Goal: Task Accomplishment & Management: Use online tool/utility

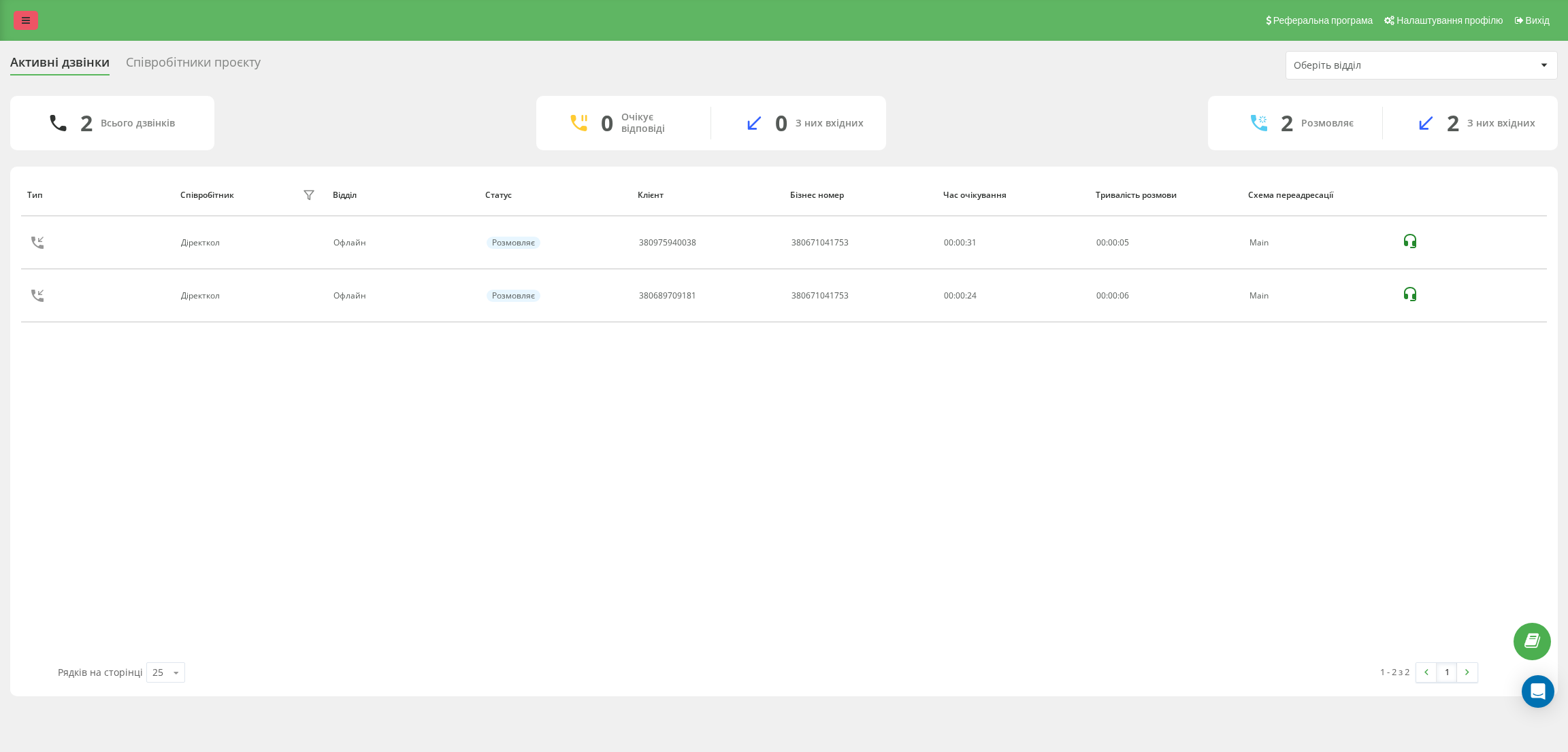
click at [24, 17] on icon at bounding box center [26, 21] width 8 height 9
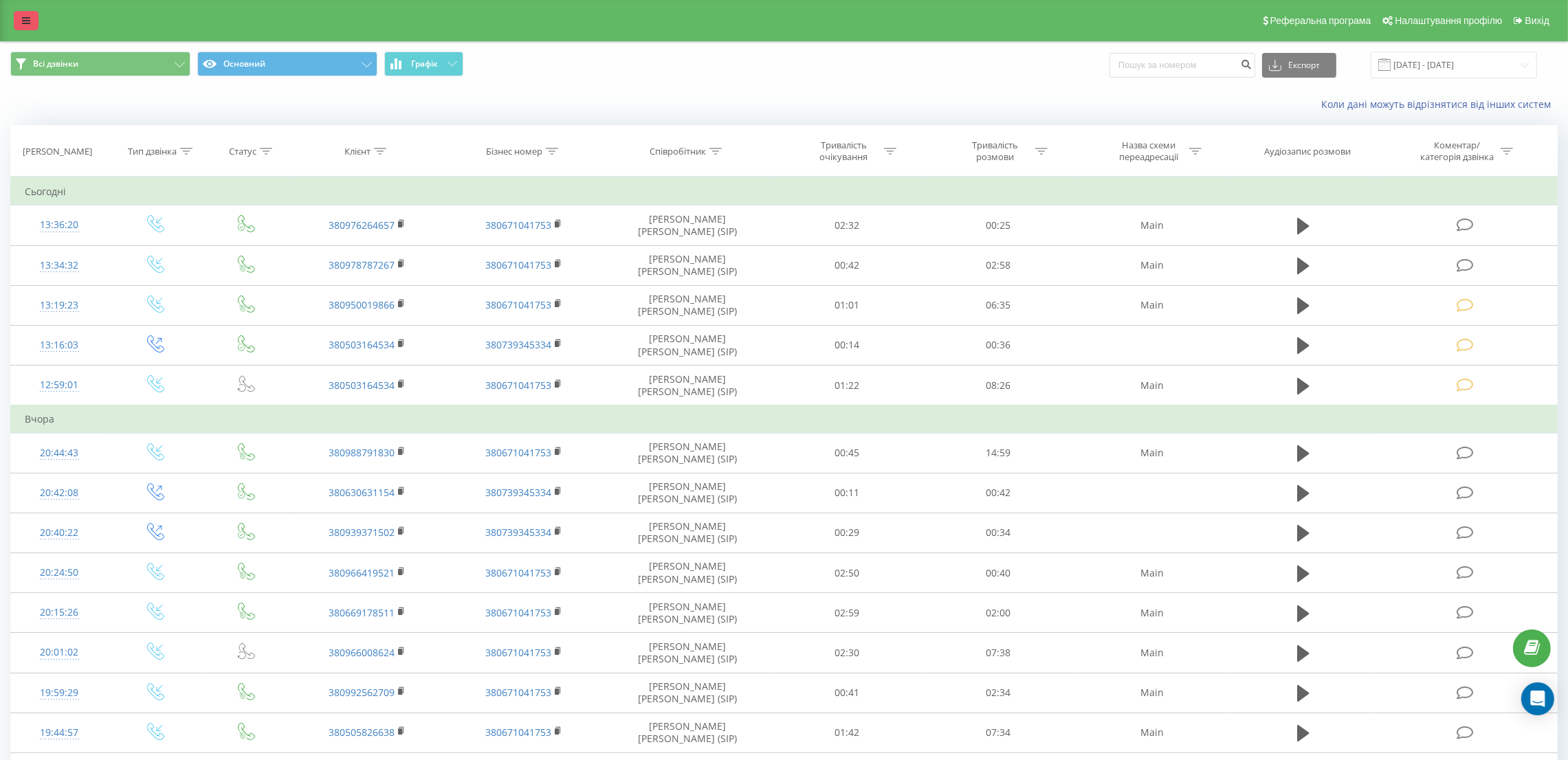
click at [32, 14] on link at bounding box center [26, 21] width 25 height 19
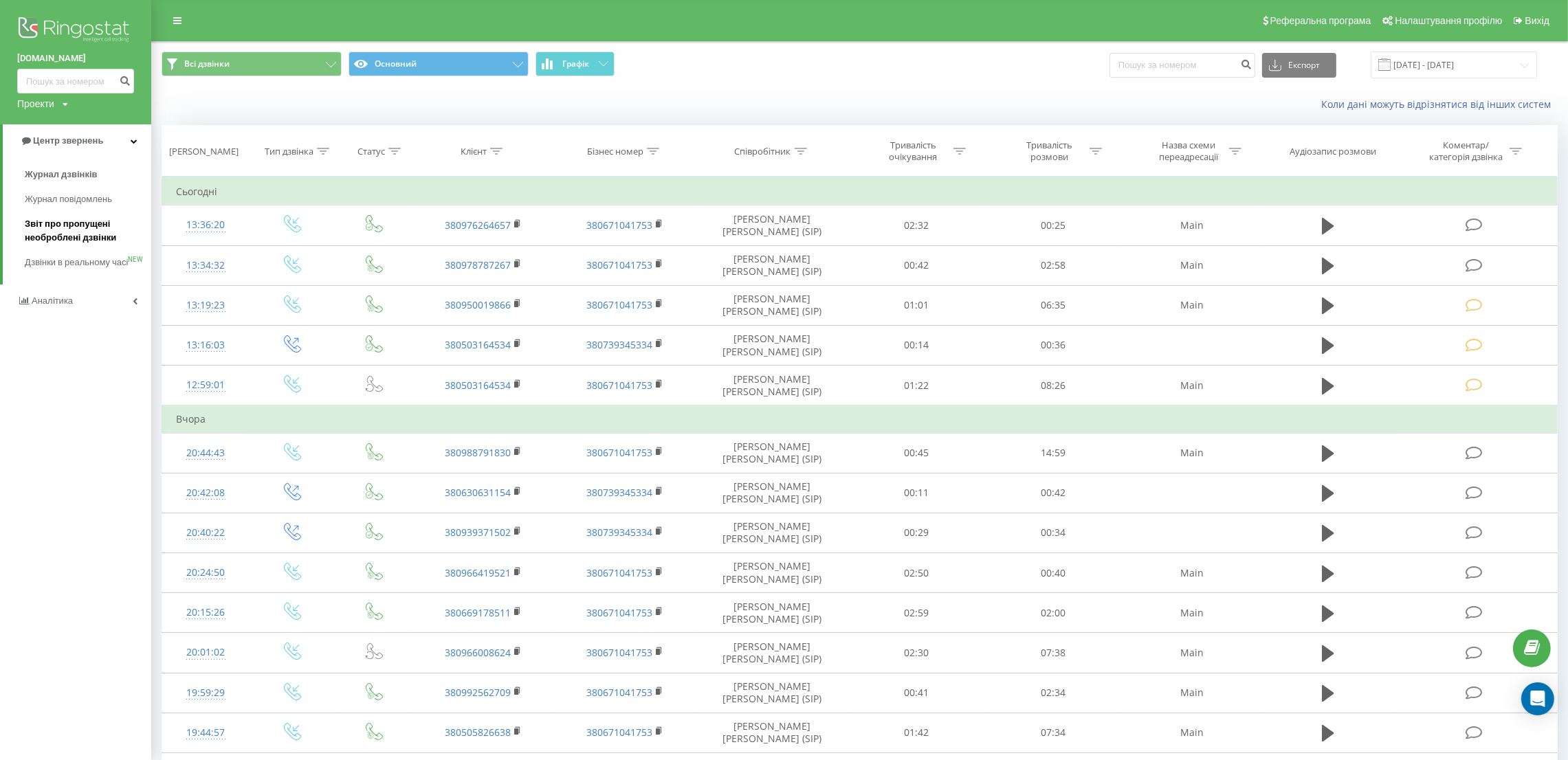
click at [65, 231] on span "Звіт про пропущені необроблені дзвінки" at bounding box center [85, 231] width 120 height 27
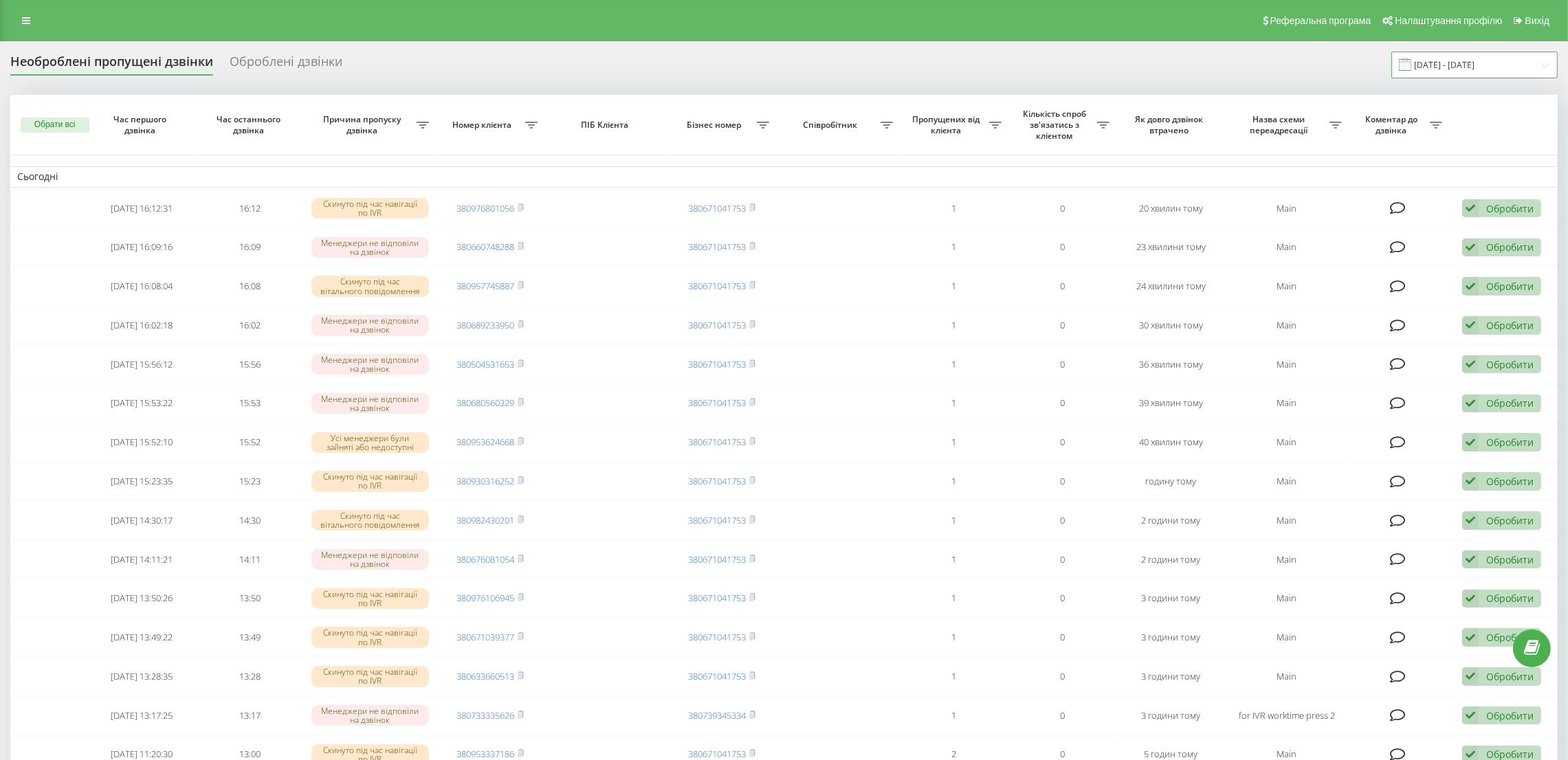
click at [1508, 66] on input "[DATE] - [DATE]" at bounding box center [1475, 65] width 166 height 27
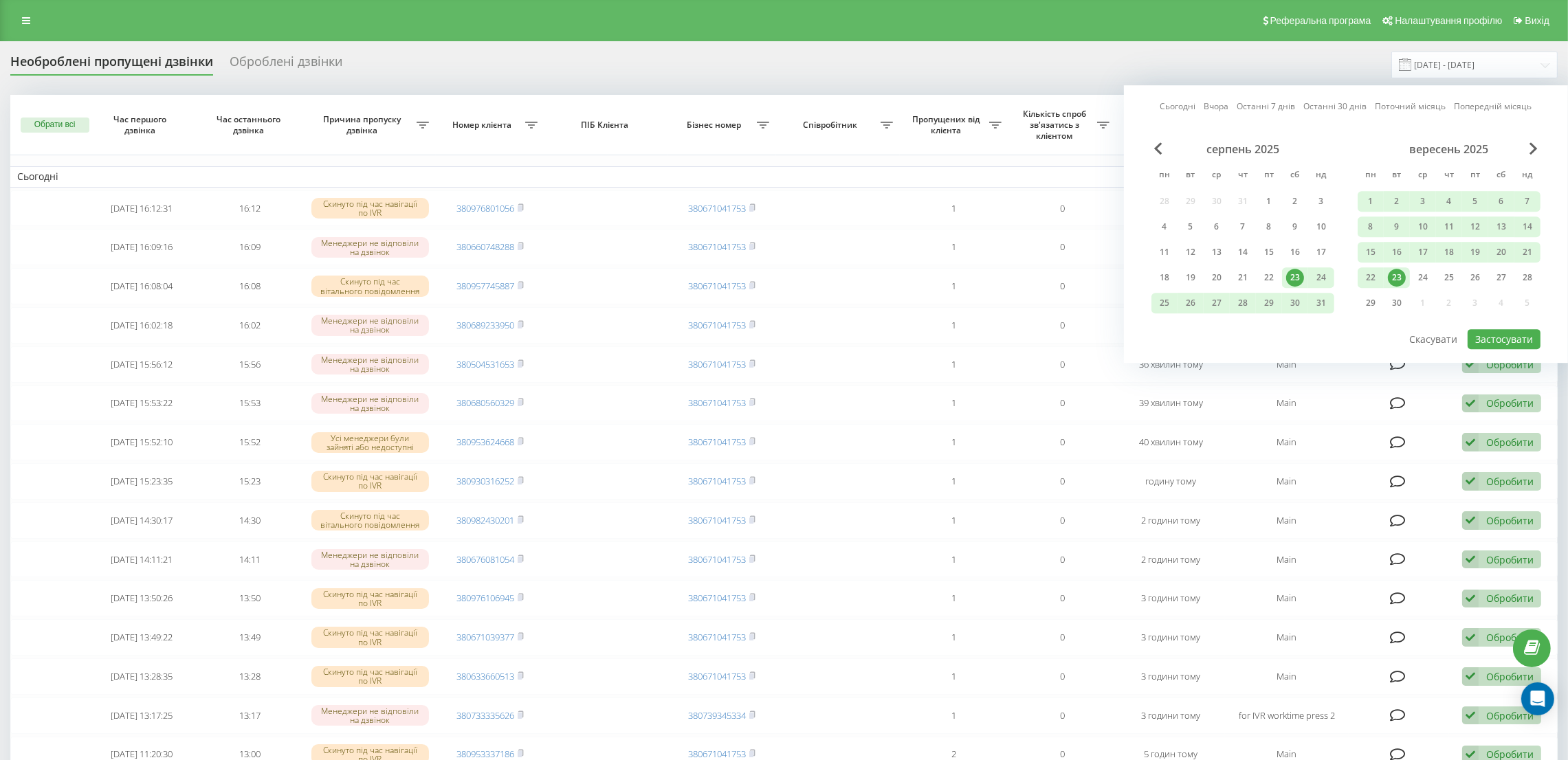
click at [1395, 275] on div "23" at bounding box center [1396, 278] width 18 height 18
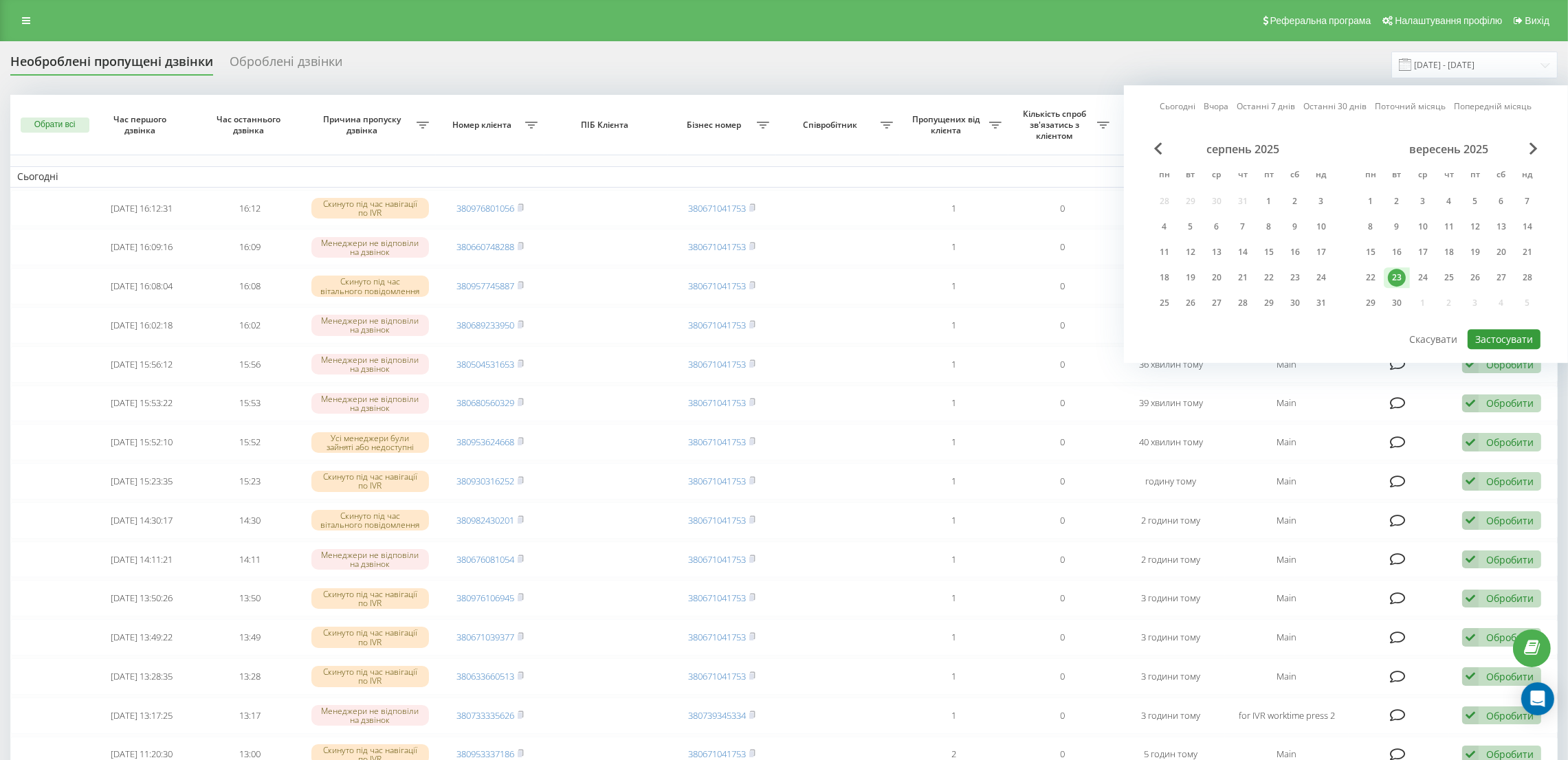
click at [1490, 331] on button "Застосувати" at bounding box center [1503, 338] width 73 height 20
type input "[DATE] - [DATE]"
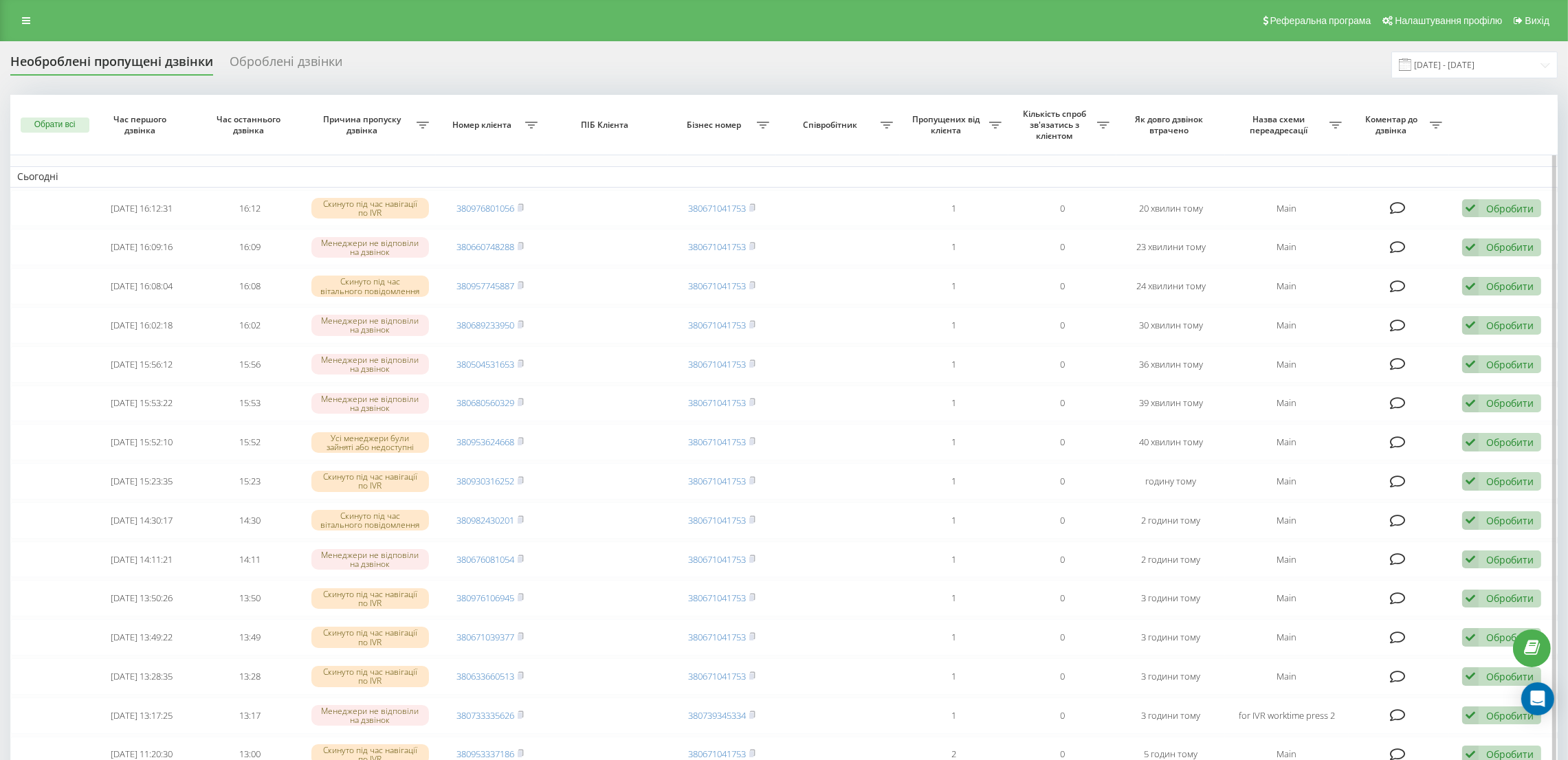
click at [57, 121] on button "Обрати всі" at bounding box center [55, 125] width 69 height 15
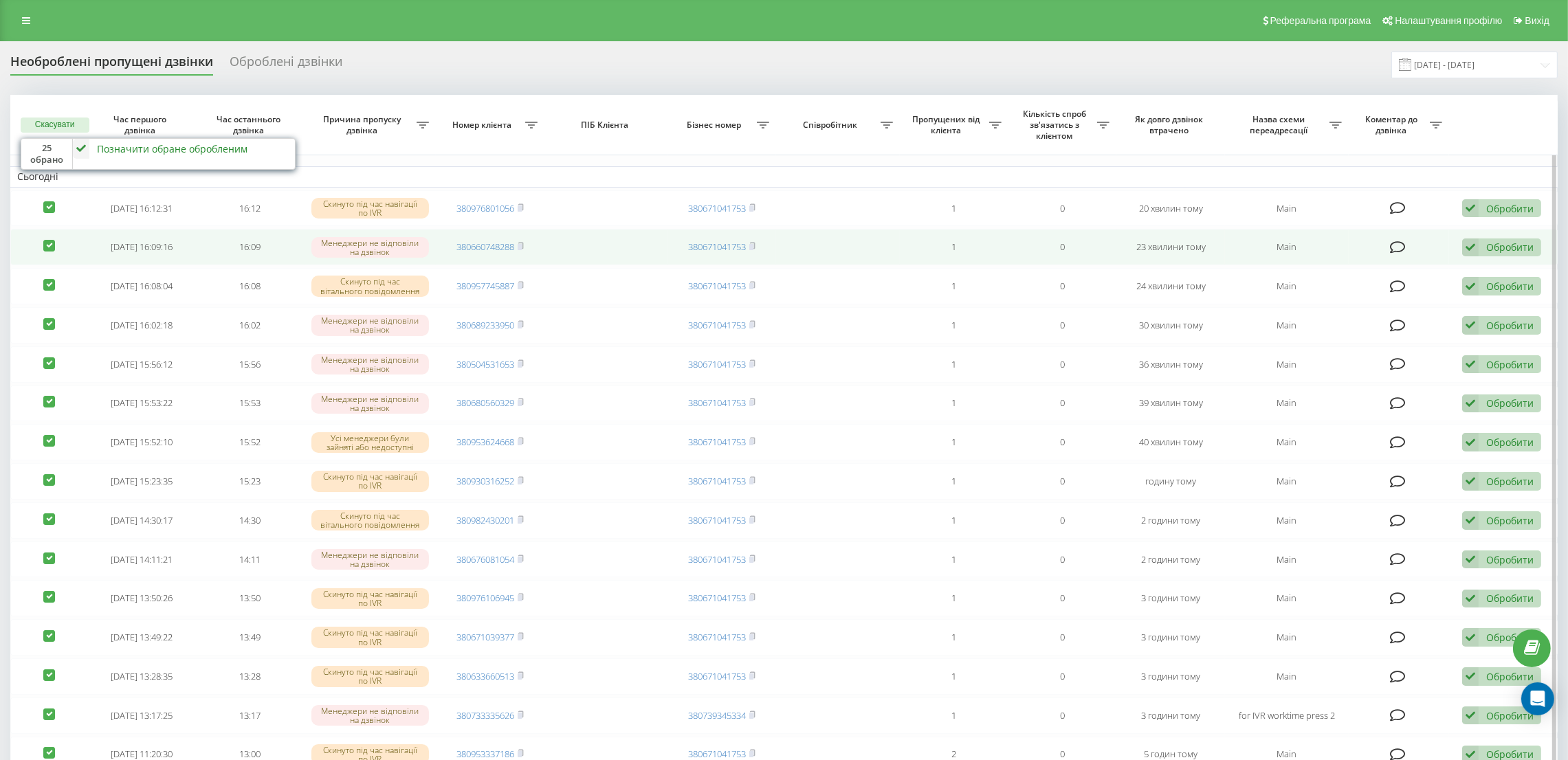
click at [47, 239] on label at bounding box center [49, 239] width 12 height 0
checkbox input "false"
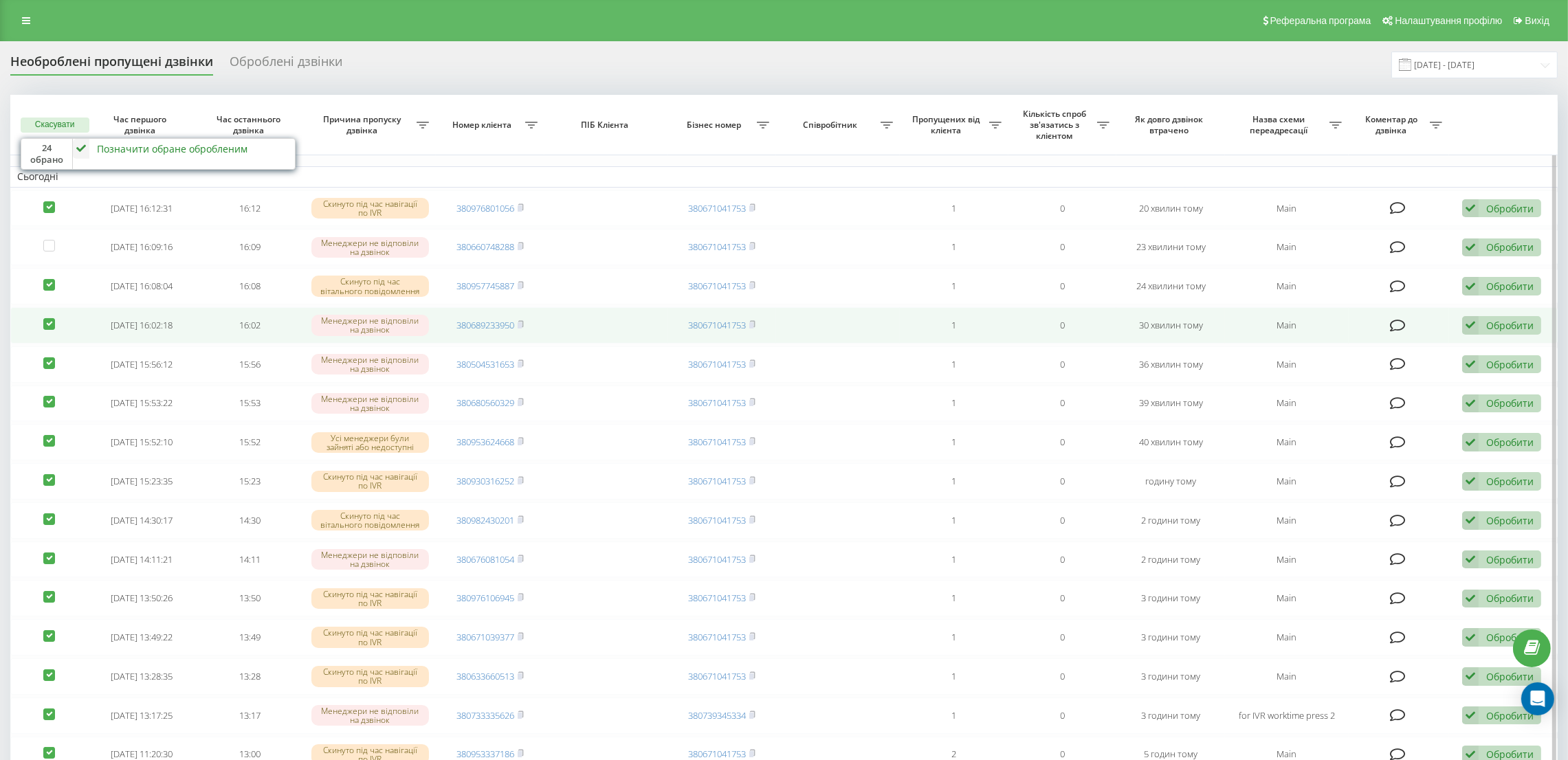
click at [48, 319] on label at bounding box center [49, 319] width 12 height 0
checkbox input "false"
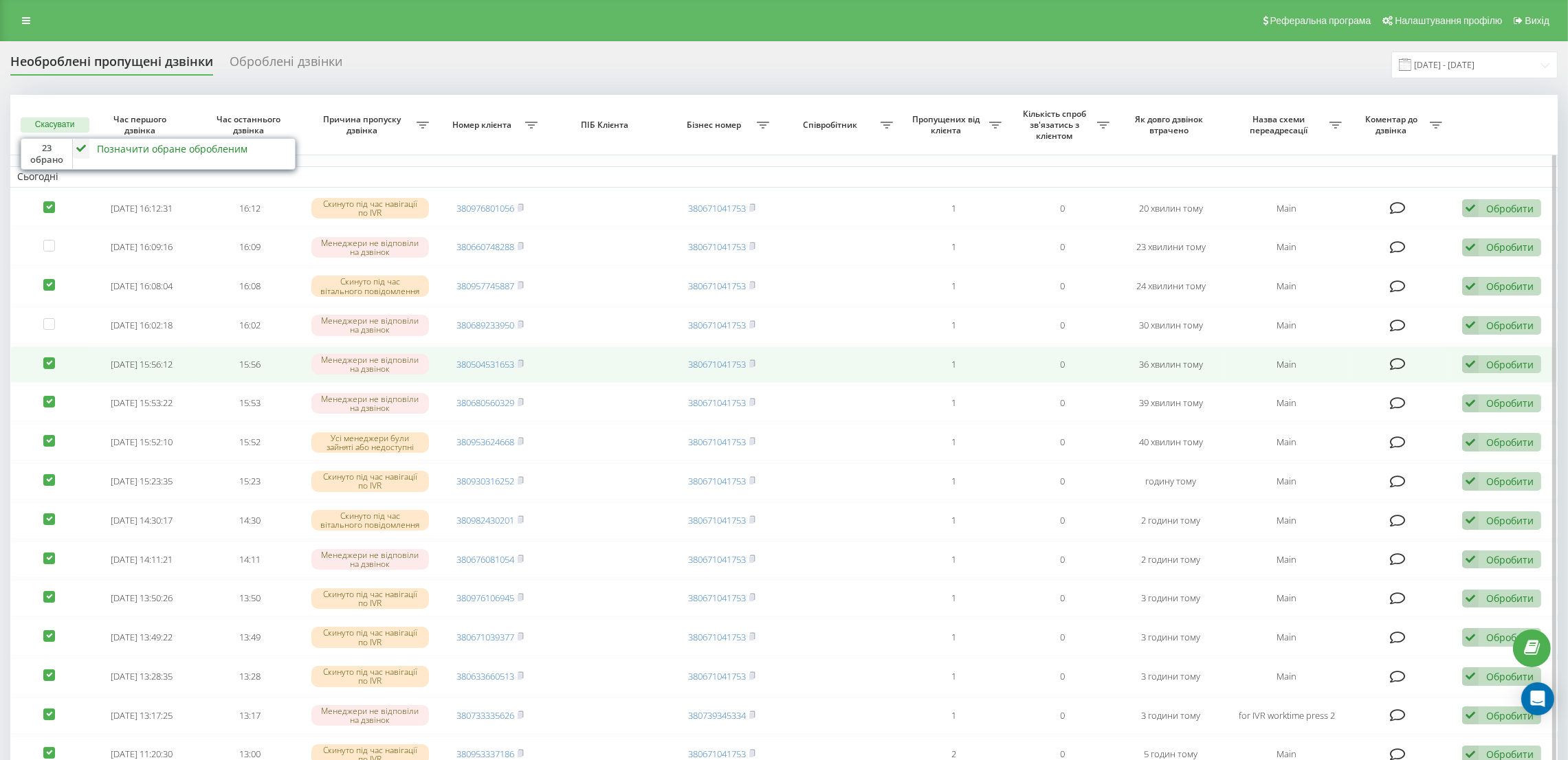
click at [48, 358] on label at bounding box center [49, 358] width 12 height 0
checkbox input "false"
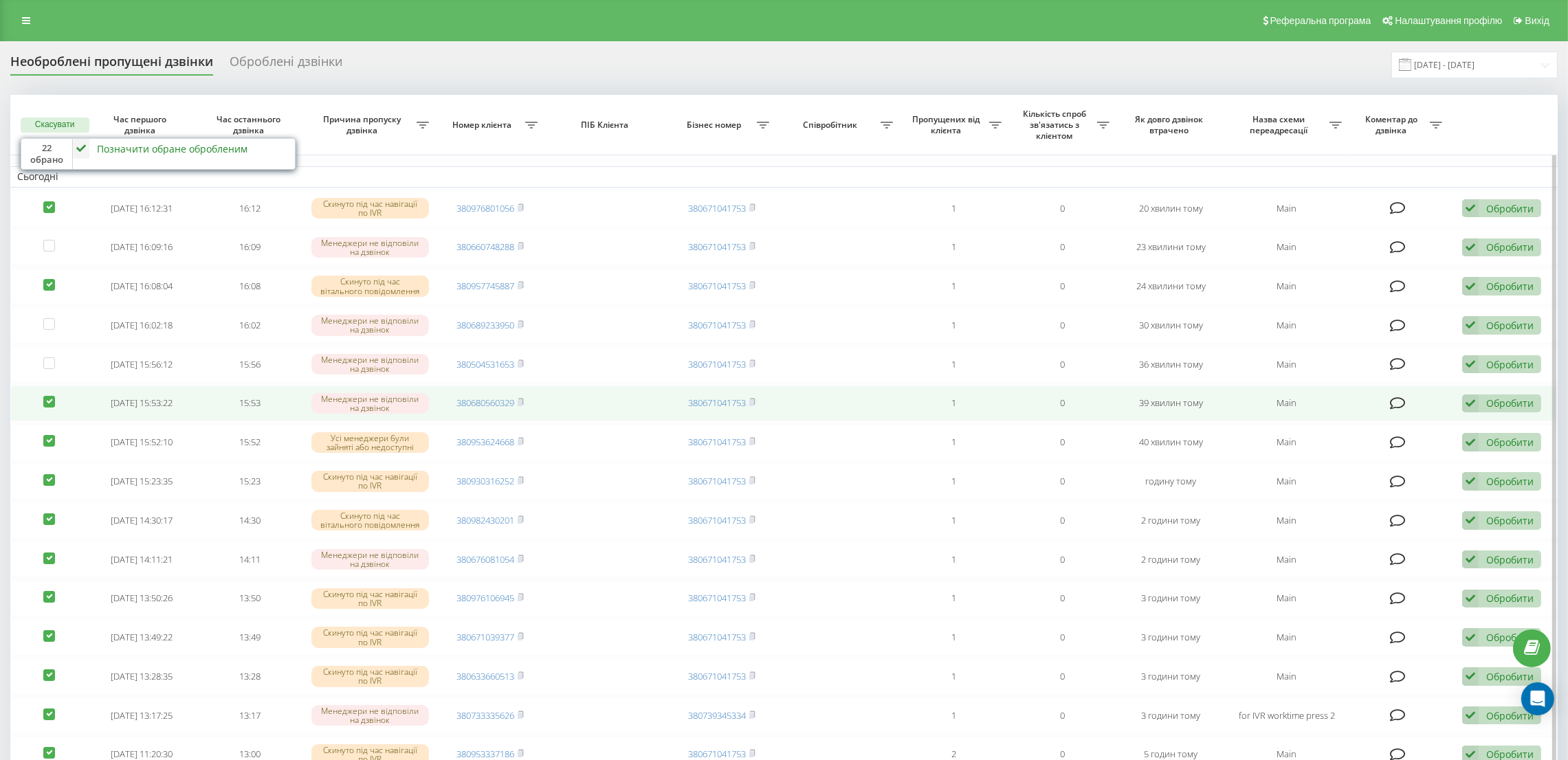
click at [43, 396] on label at bounding box center [49, 396] width 12 height 0
checkbox input "false"
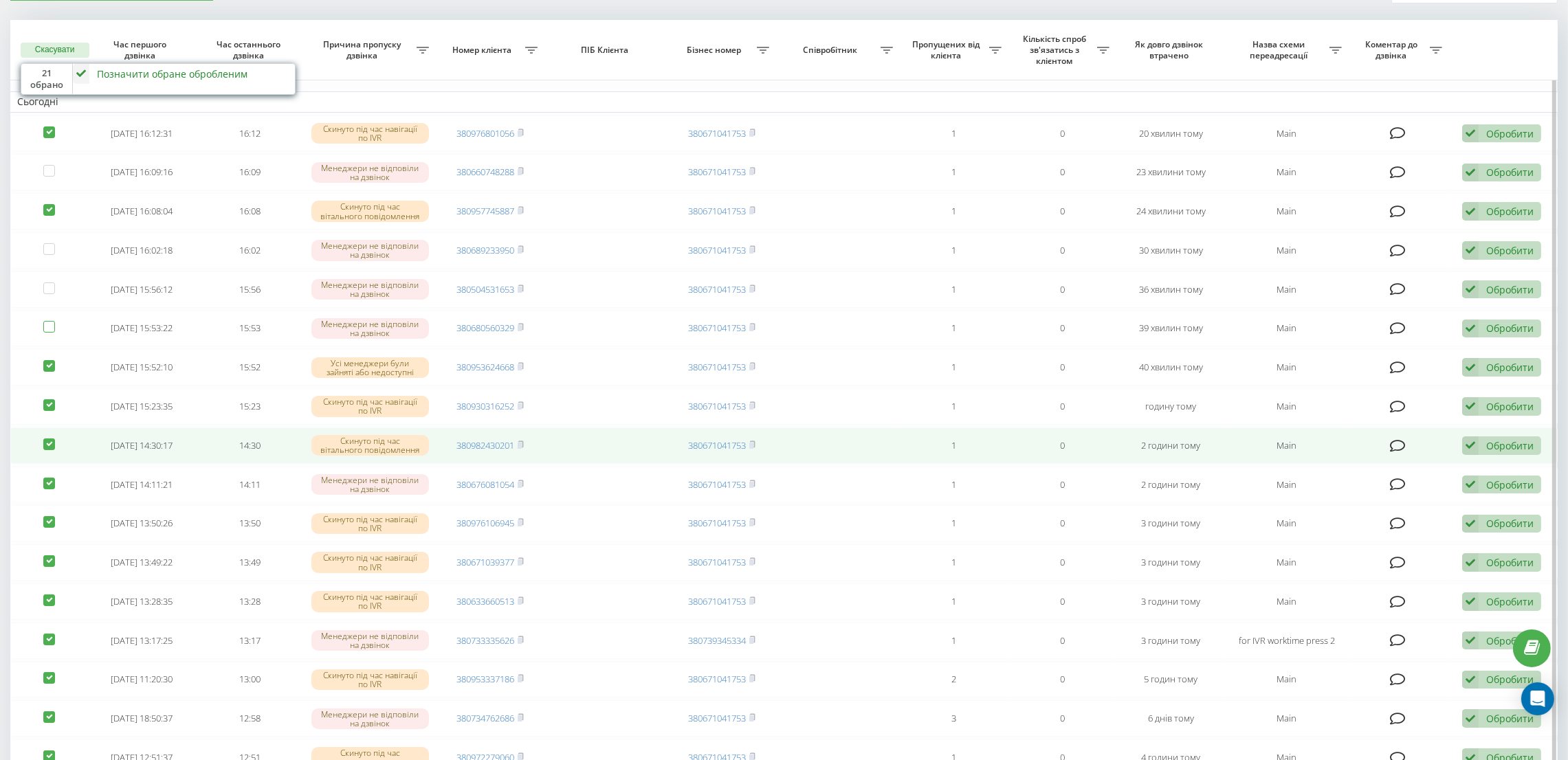
scroll to position [103, 0]
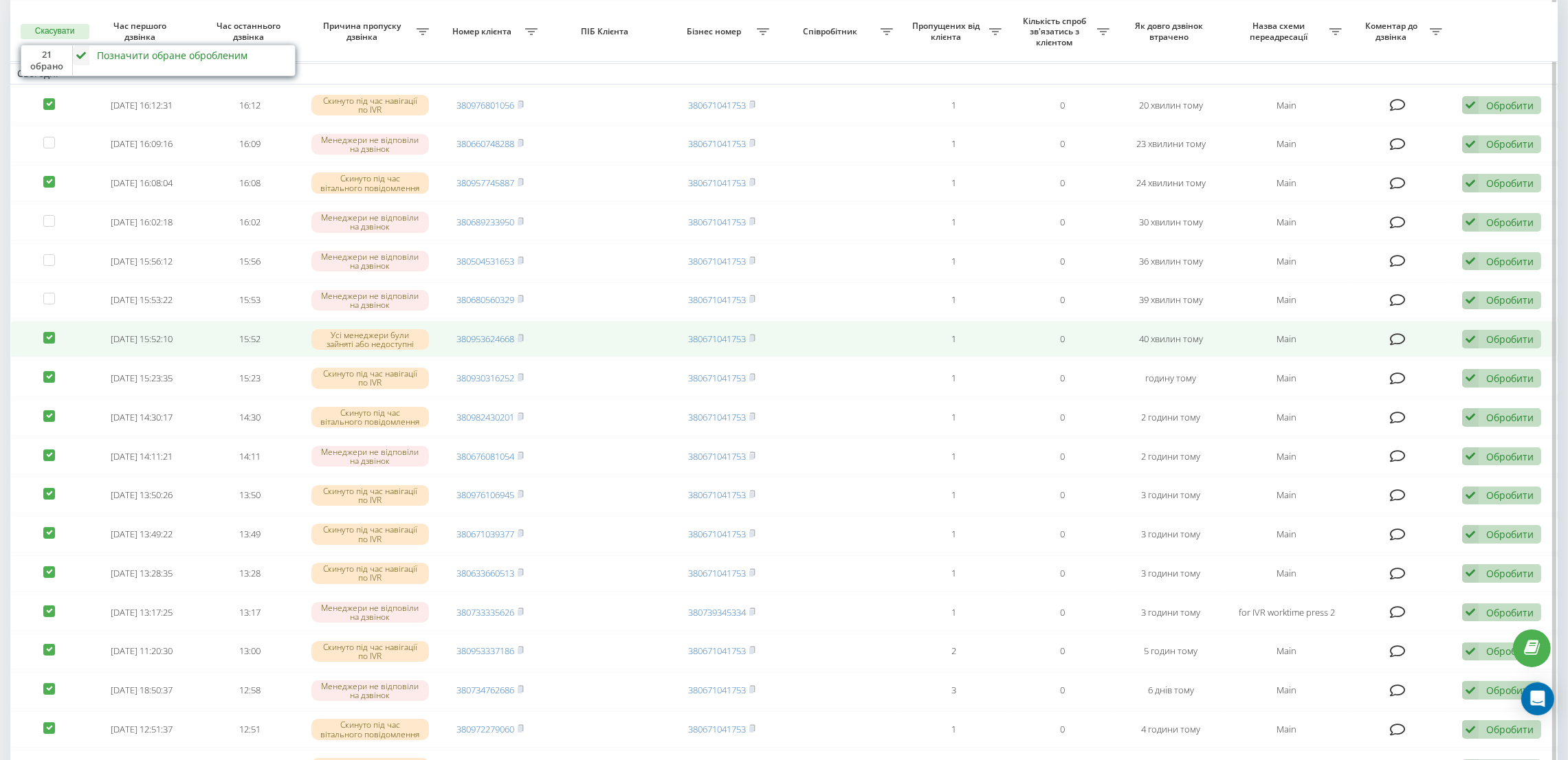
click at [47, 332] on label at bounding box center [49, 332] width 12 height 0
checkbox input "false"
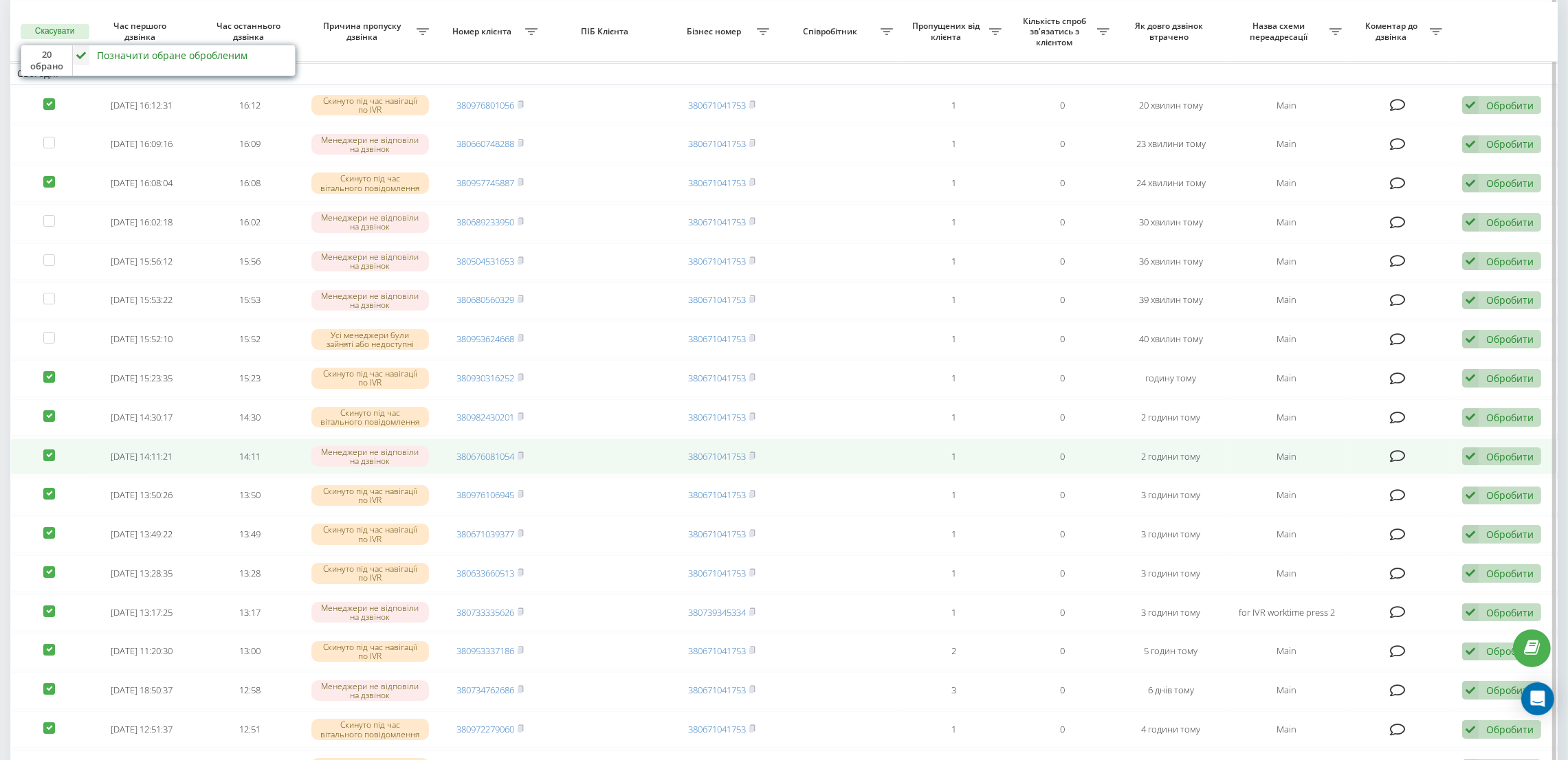
click at [49, 449] on label at bounding box center [49, 449] width 12 height 0
checkbox input "false"
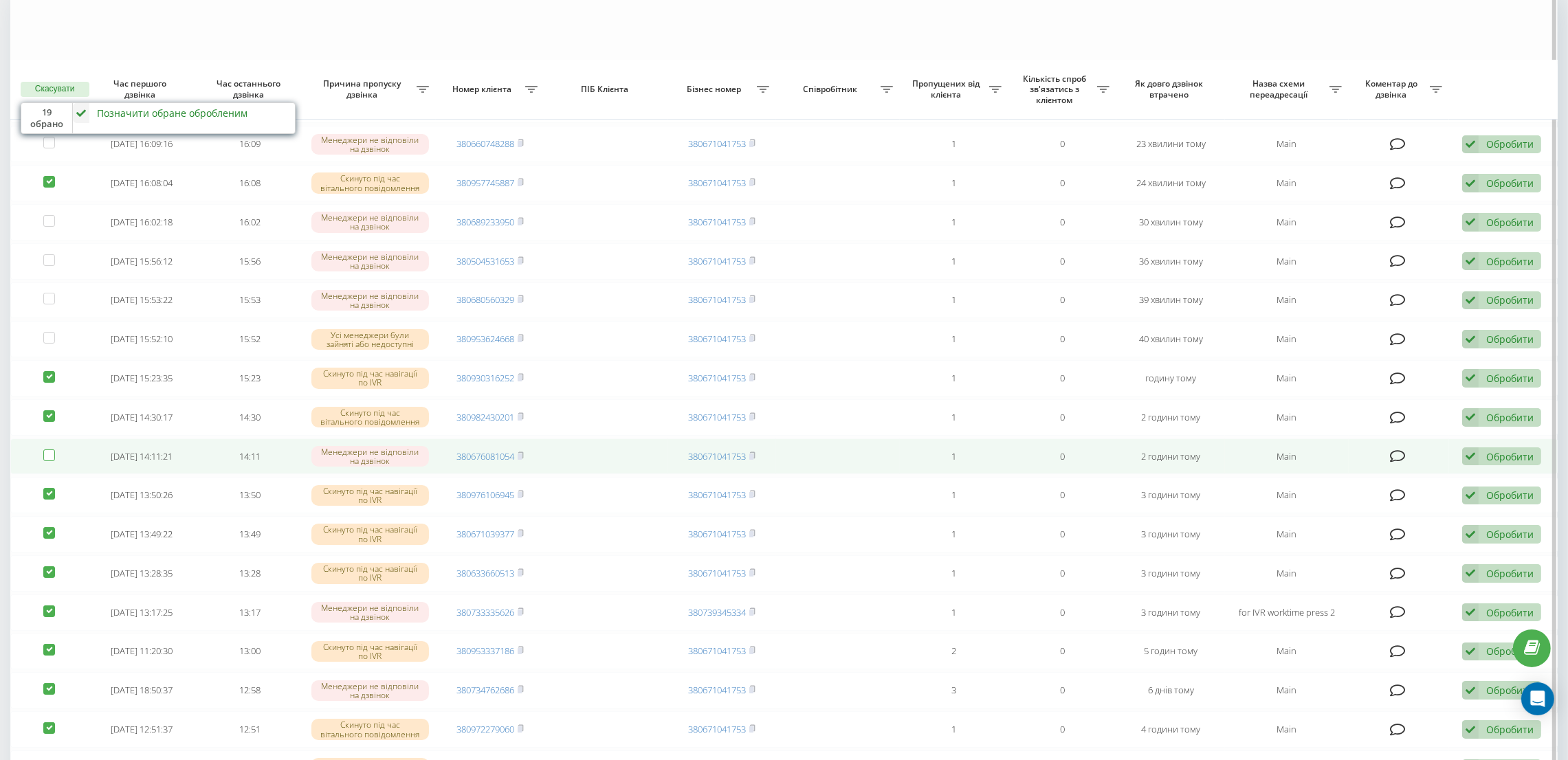
scroll to position [206, 0]
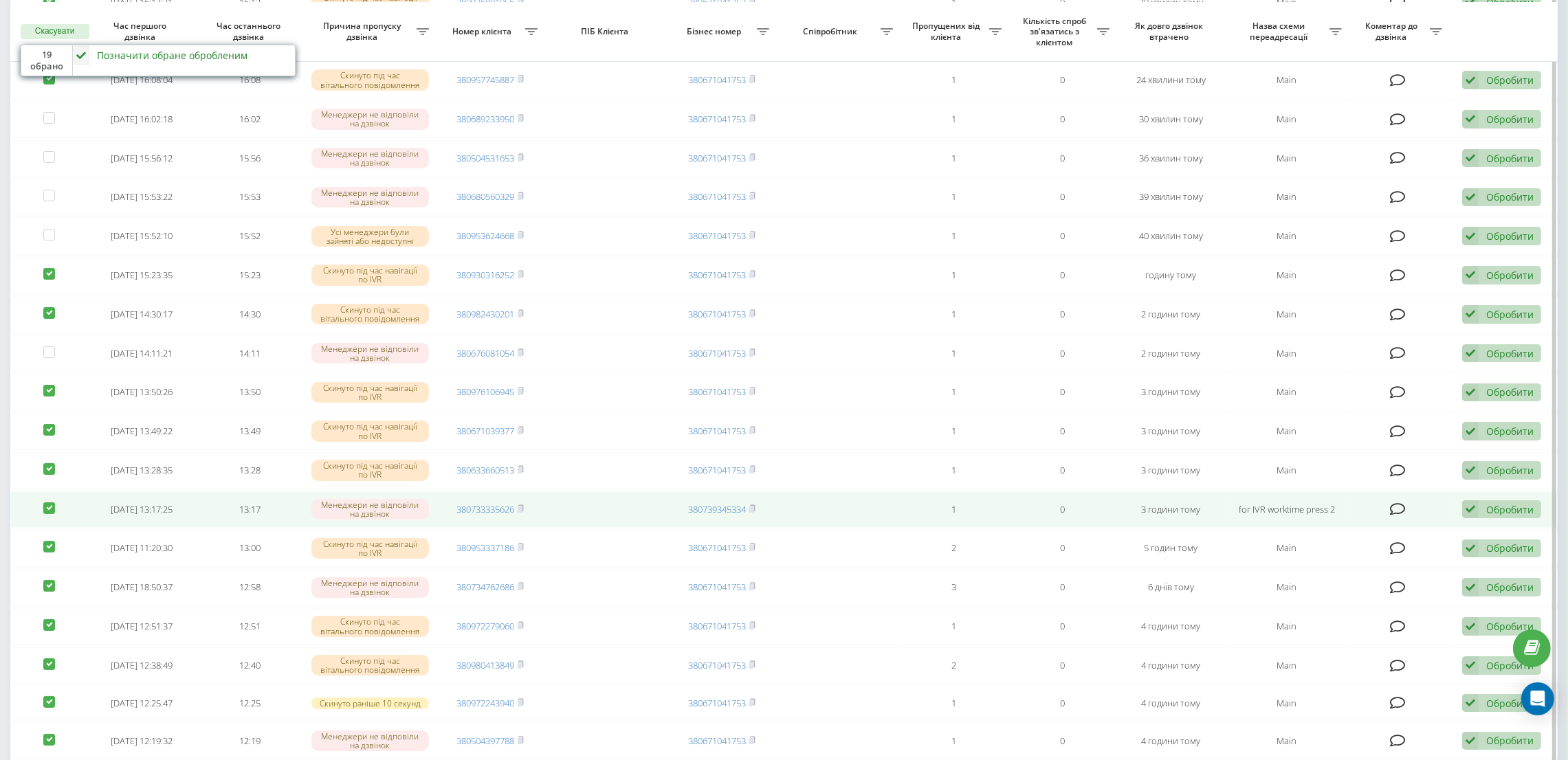
click at [45, 502] on label at bounding box center [49, 502] width 12 height 0
checkbox input "false"
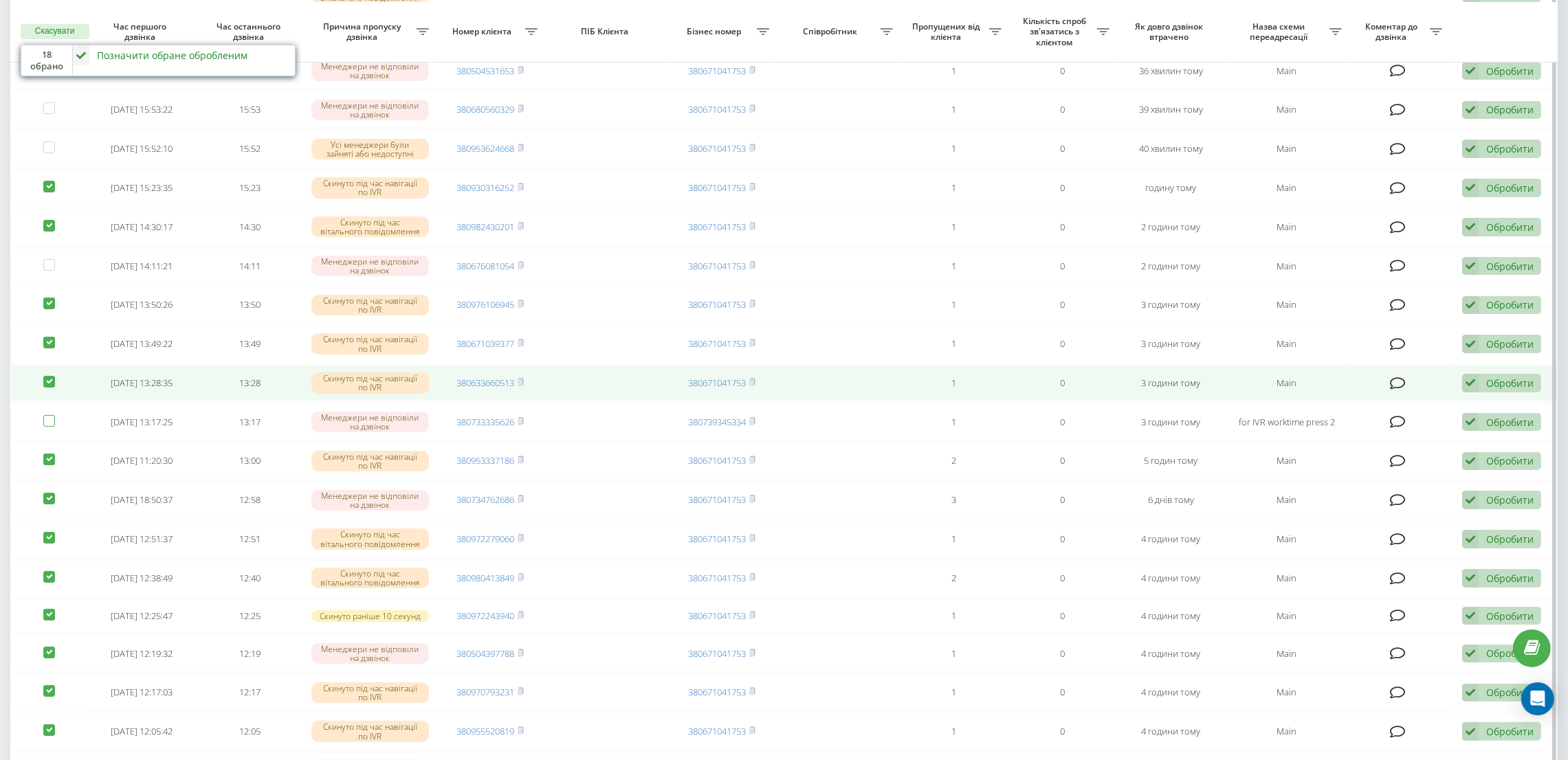
scroll to position [309, 0]
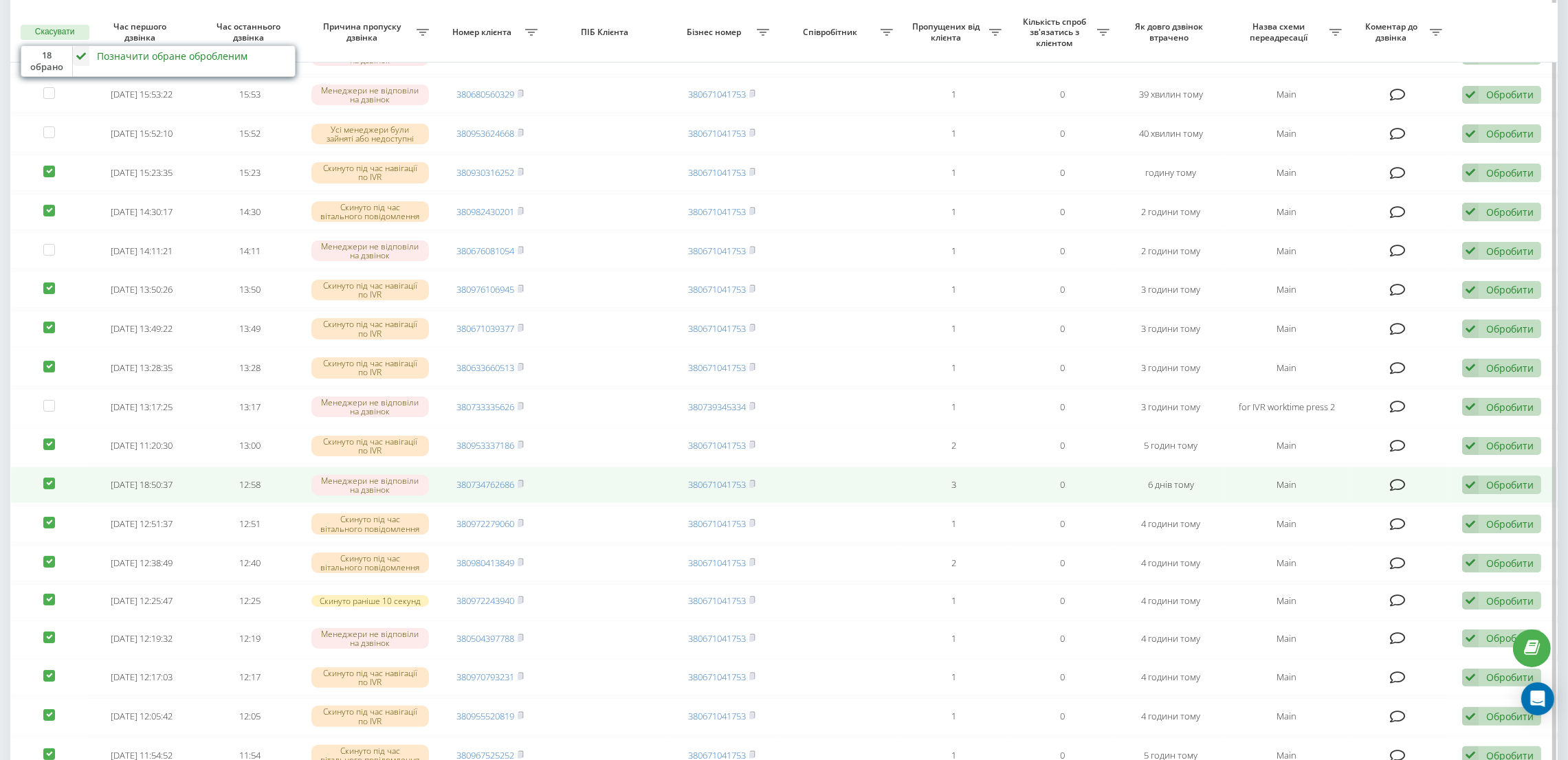
click at [46, 477] on label at bounding box center [49, 477] width 12 height 0
checkbox input "false"
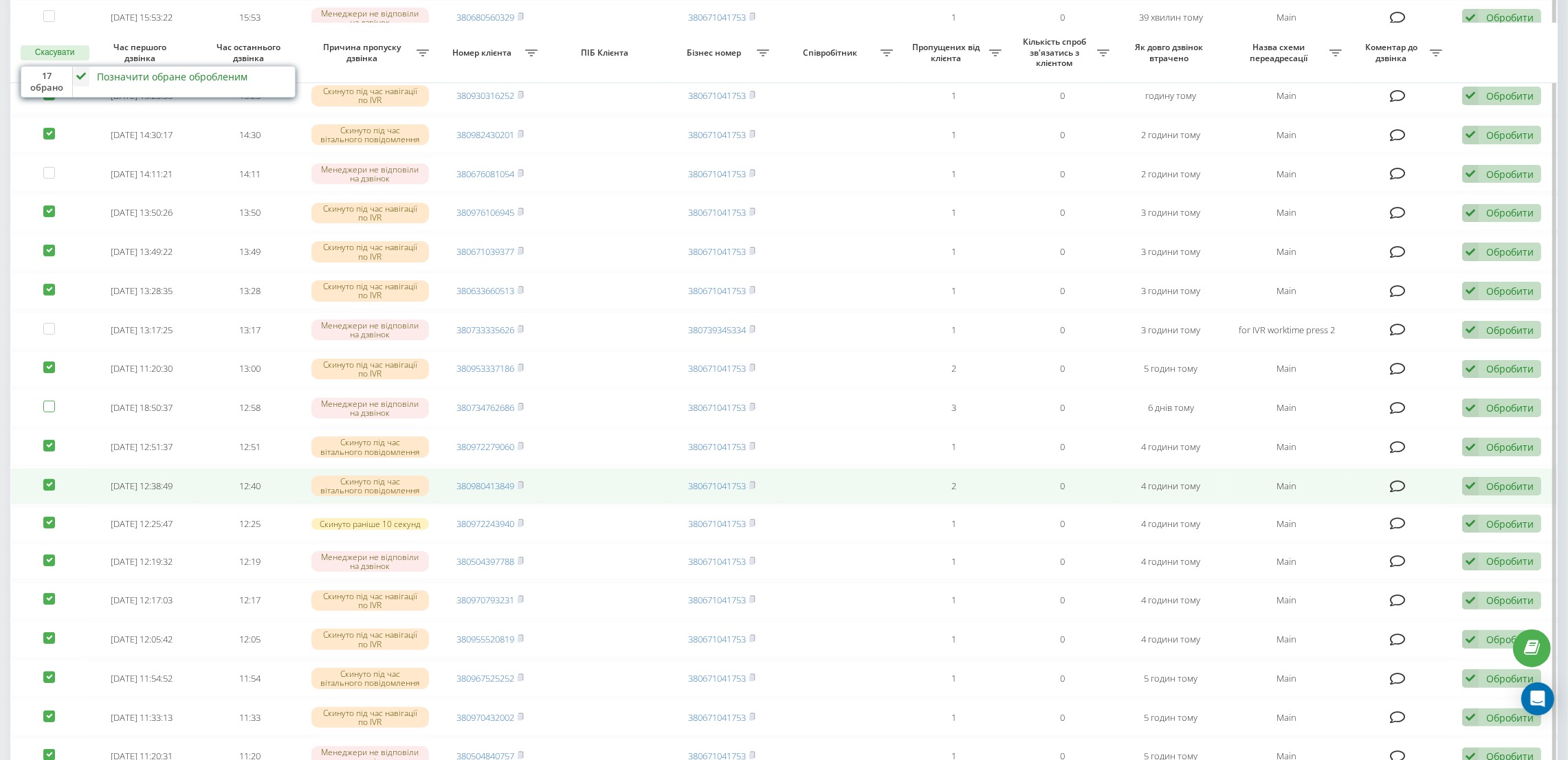
scroll to position [413, 0]
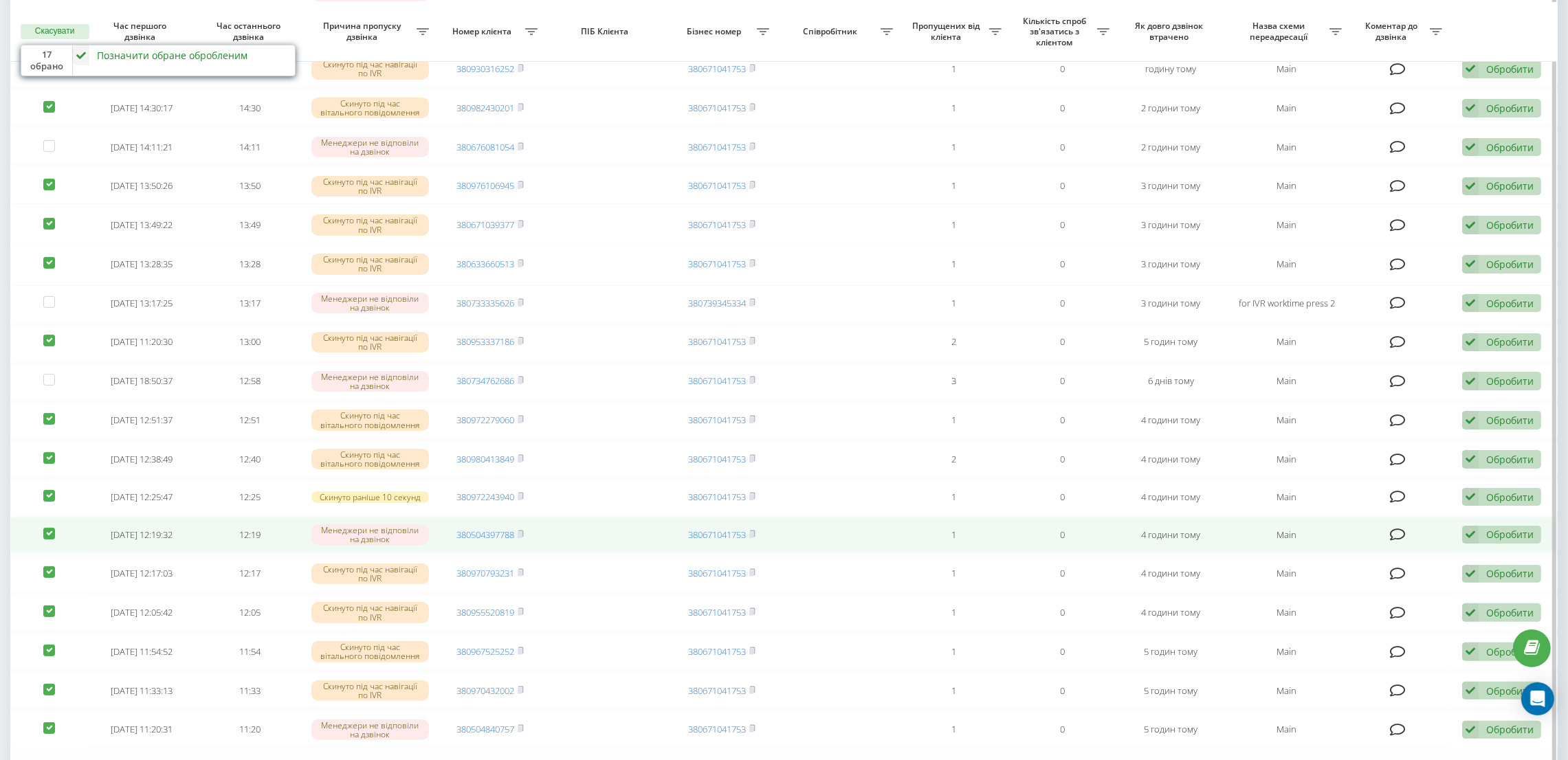
click at [49, 528] on label at bounding box center [49, 528] width 12 height 0
checkbox input "false"
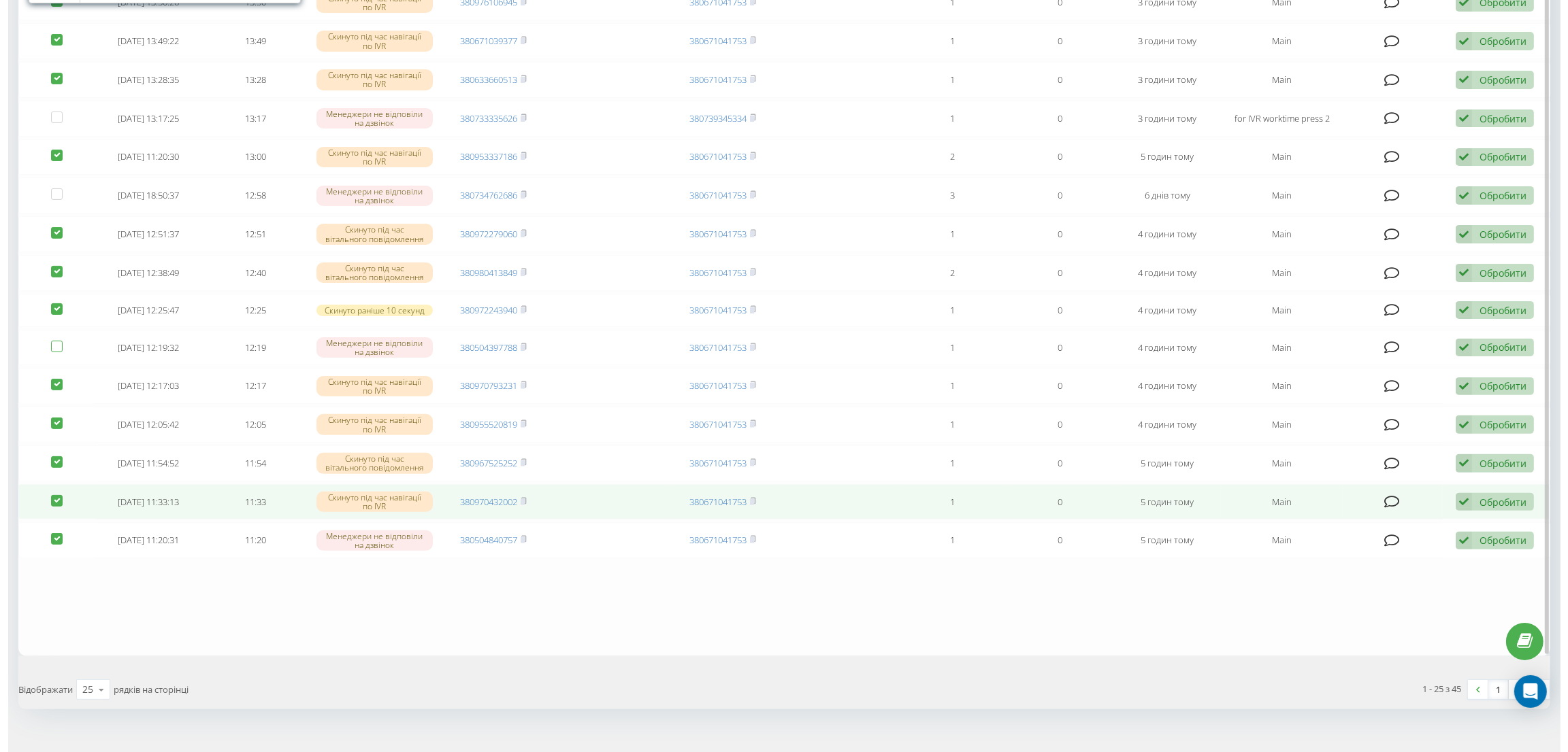
scroll to position [611, 0]
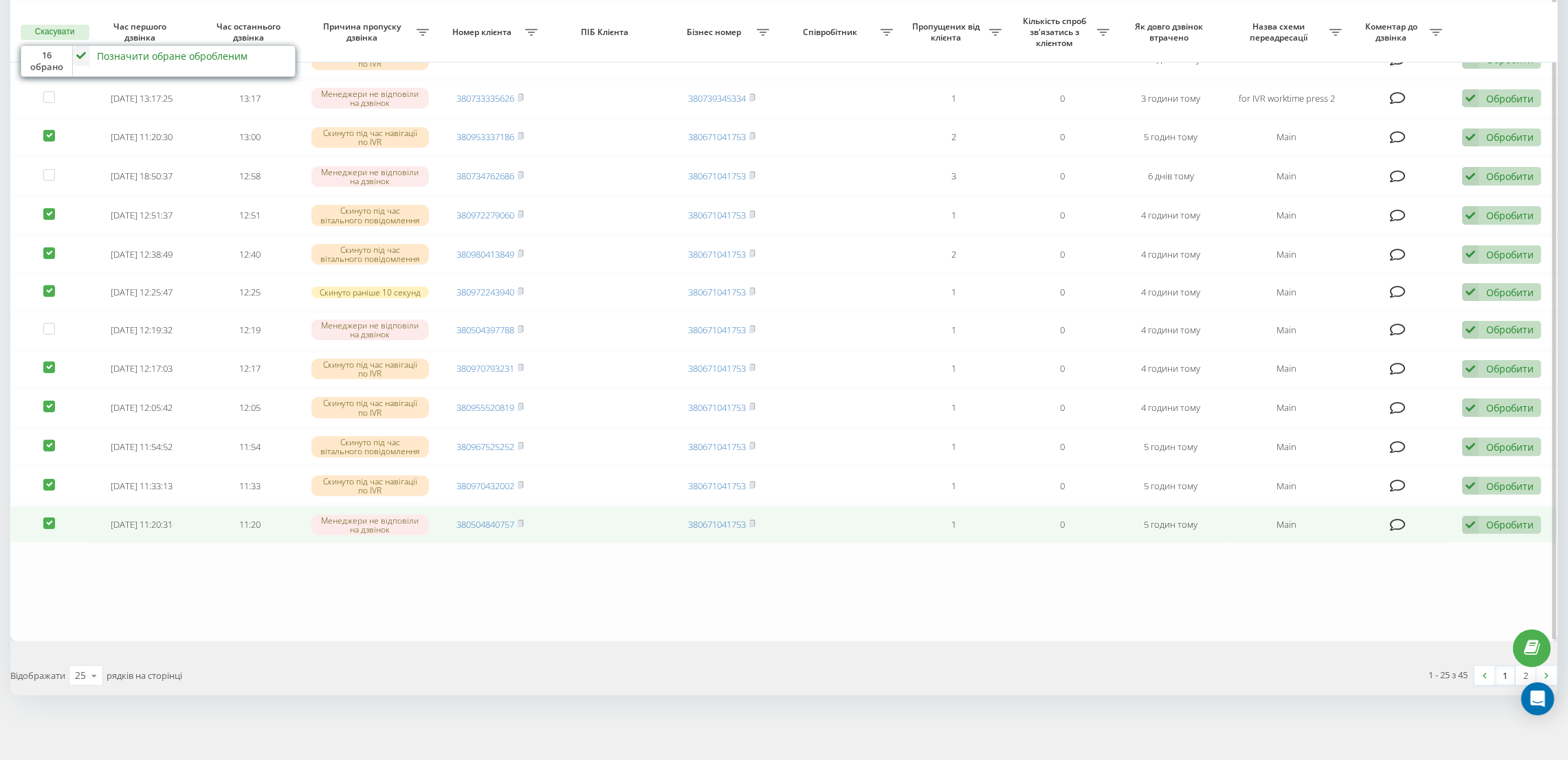
click at [47, 517] on label at bounding box center [49, 517] width 12 height 0
checkbox input "false"
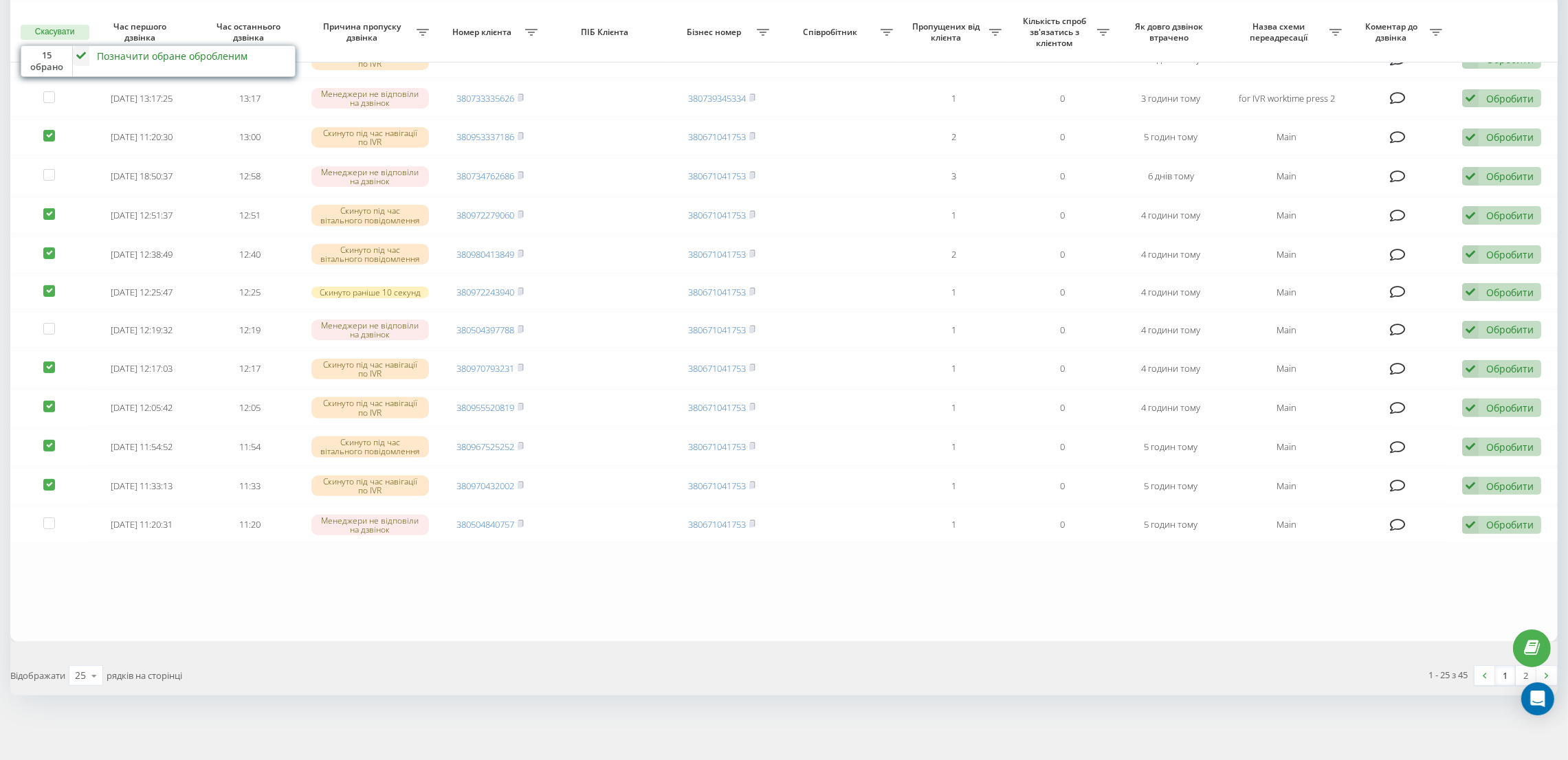
click at [138, 59] on div "Позначити обране обробленим" at bounding box center [172, 56] width 151 height 13
click at [163, 151] on div "Інший варіант" at bounding box center [202, 152] width 257 height 25
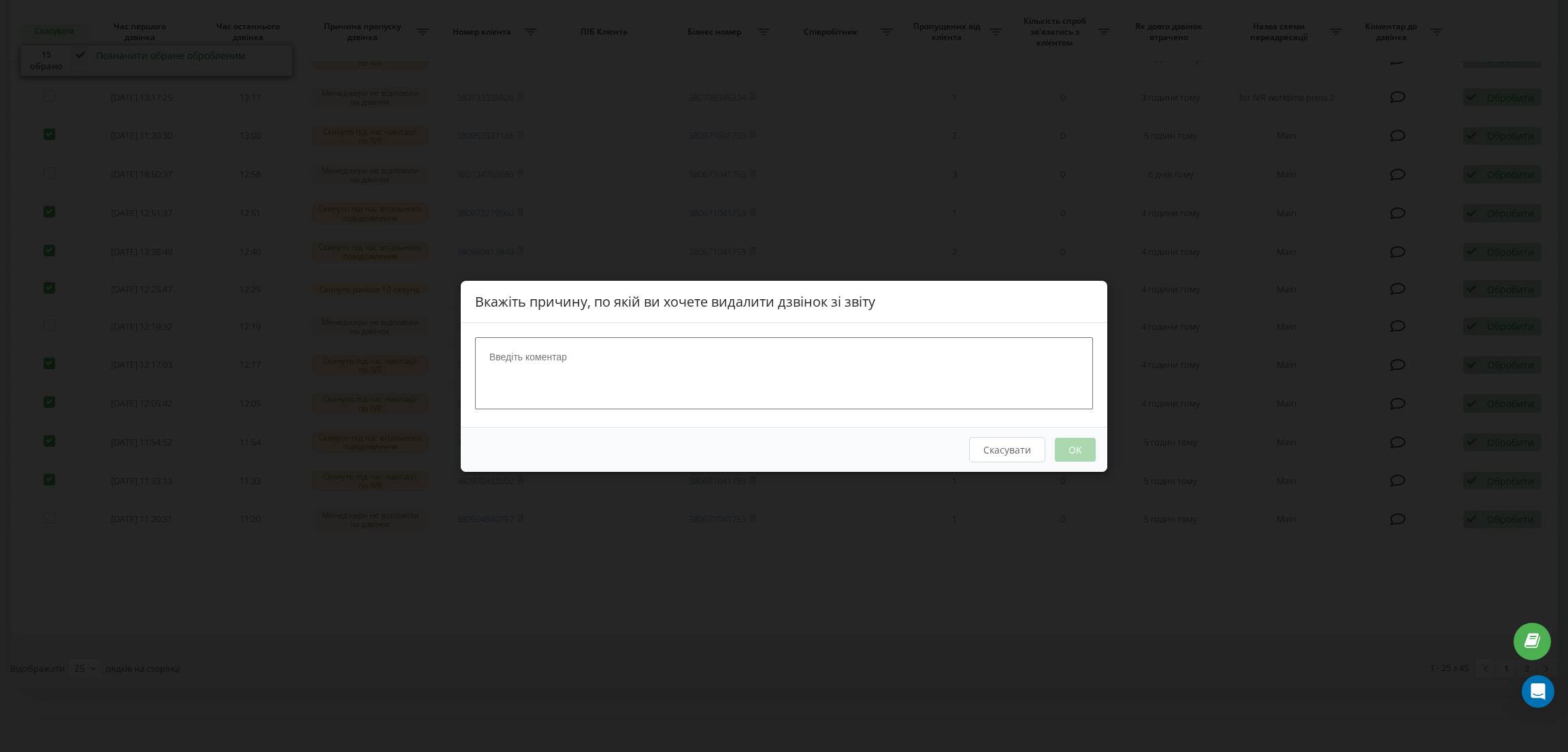
click at [589, 388] on textarea at bounding box center [784, 372] width 618 height 72
click at [566, 391] on textarea at bounding box center [784, 372] width 618 height 72
paste textarea
type textarea "нецільовий дзвінок"
click at [1081, 449] on button "OK" at bounding box center [1075, 449] width 41 height 24
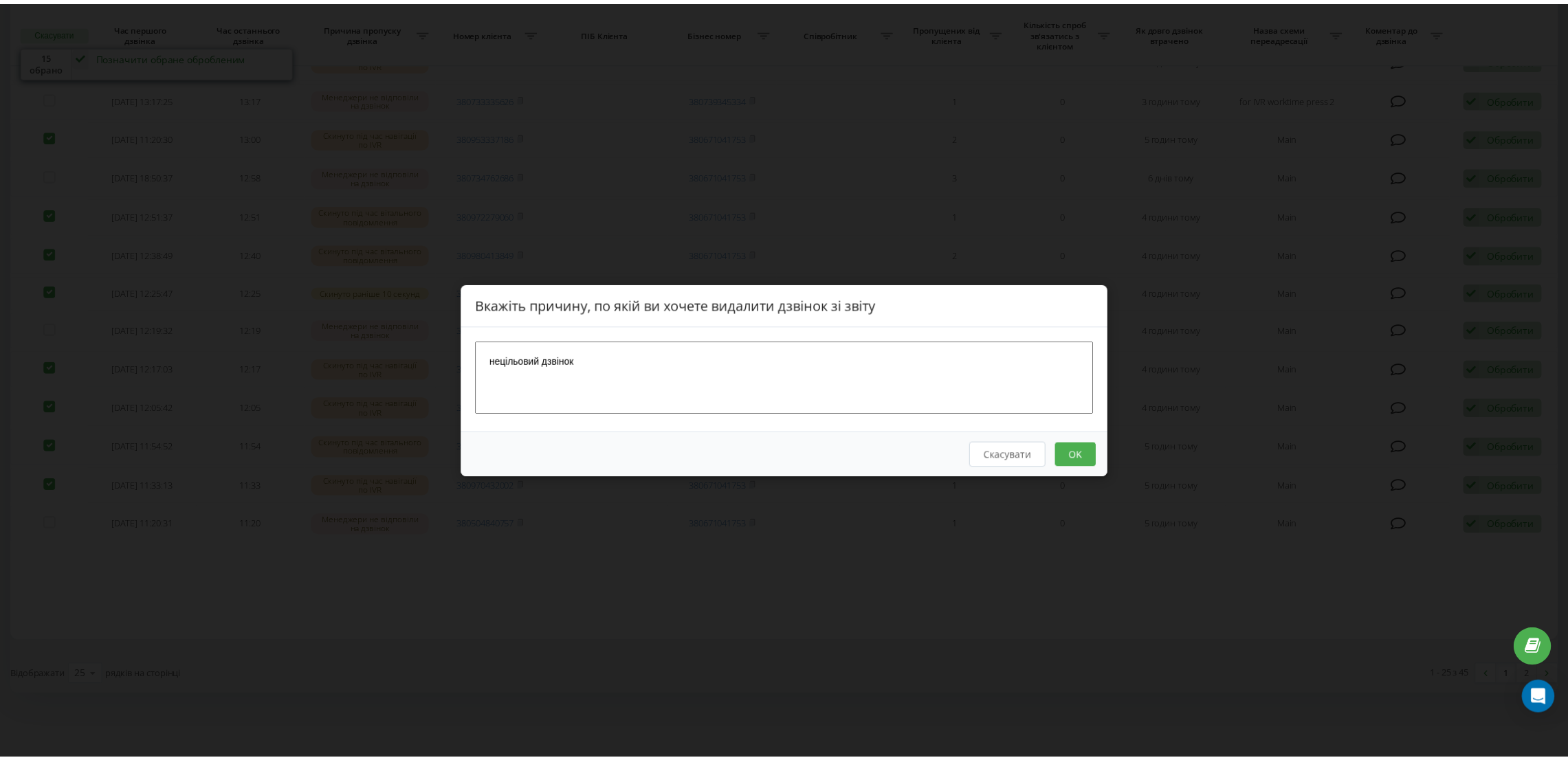
scroll to position [0, 0]
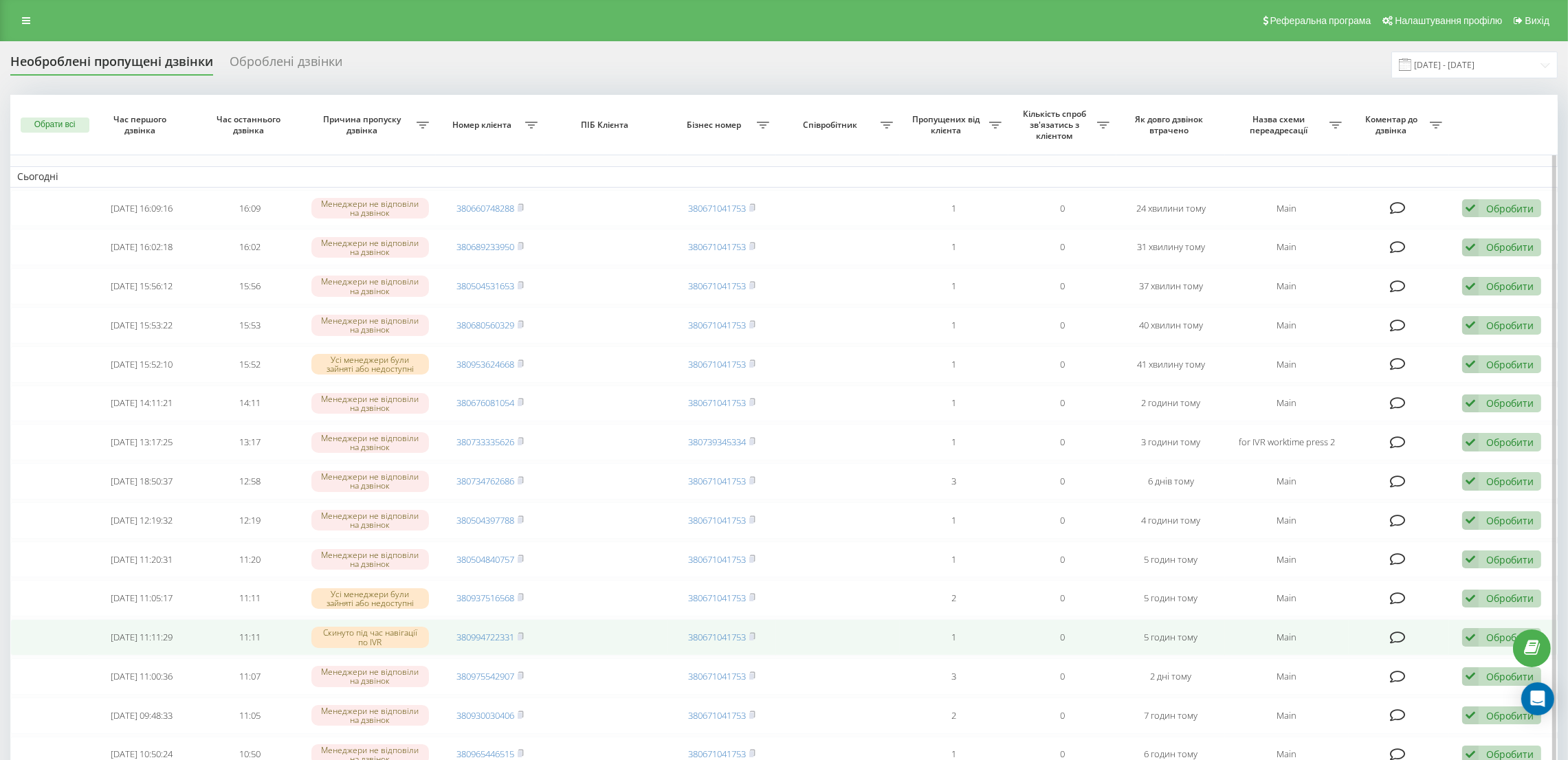
click at [1475, 633] on icon at bounding box center [1470, 637] width 17 height 18
click at [1327, 736] on span "Інший варіант" at bounding box center [1328, 734] width 69 height 13
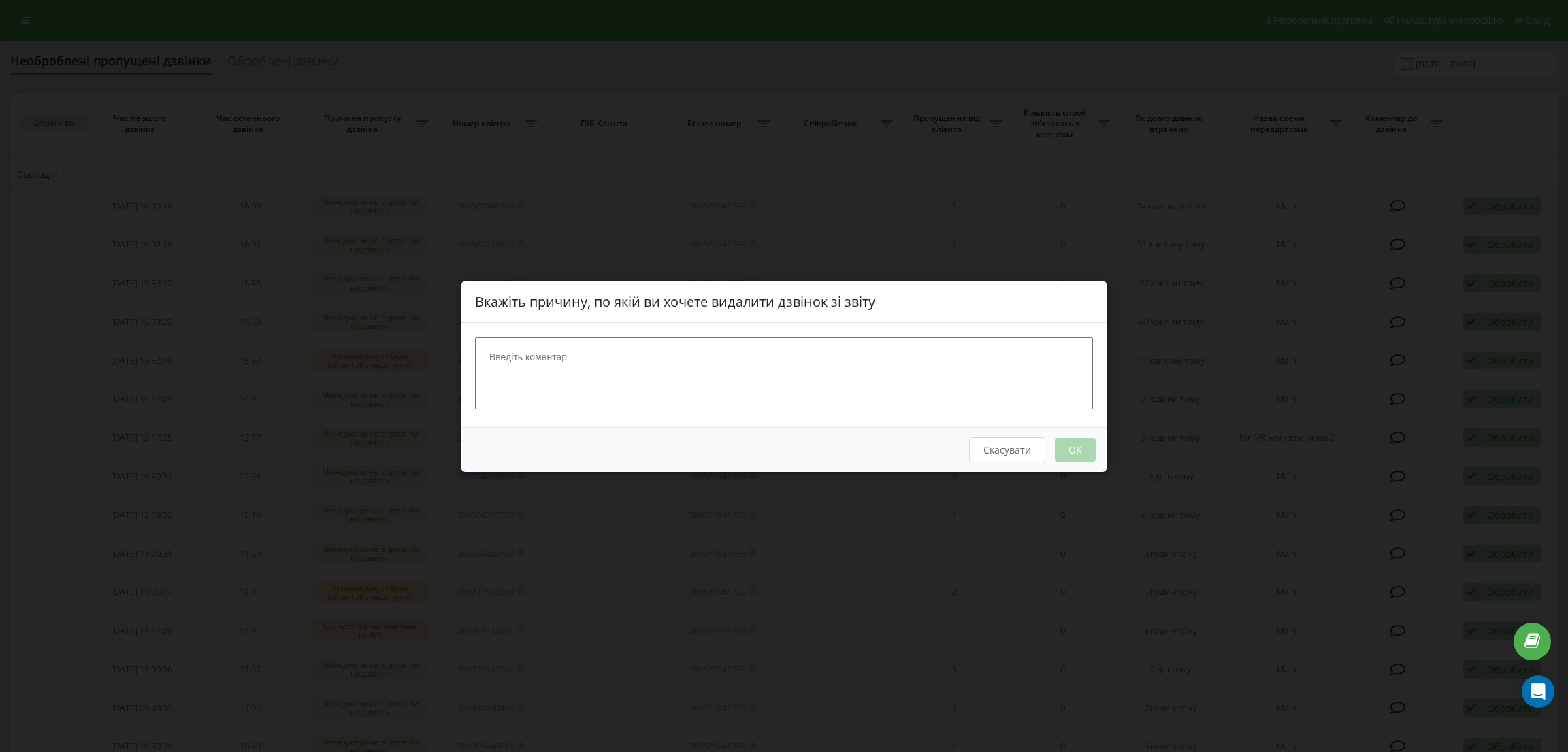
click at [722, 327] on div at bounding box center [784, 374] width 646 height 104
click at [798, 368] on textarea at bounding box center [784, 372] width 618 height 72
paste textarea "нецільовий дзвінок"
type textarea "нецільовий дзвінок"
click at [1074, 453] on button "OK" at bounding box center [1075, 449] width 41 height 24
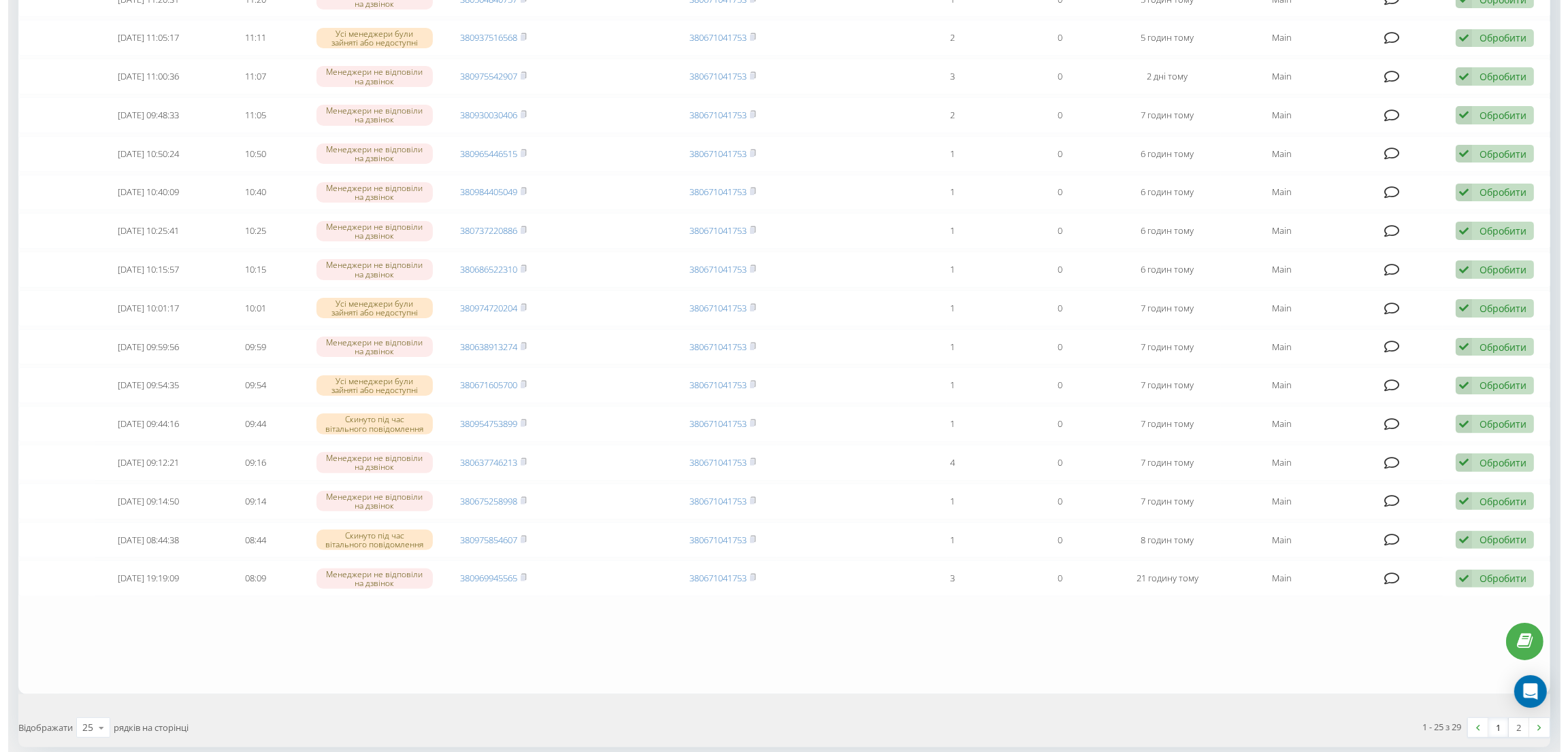
scroll to position [614, 0]
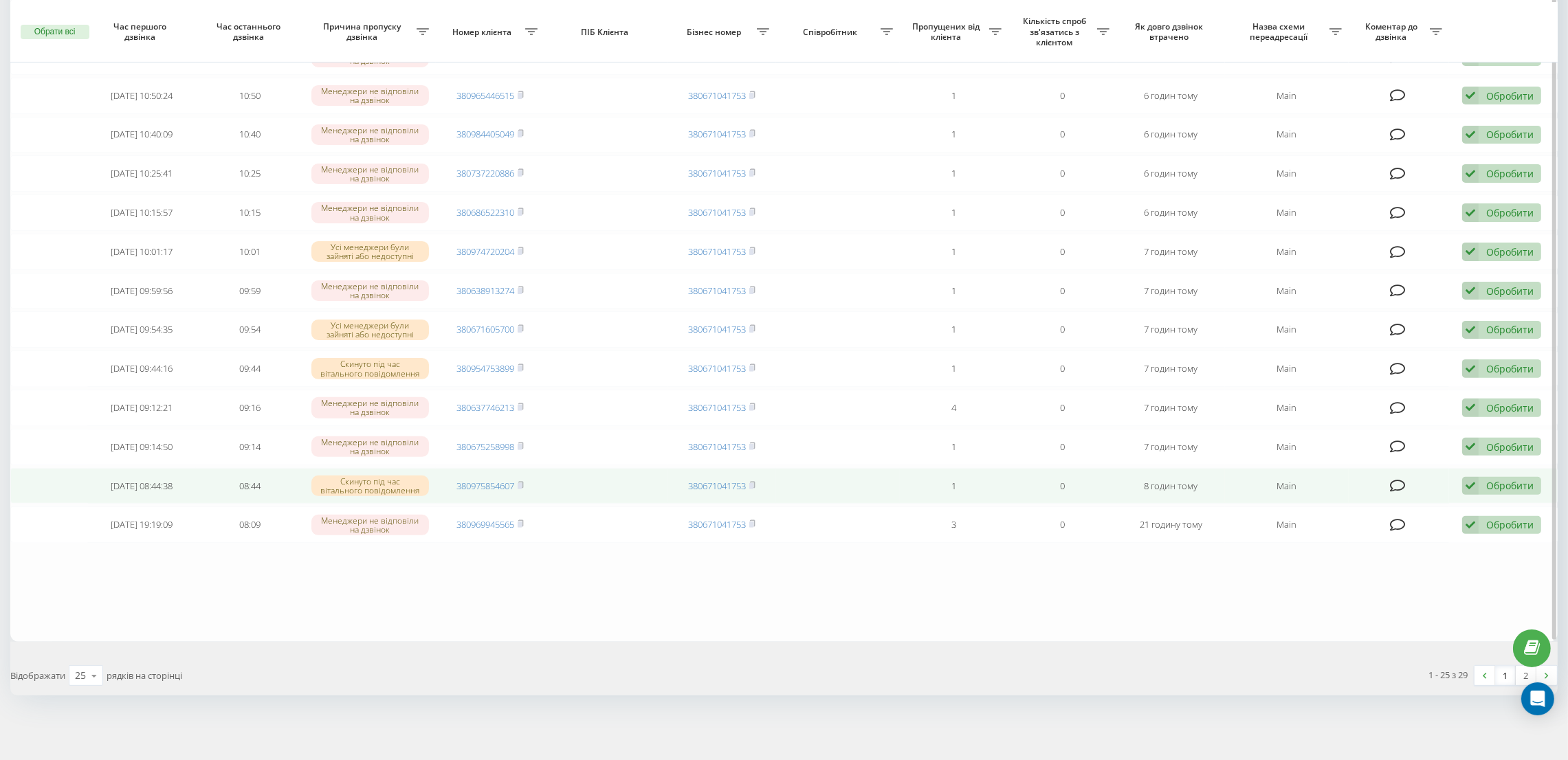
click at [1487, 482] on div "Обробити" at bounding box center [1509, 485] width 47 height 13
click at [1341, 572] on div "Інший варіант" at bounding box center [1412, 582] width 257 height 25
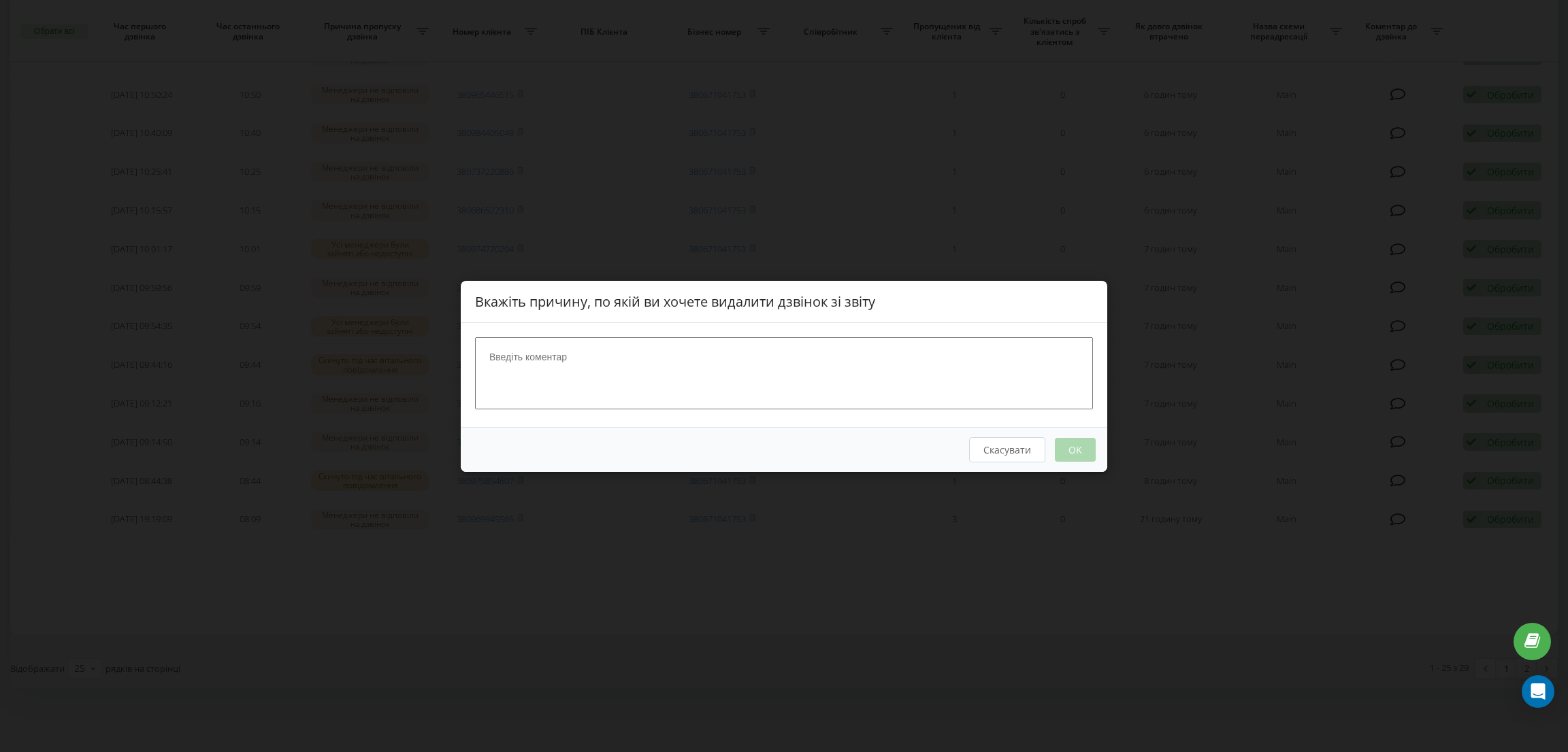
click at [966, 368] on textarea at bounding box center [784, 372] width 618 height 72
paste textarea "нецільовий дзвінок"
type textarea "нецільовий дзвінок"
click at [1079, 446] on button "OK" at bounding box center [1075, 449] width 41 height 24
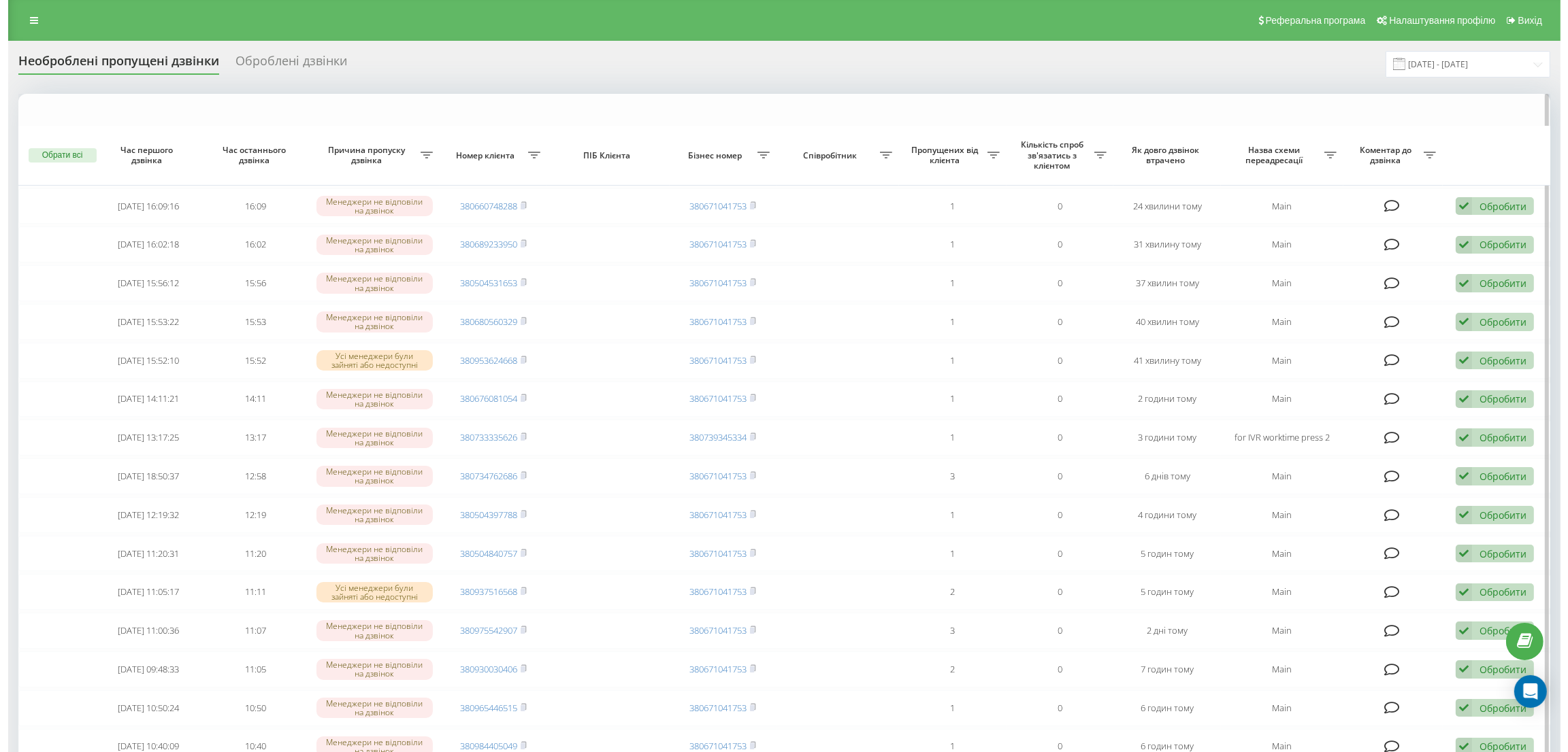
scroll to position [611, 0]
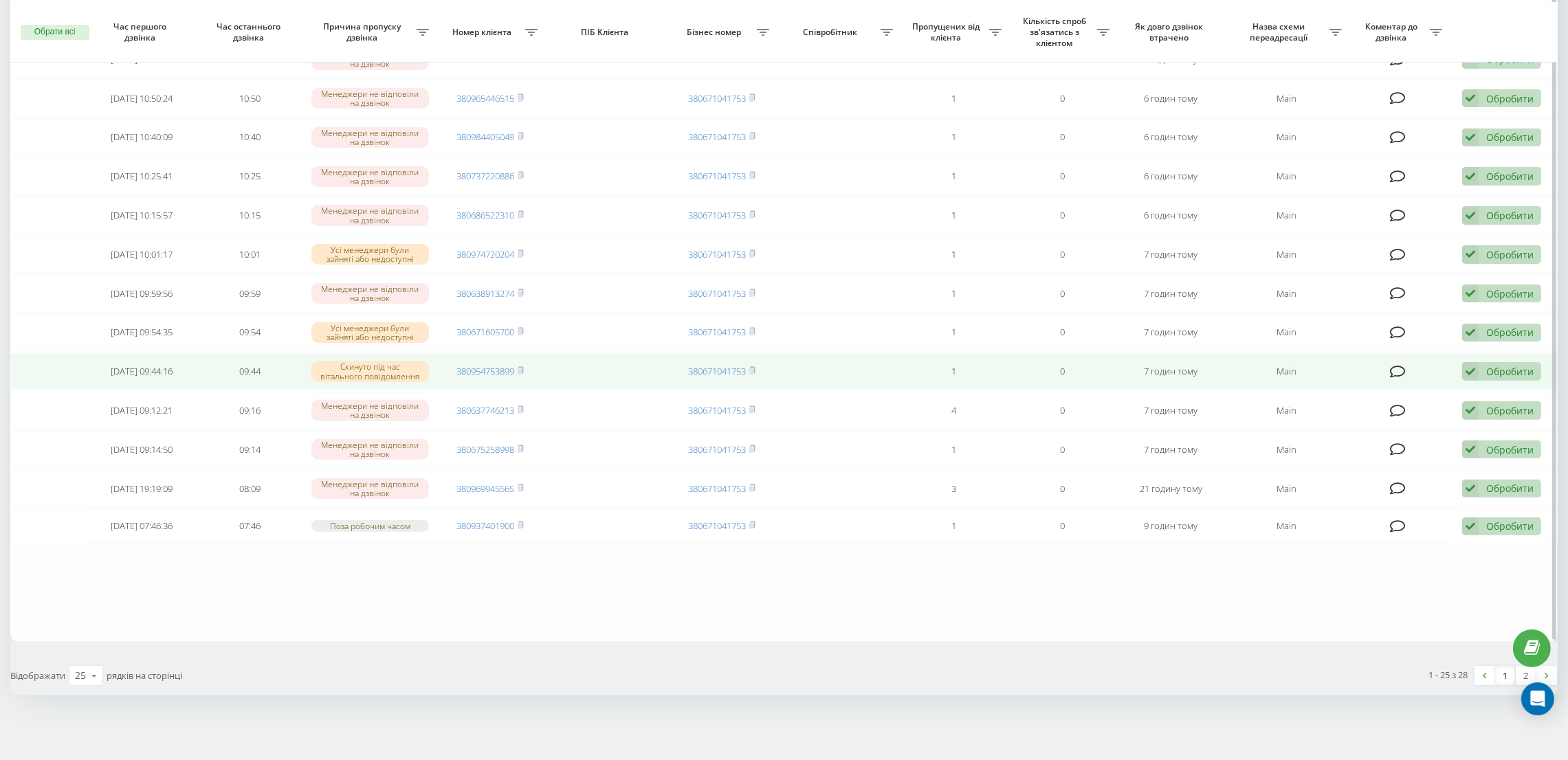
click at [1484, 372] on div "Обробити Не вдалося зв'язатися Зв'язався з клієнтом за допомогою іншого каналу …" at bounding box center [1501, 371] width 79 height 18
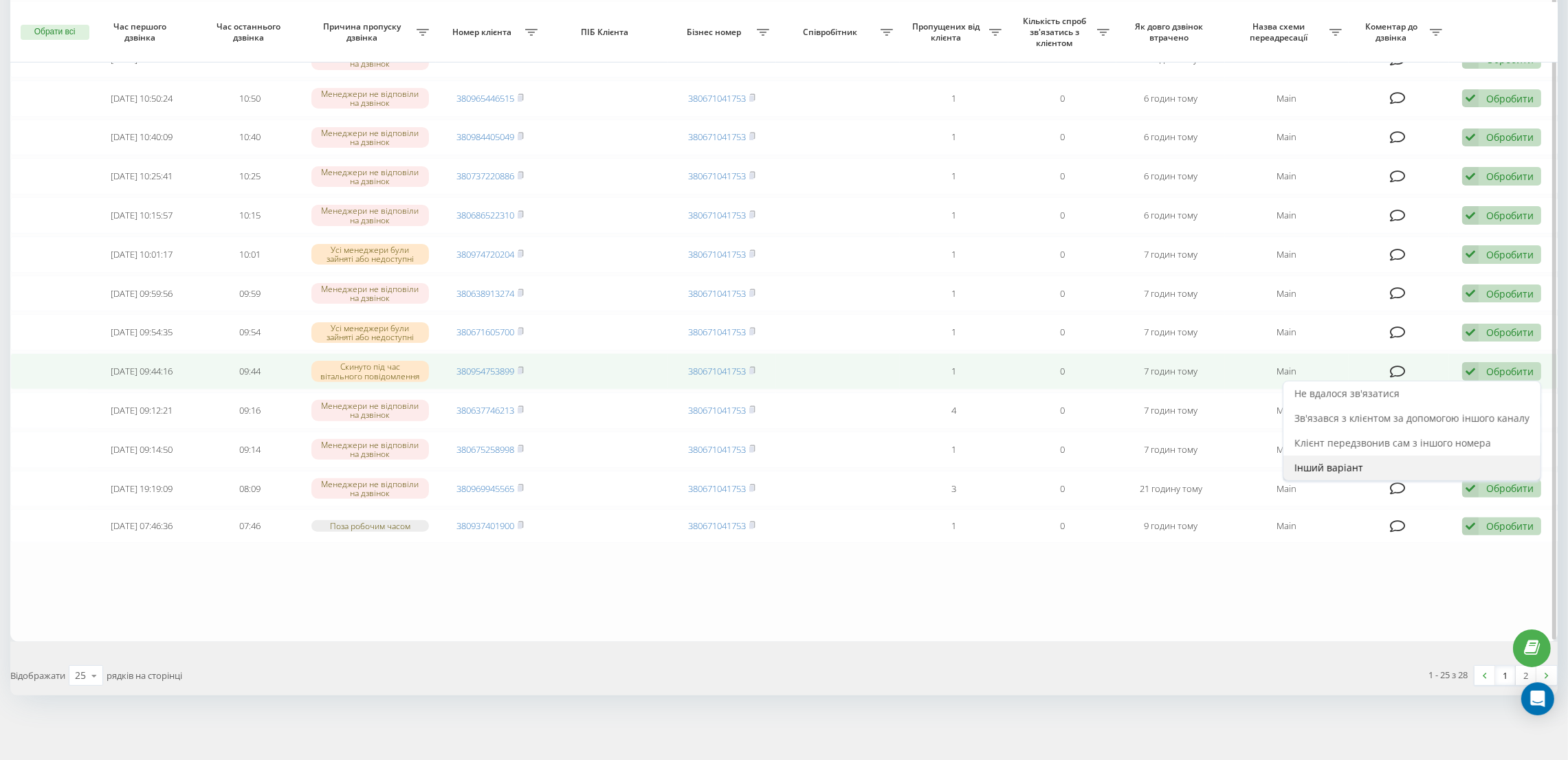
click at [1339, 465] on span "Інший варіант" at bounding box center [1328, 468] width 69 height 13
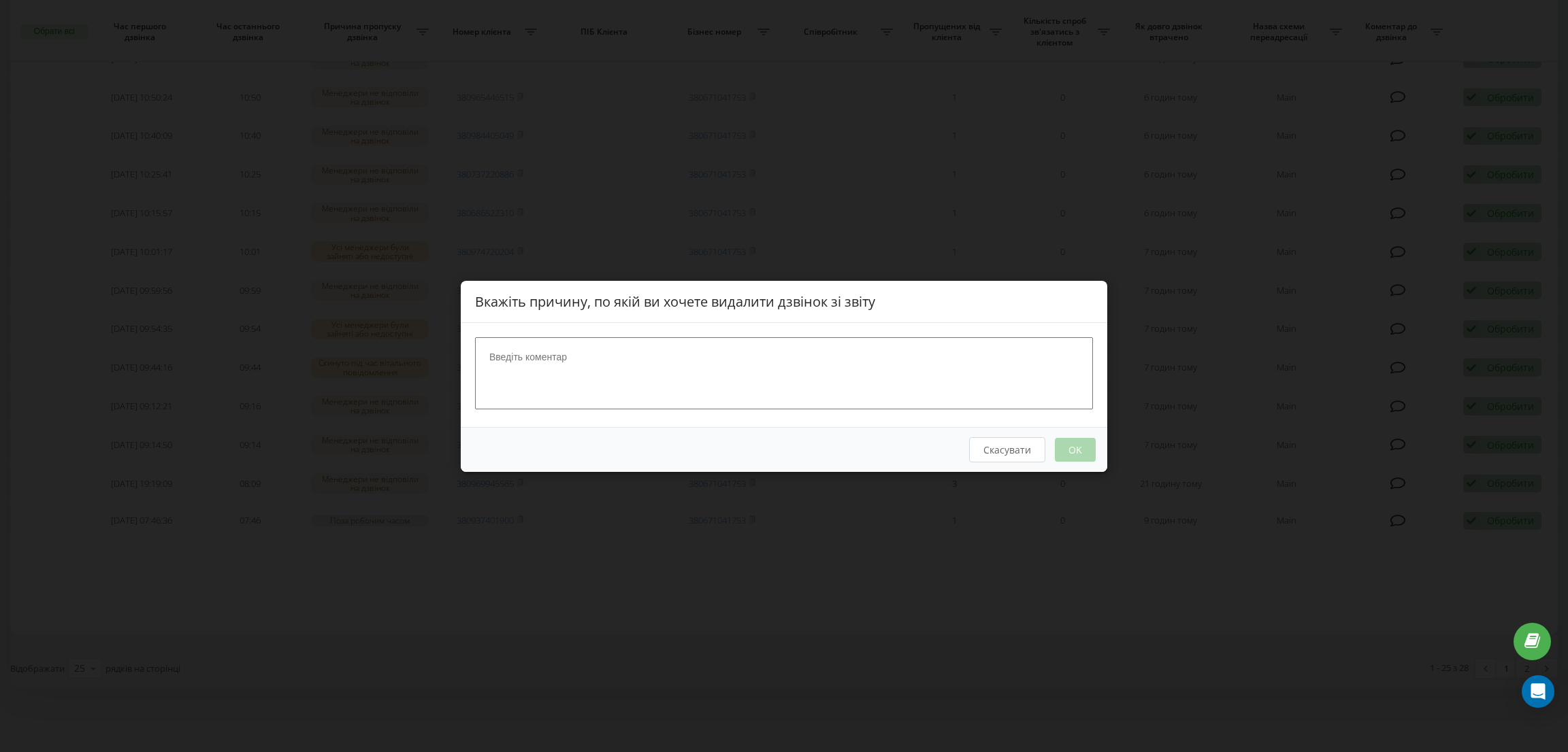
click at [801, 352] on textarea at bounding box center [784, 372] width 618 height 72
paste textarea "нецільовий дзвінок"
type textarea "нецільовий дзвінок"
click at [1073, 448] on button "OK" at bounding box center [1075, 449] width 41 height 24
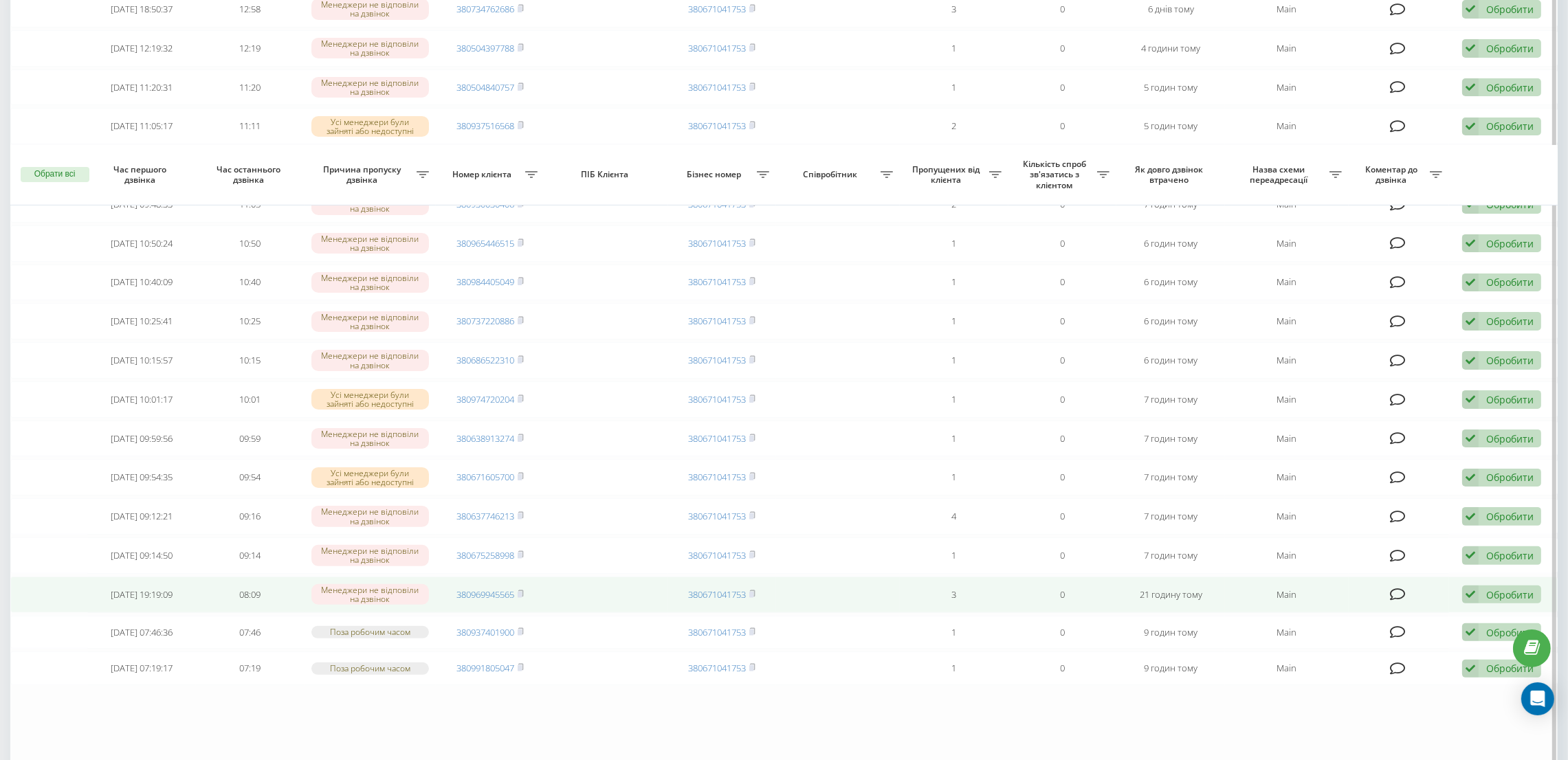
scroll to position [616, 0]
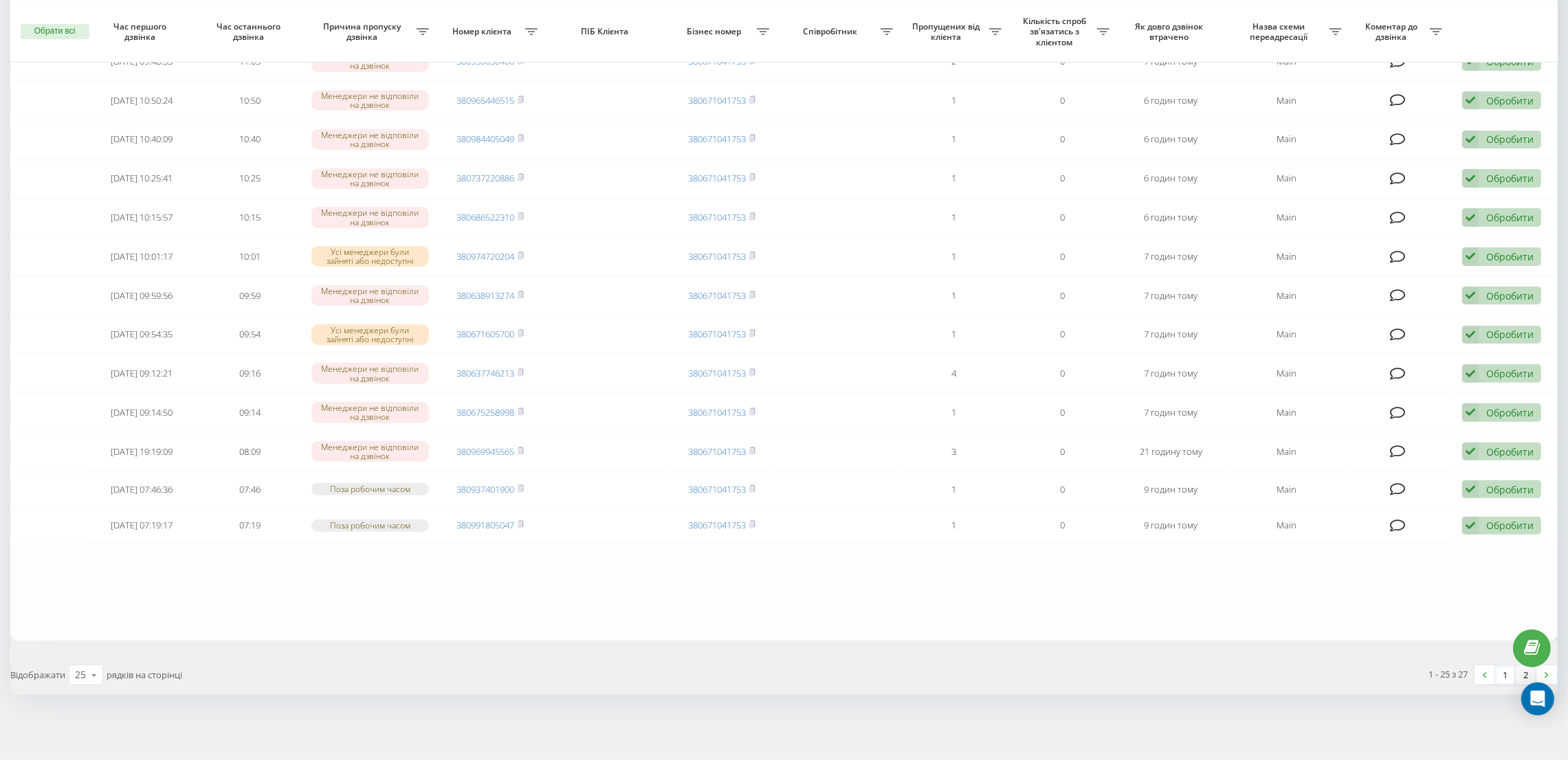
click at [1525, 675] on link "2" at bounding box center [1526, 675] width 21 height 19
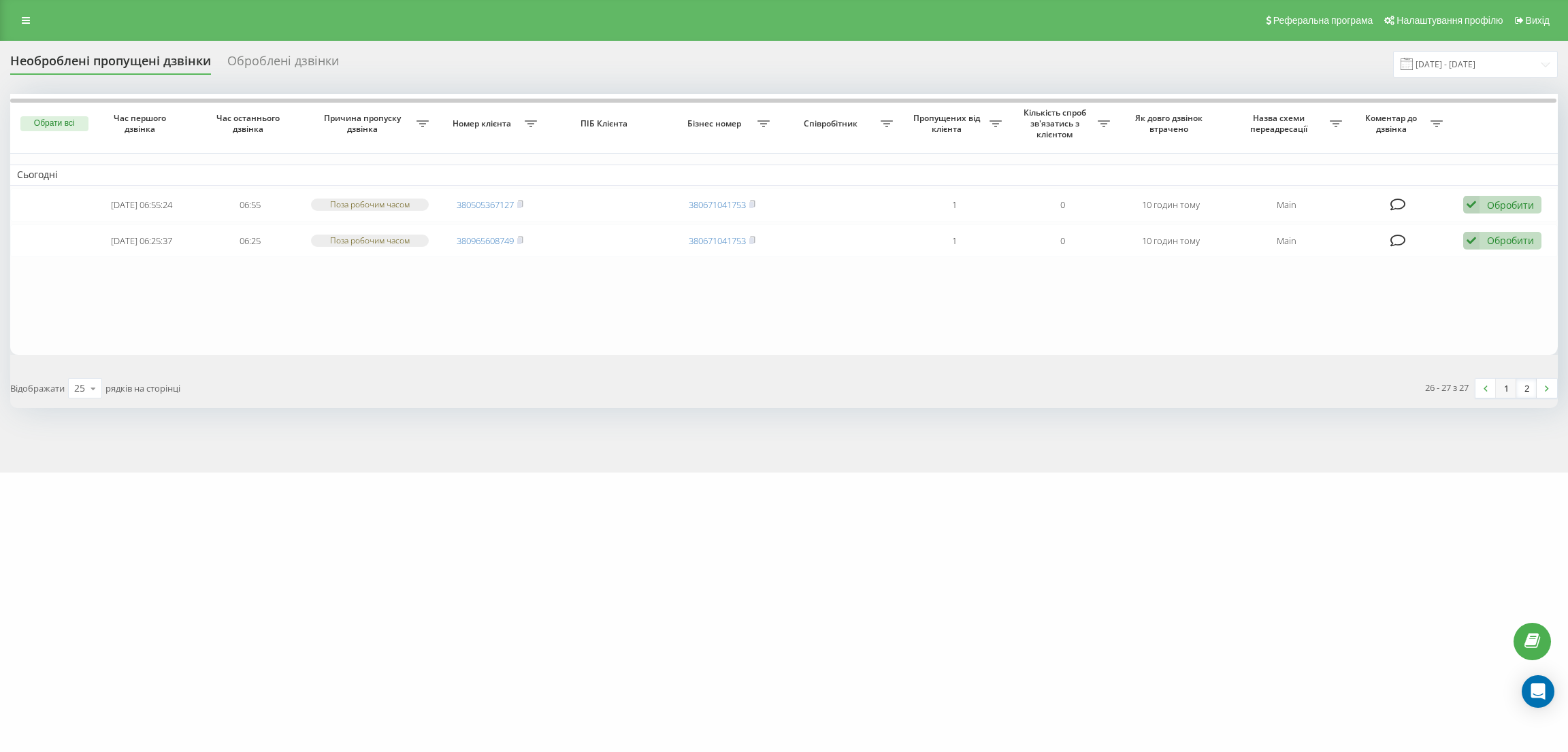
click at [1502, 388] on link "1" at bounding box center [1506, 389] width 21 height 19
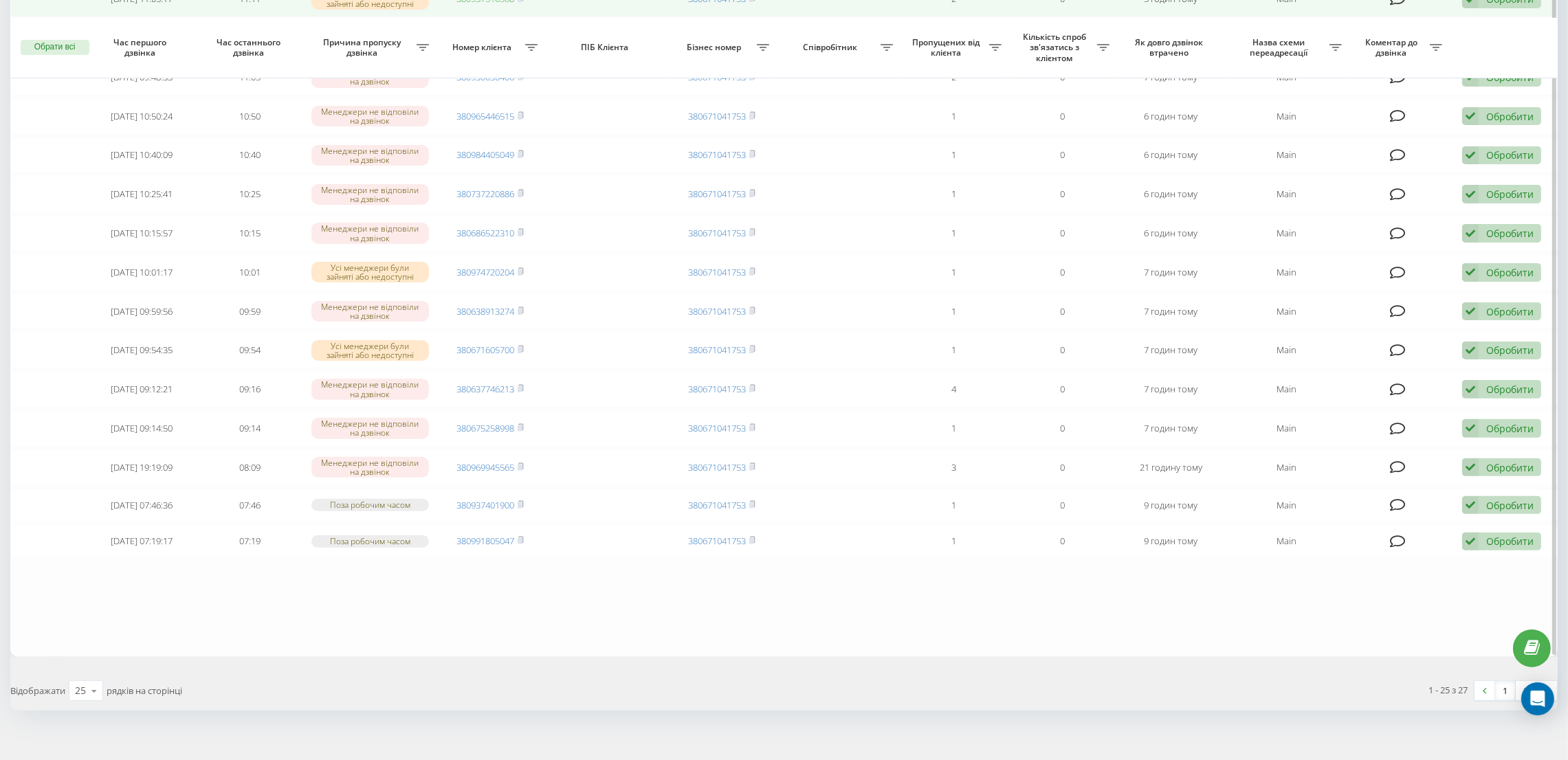
scroll to position [616, 0]
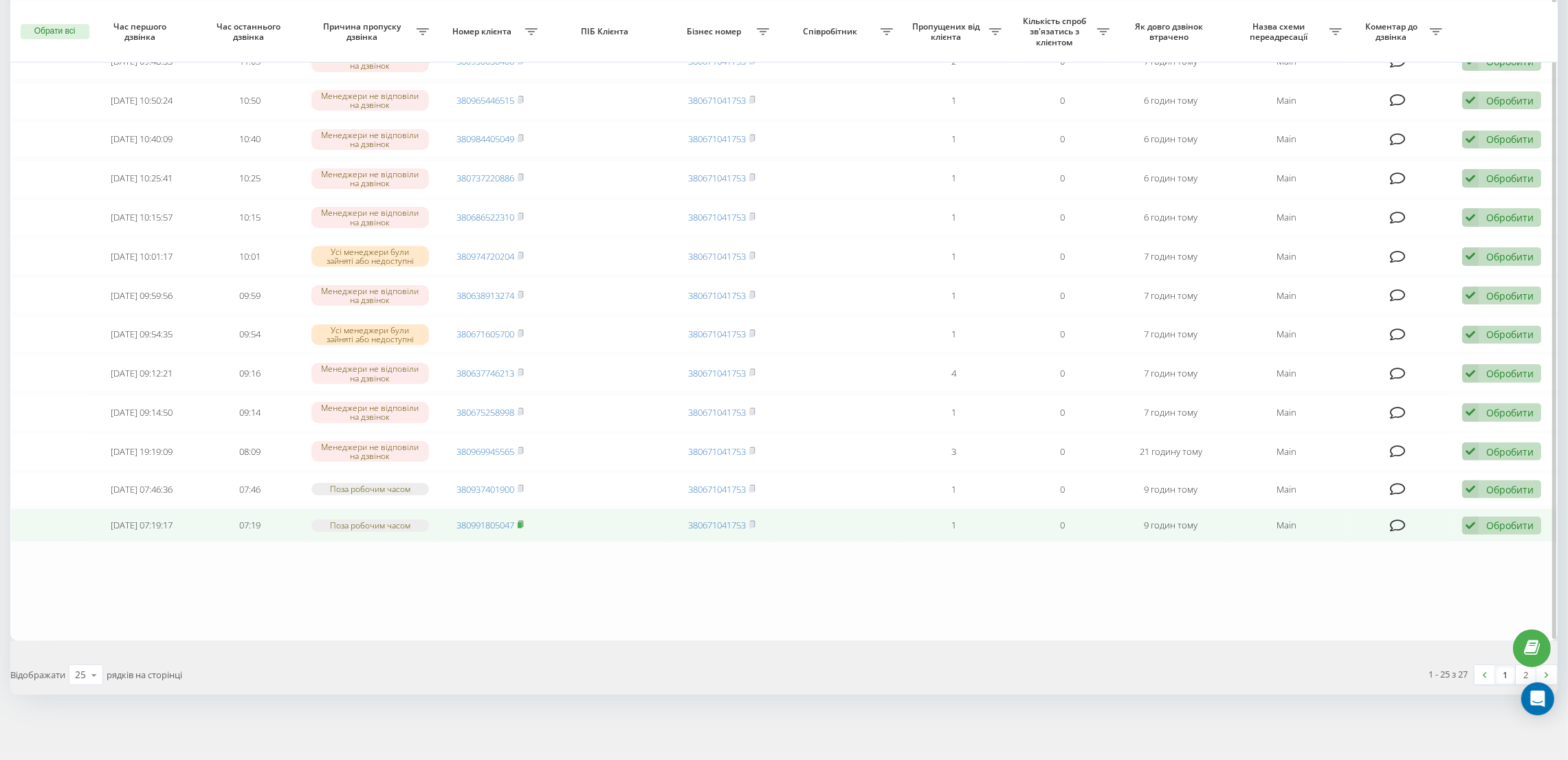
click at [522, 521] on icon at bounding box center [521, 524] width 6 height 8
click at [1522, 524] on div "Обробити" at bounding box center [1509, 525] width 47 height 13
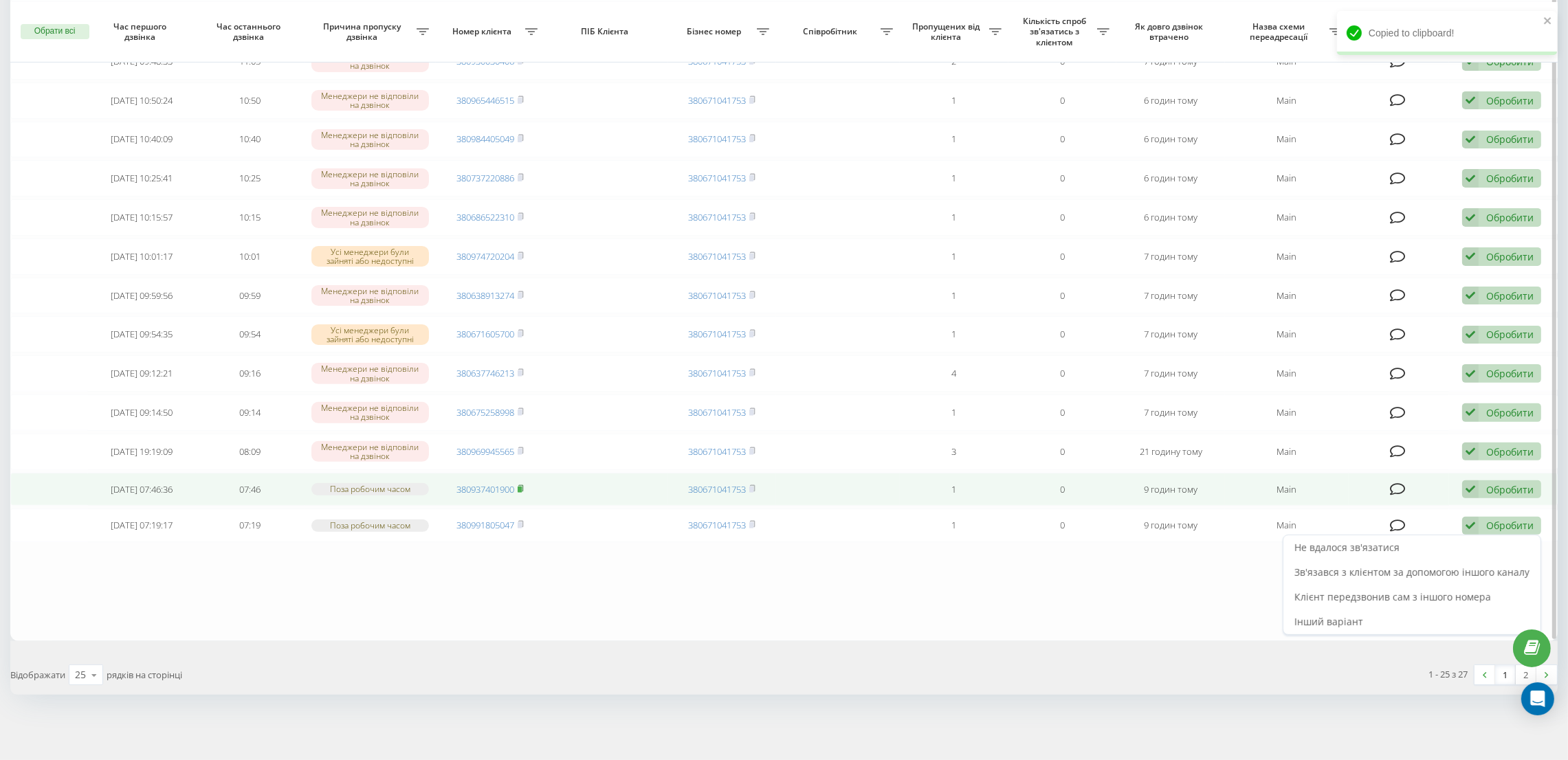
click at [521, 489] on rect at bounding box center [519, 490] width 4 height 6
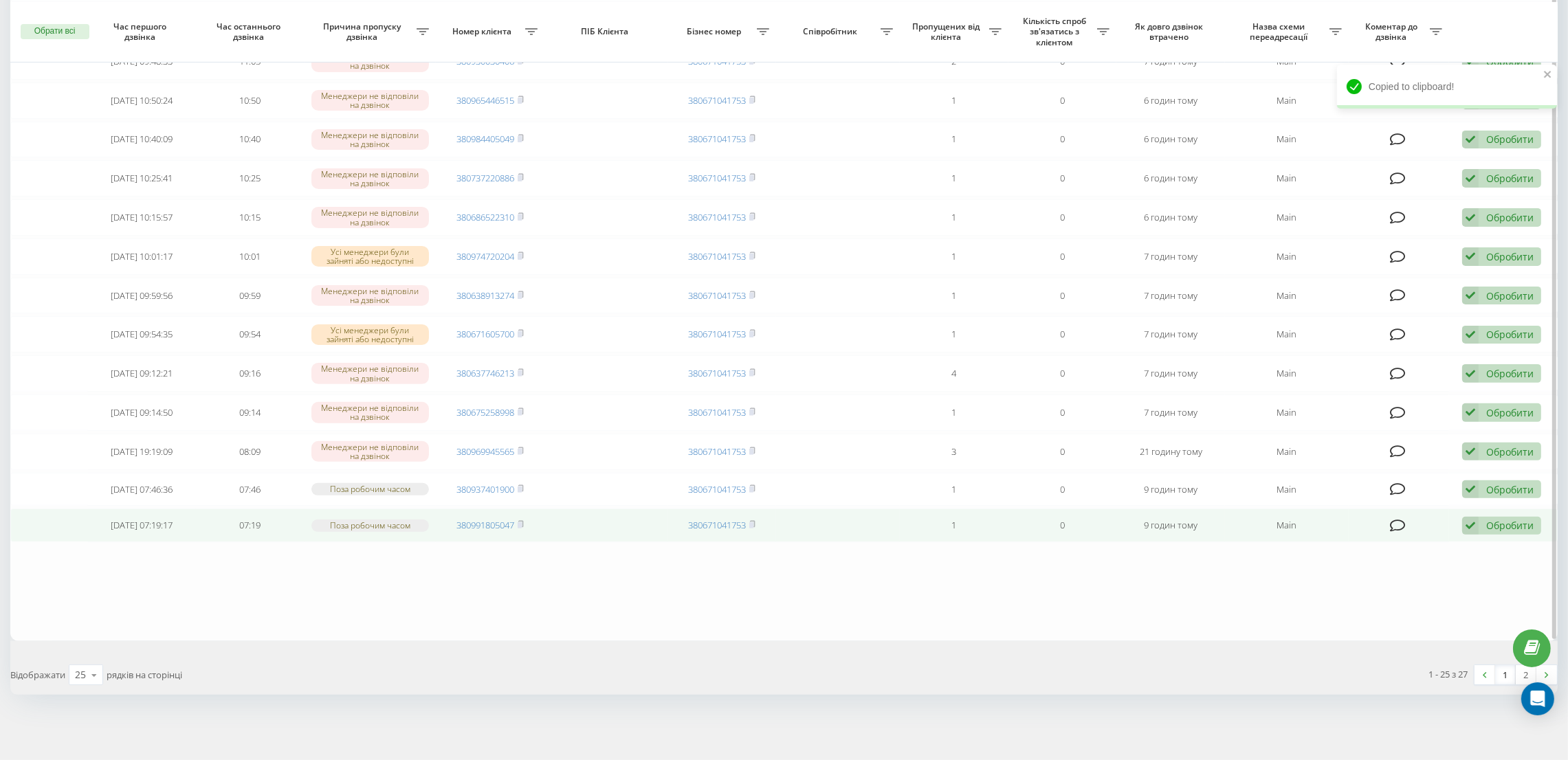
click at [1507, 524] on div "Обробити" at bounding box center [1509, 525] width 47 height 13
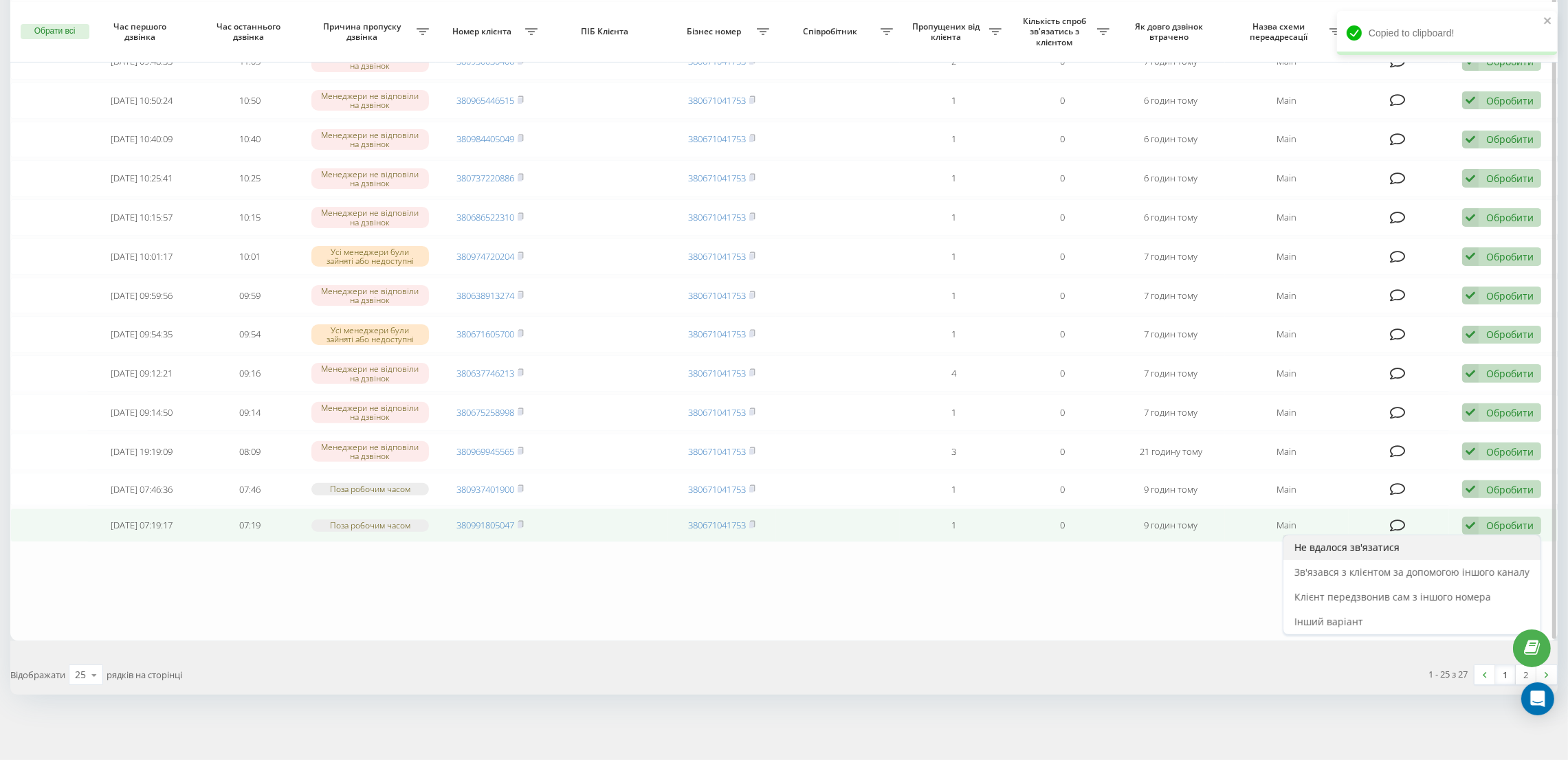
click at [1434, 546] on div "Не вдалося зв'язатися" at bounding box center [1412, 548] width 257 height 25
click at [521, 524] on rect at bounding box center [519, 525] width 4 height 6
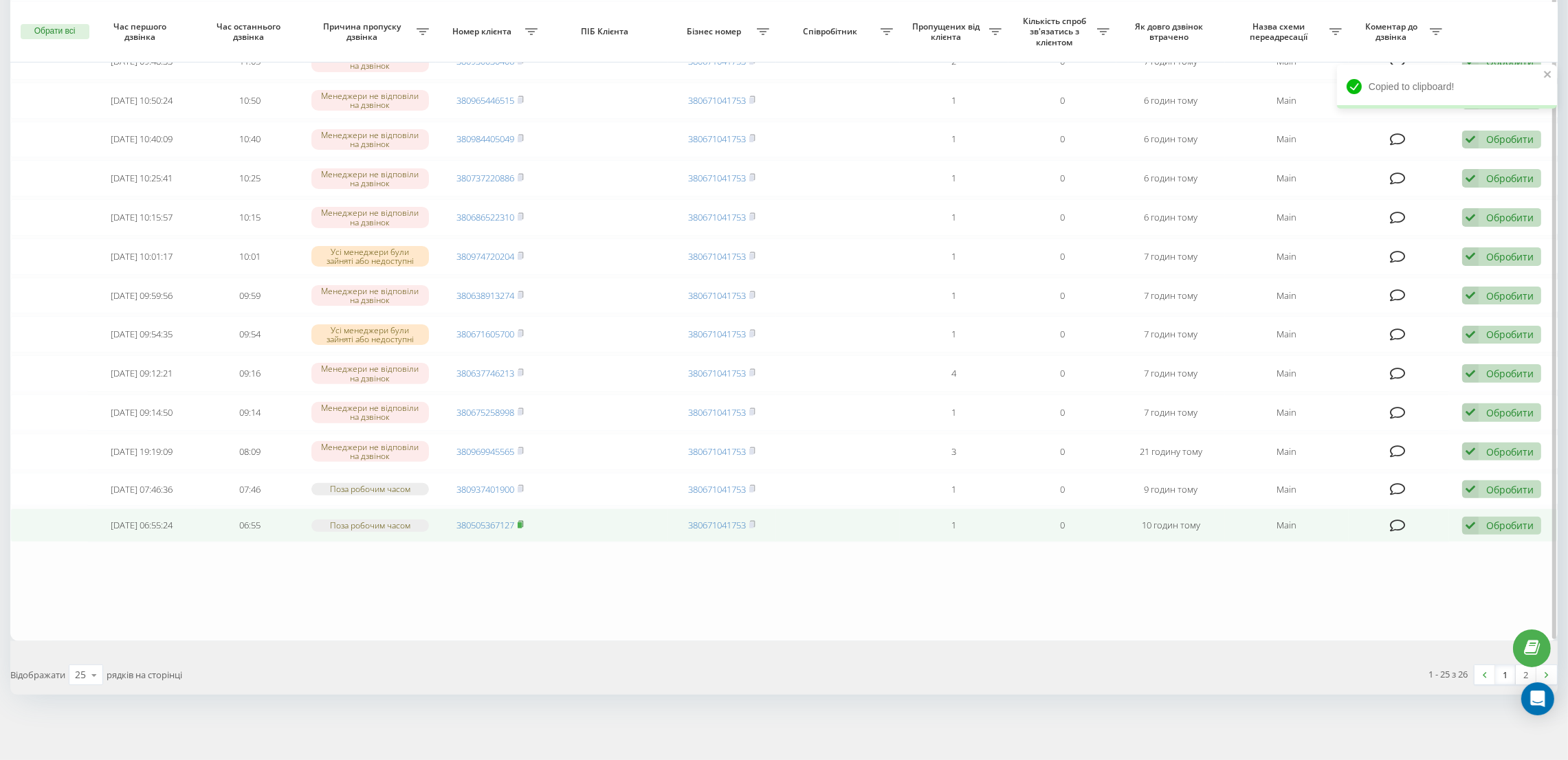
click at [521, 523] on rect at bounding box center [519, 525] width 4 height 6
click at [521, 521] on icon at bounding box center [521, 524] width 6 height 8
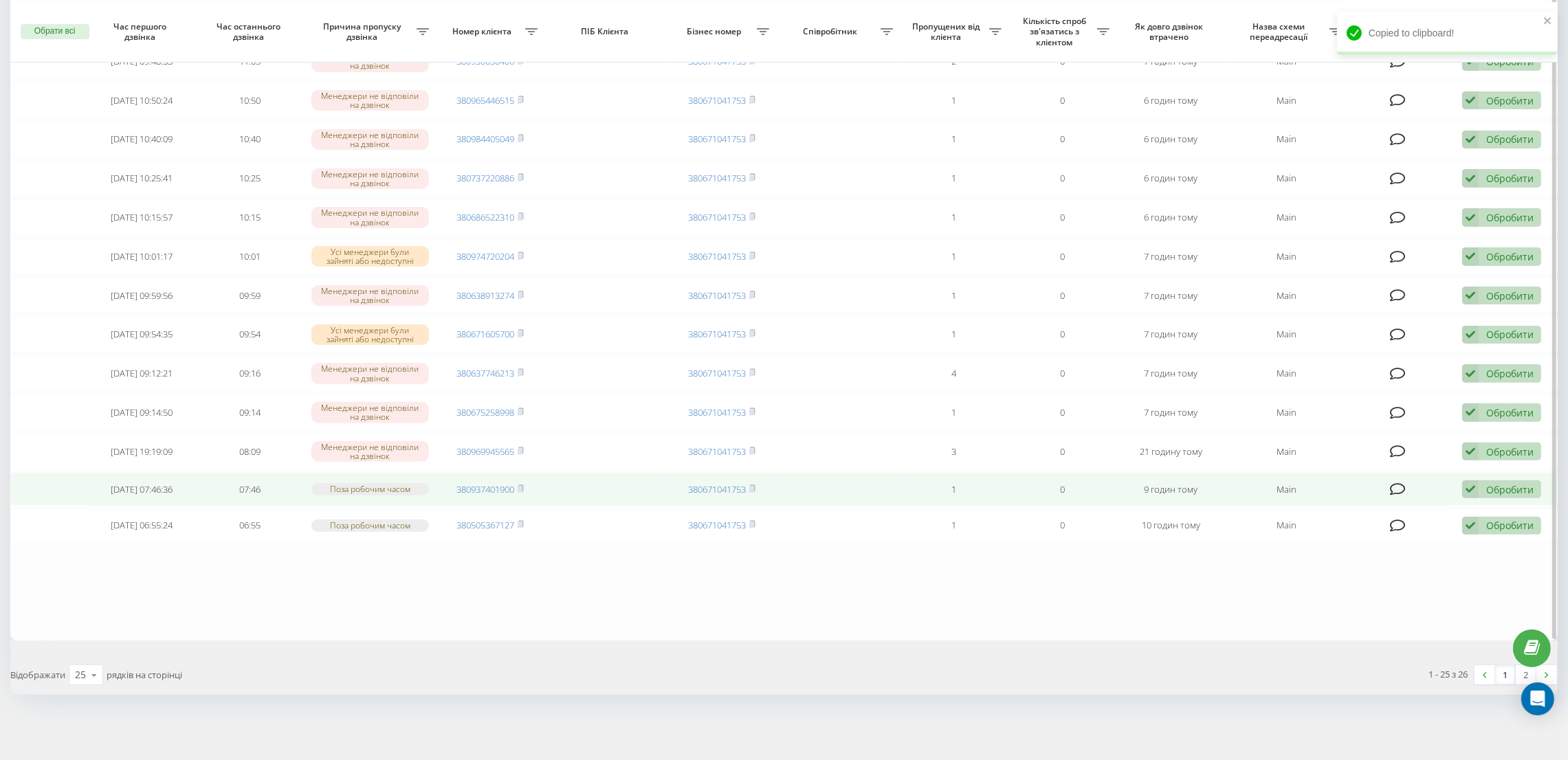
click at [1515, 487] on div "Обробити" at bounding box center [1509, 489] width 47 height 13
click at [1327, 507] on span "Не вдалося зв'язатися" at bounding box center [1347, 511] width 105 height 13
drag, startPoint x: 1484, startPoint y: 487, endPoint x: 1474, endPoint y: 495, distance: 12.8
click at [1484, 487] on div "Обробити Не вдалося зв'язатися Зв'язався з клієнтом за допомогою іншого каналу …" at bounding box center [1501, 489] width 79 height 18
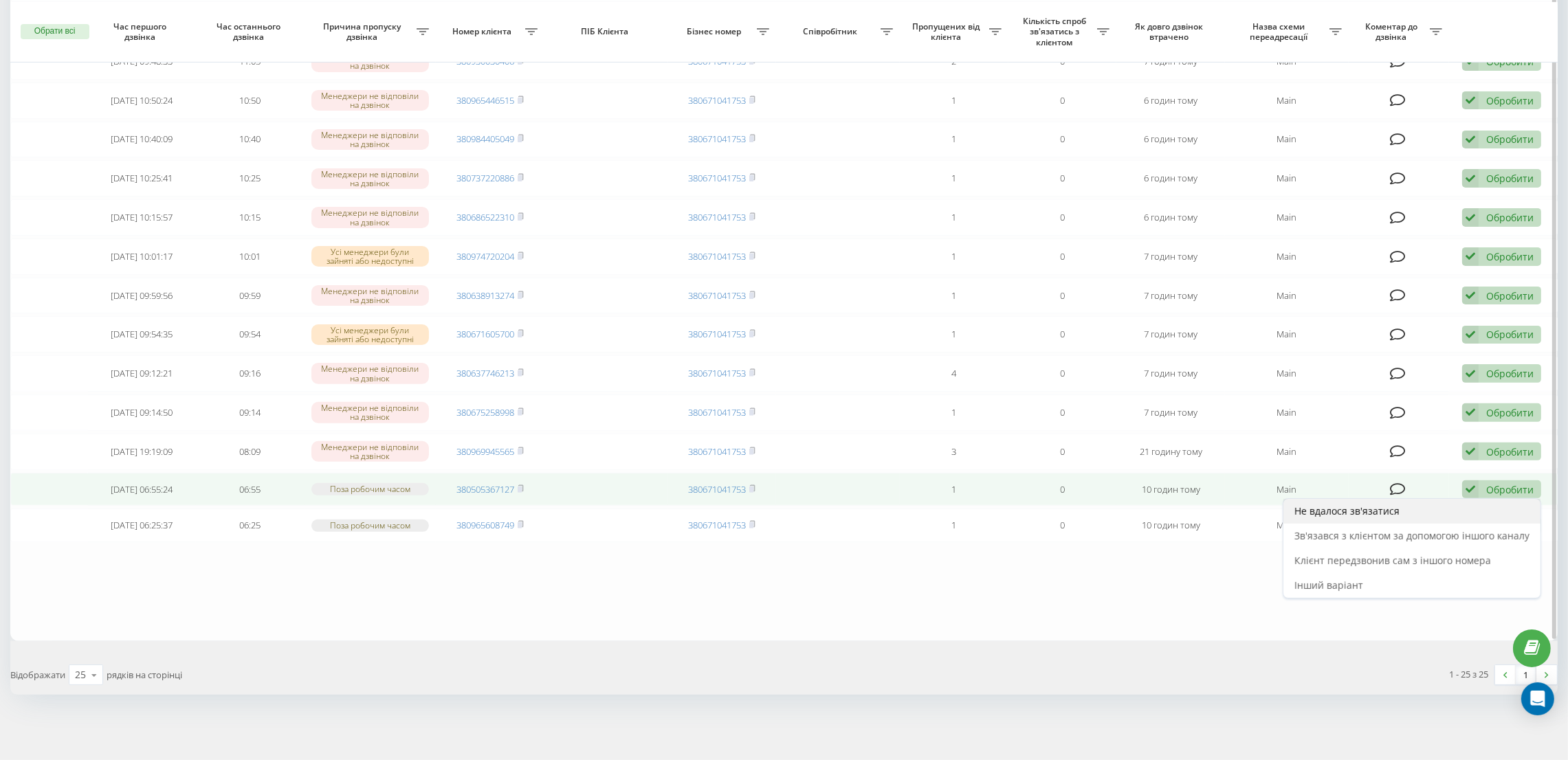
click at [1368, 519] on div "Не вдалося зв'язатися" at bounding box center [1412, 511] width 257 height 25
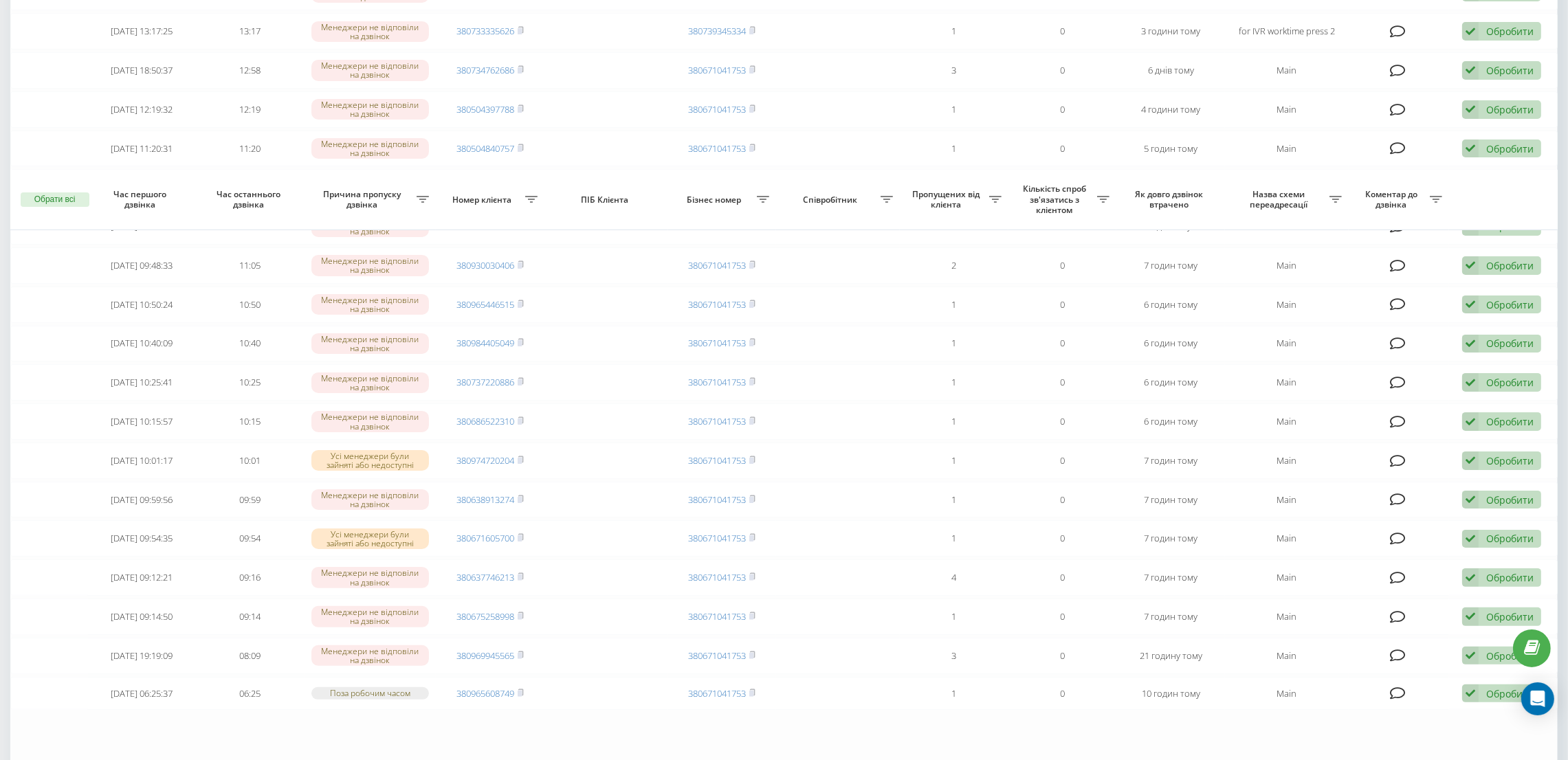
scroll to position [579, 0]
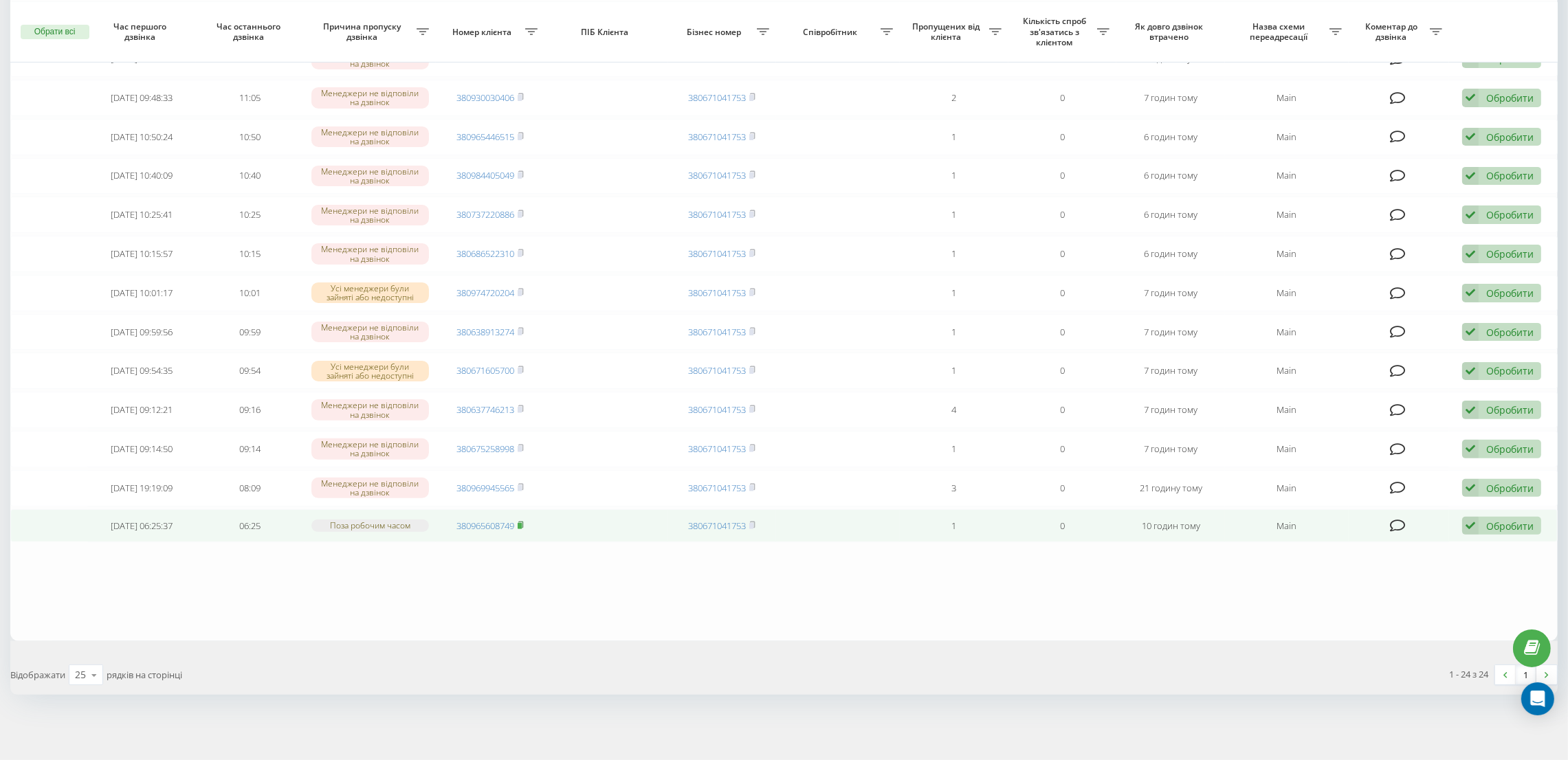
click at [521, 527] on rect at bounding box center [519, 526] width 4 height 6
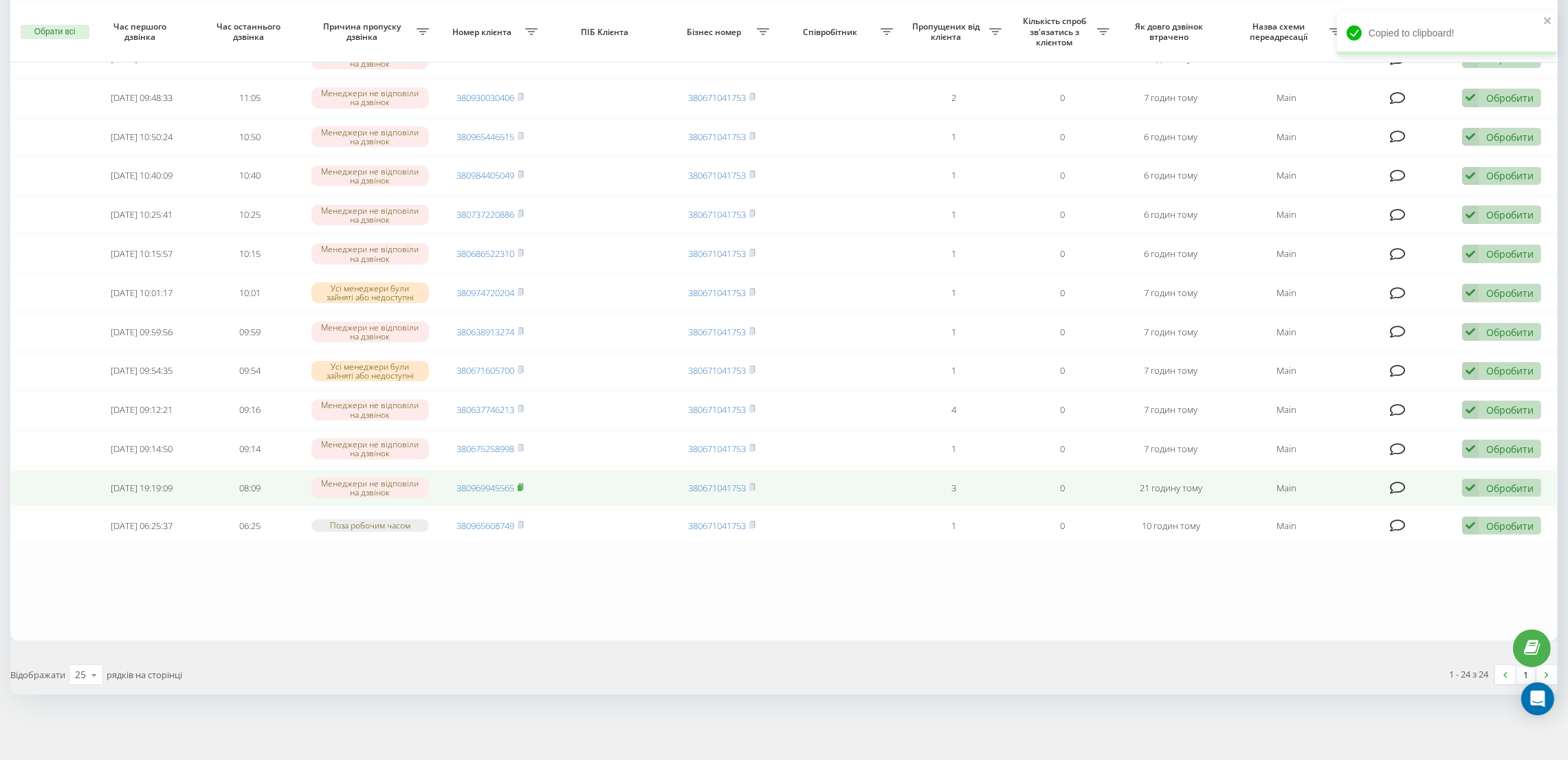
click at [518, 486] on icon at bounding box center [521, 487] width 6 height 8
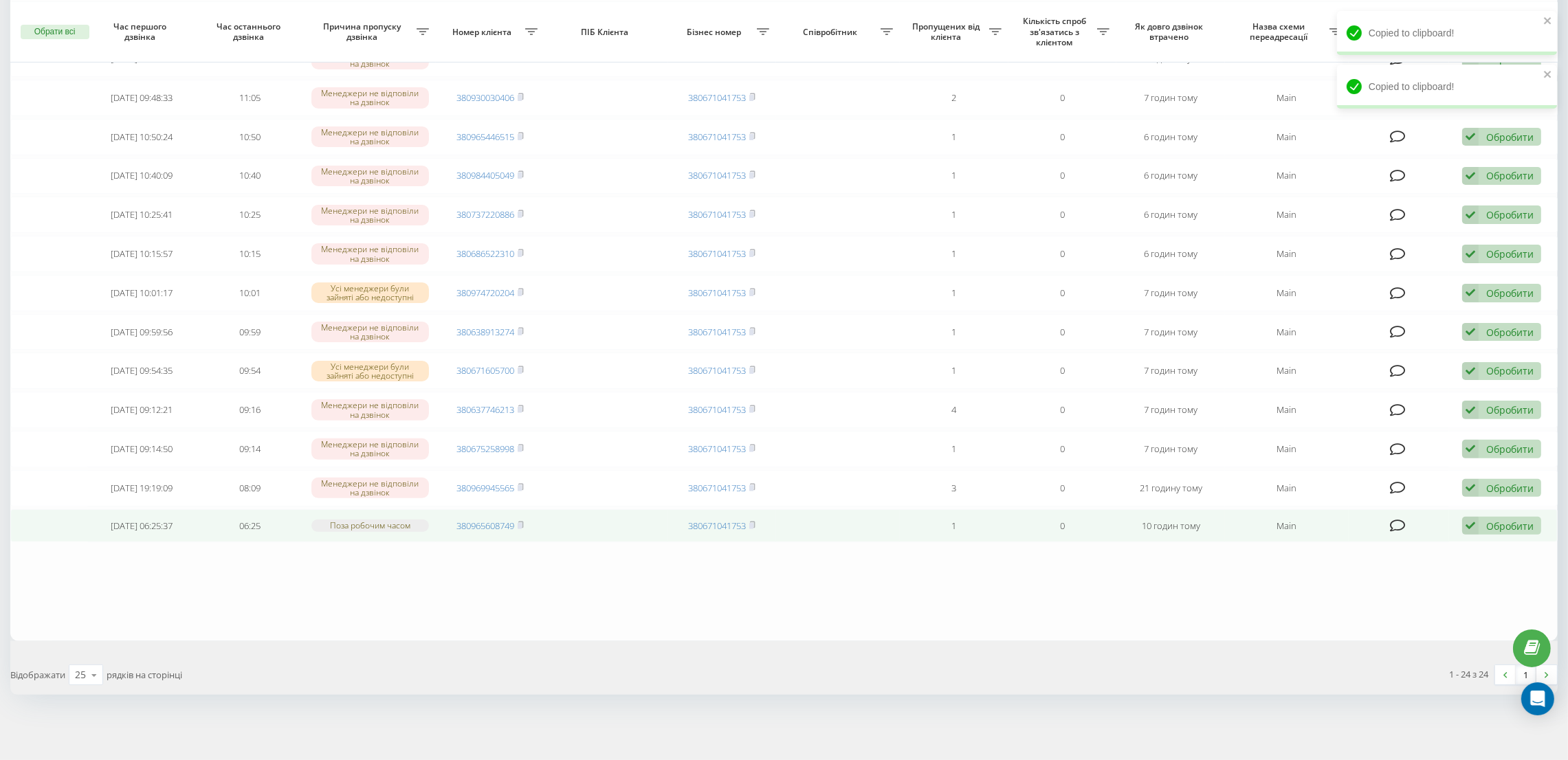
click at [1491, 521] on div "Обробити" at bounding box center [1509, 526] width 47 height 13
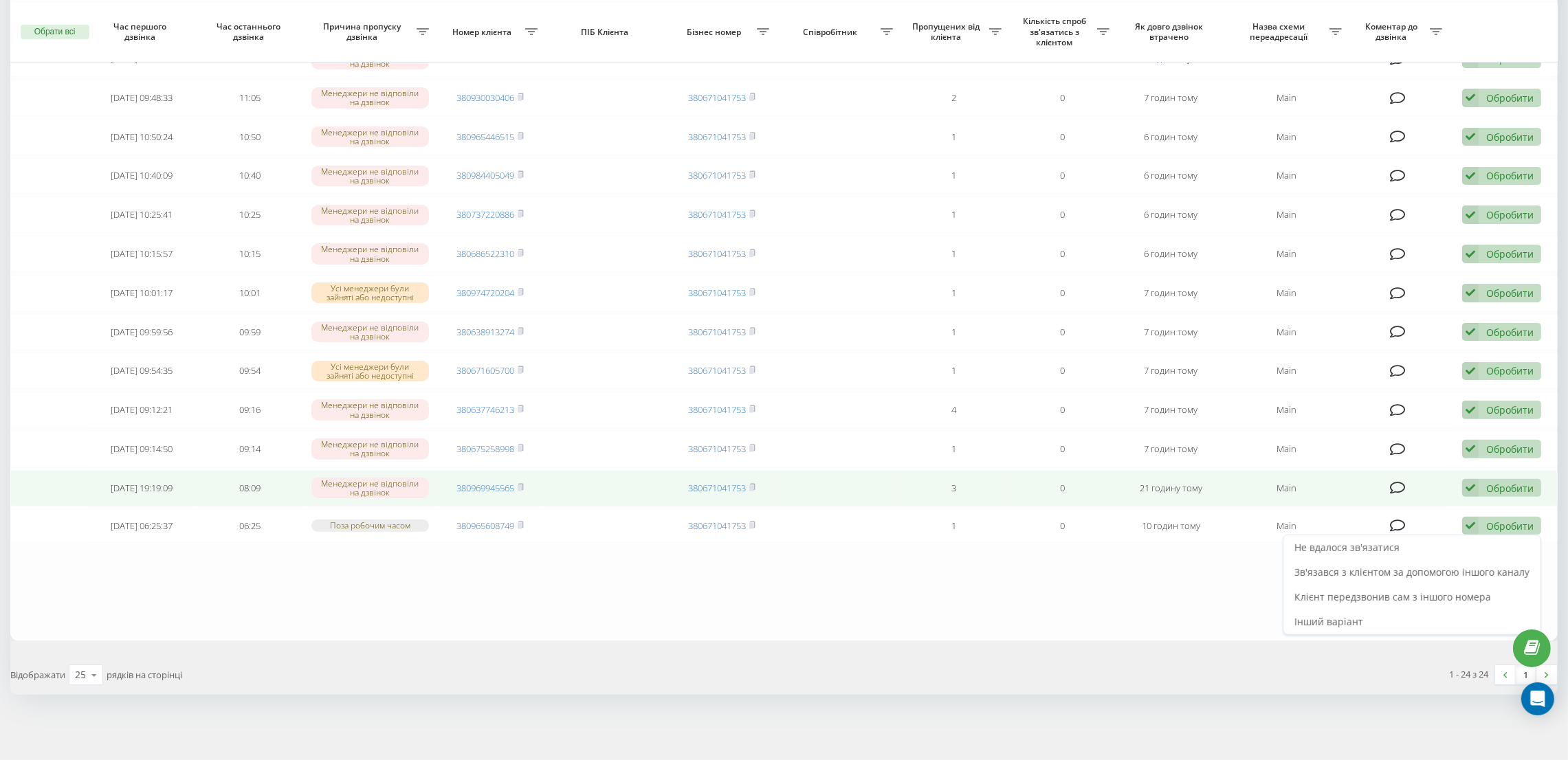
click at [1495, 485] on div "Обробити" at bounding box center [1509, 489] width 47 height 13
click at [1374, 513] on span "Не вдалося зв'язатися" at bounding box center [1347, 509] width 105 height 13
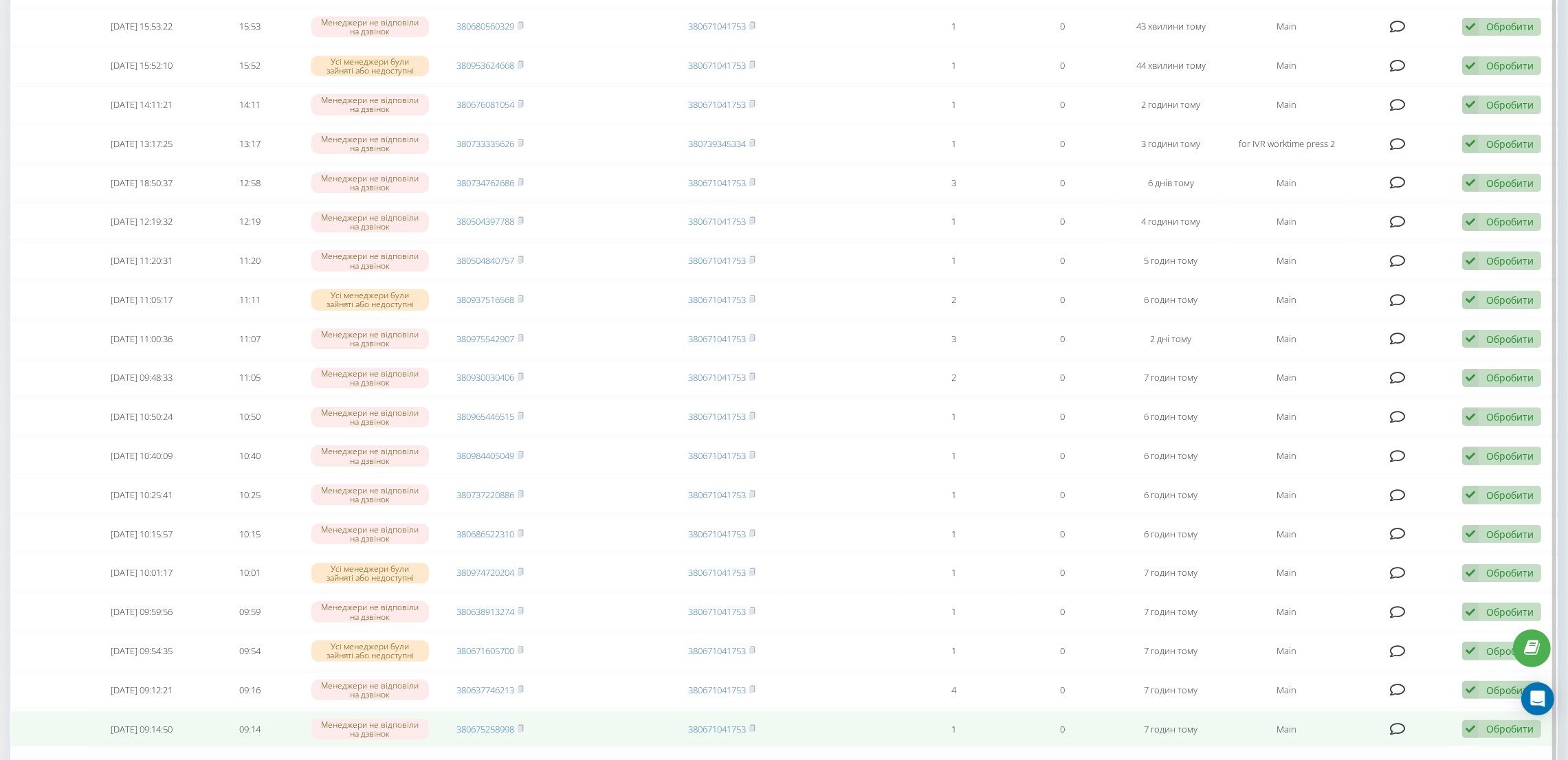
scroll to position [580, 0]
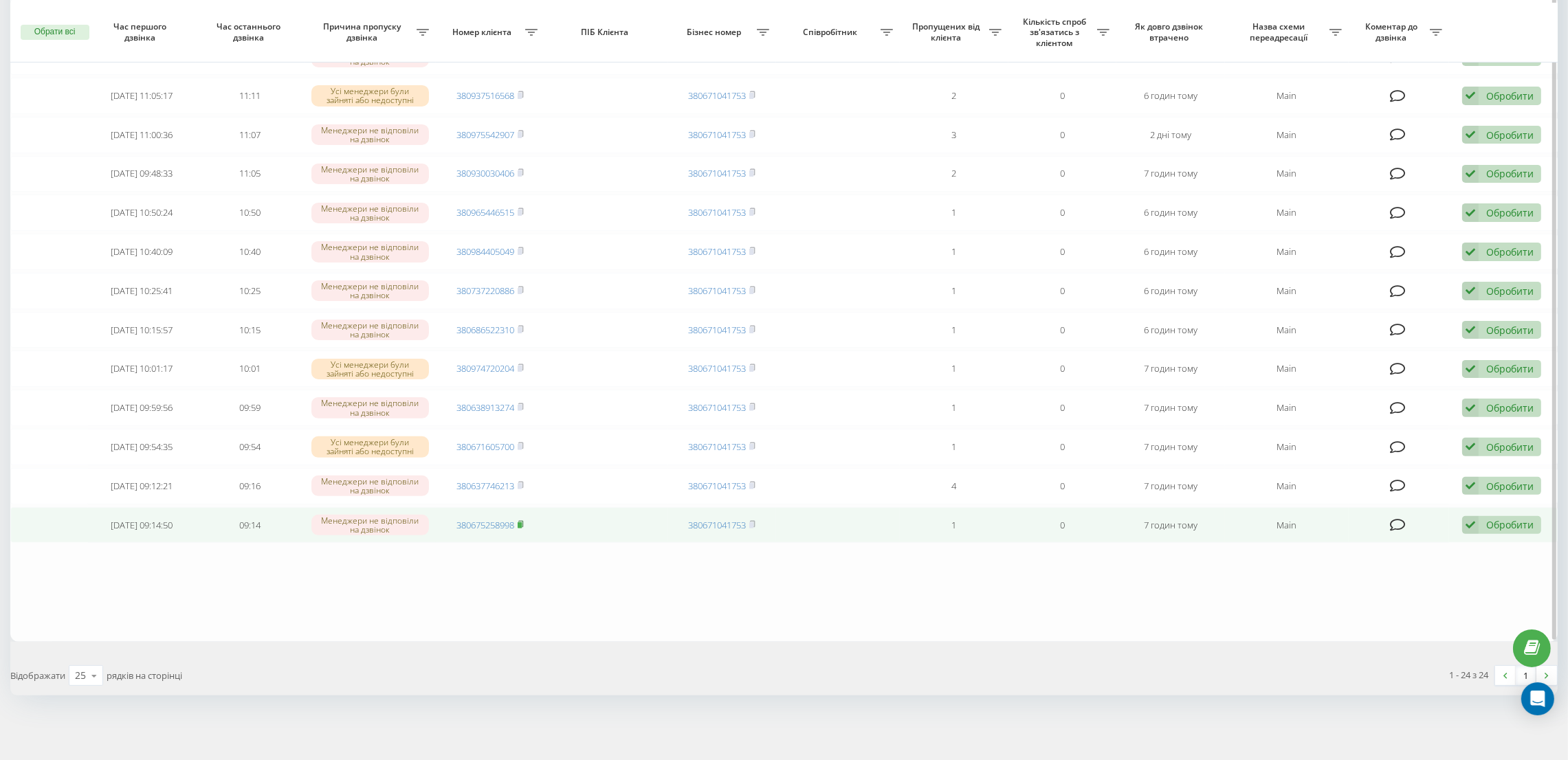
click at [523, 521] on icon at bounding box center [521, 524] width 5 height 6
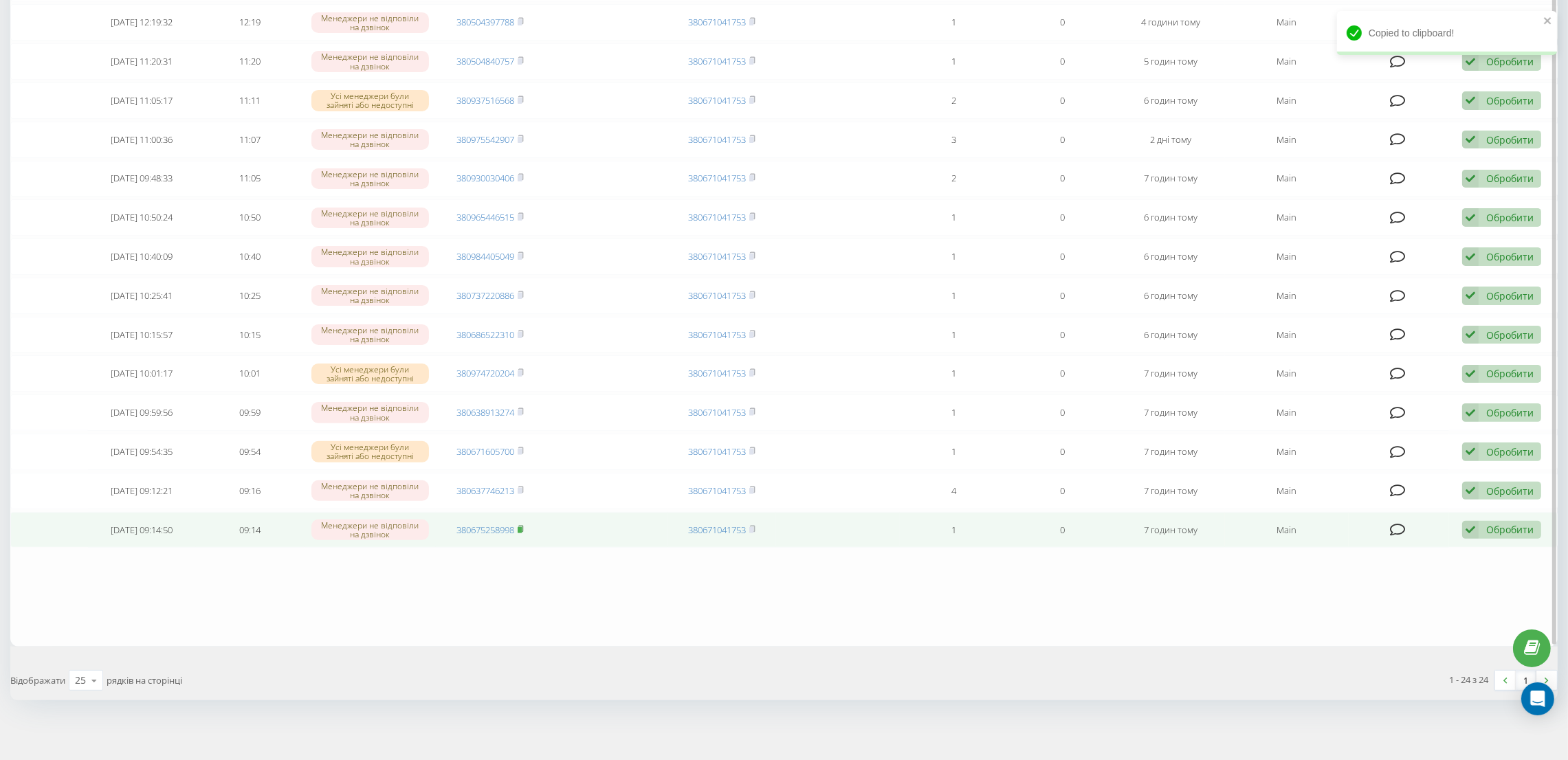
scroll to position [0, 0]
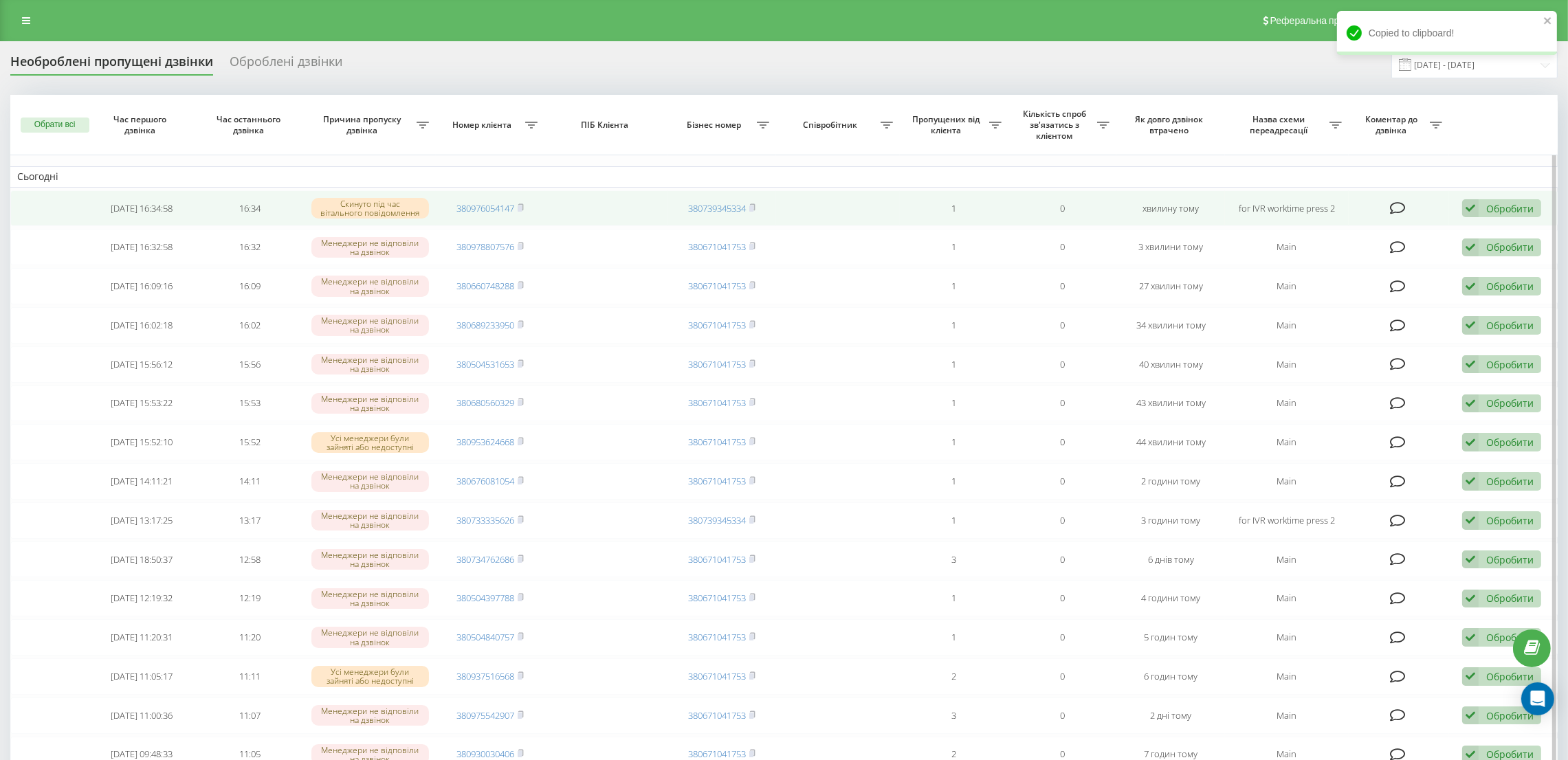
click at [1506, 200] on div "Обробити Не вдалося зв'язатися Зв'язався з клієнтом за допомогою іншого каналу …" at bounding box center [1501, 208] width 79 height 18
click at [1345, 303] on span "Інший варіант" at bounding box center [1328, 304] width 69 height 13
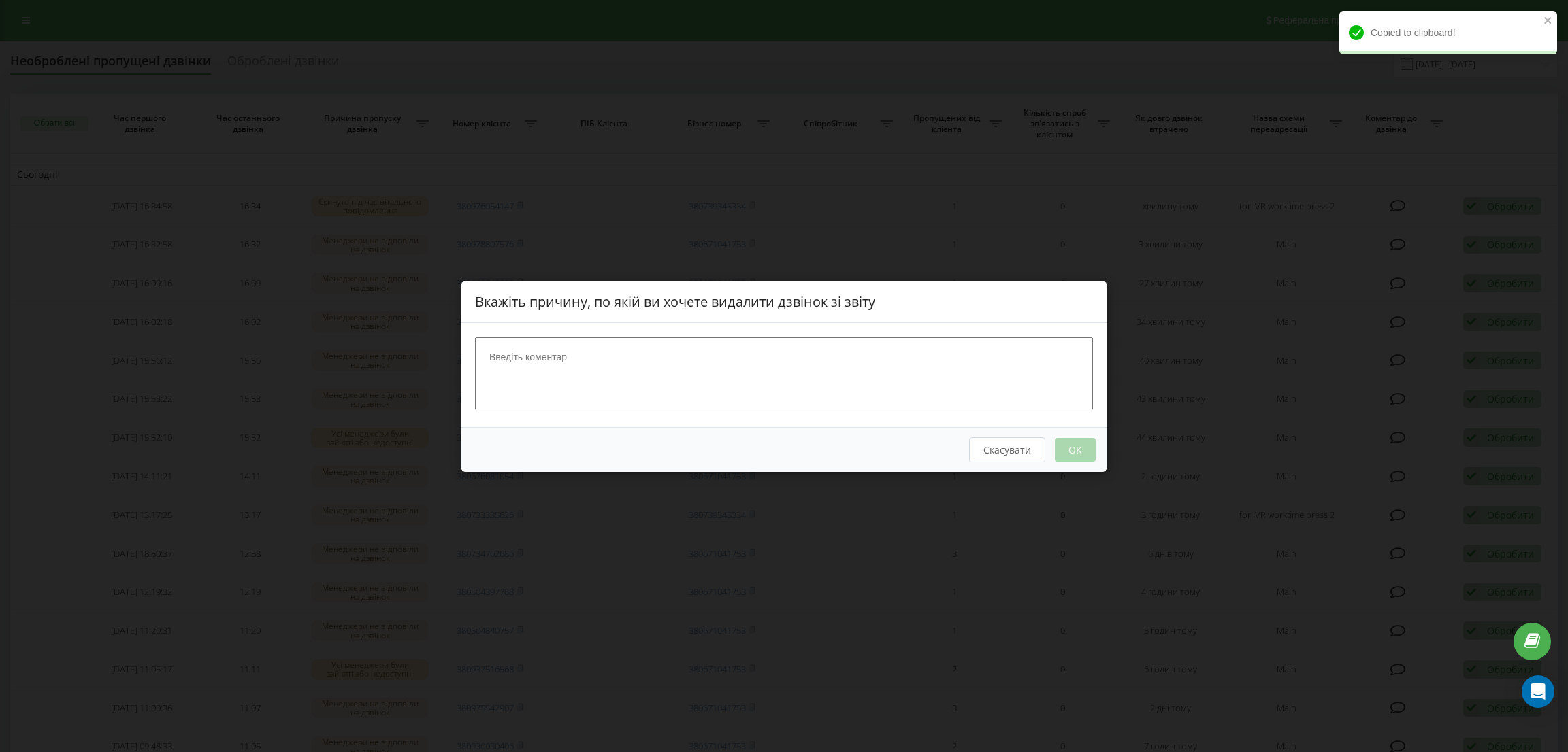
click at [794, 360] on textarea at bounding box center [784, 372] width 618 height 72
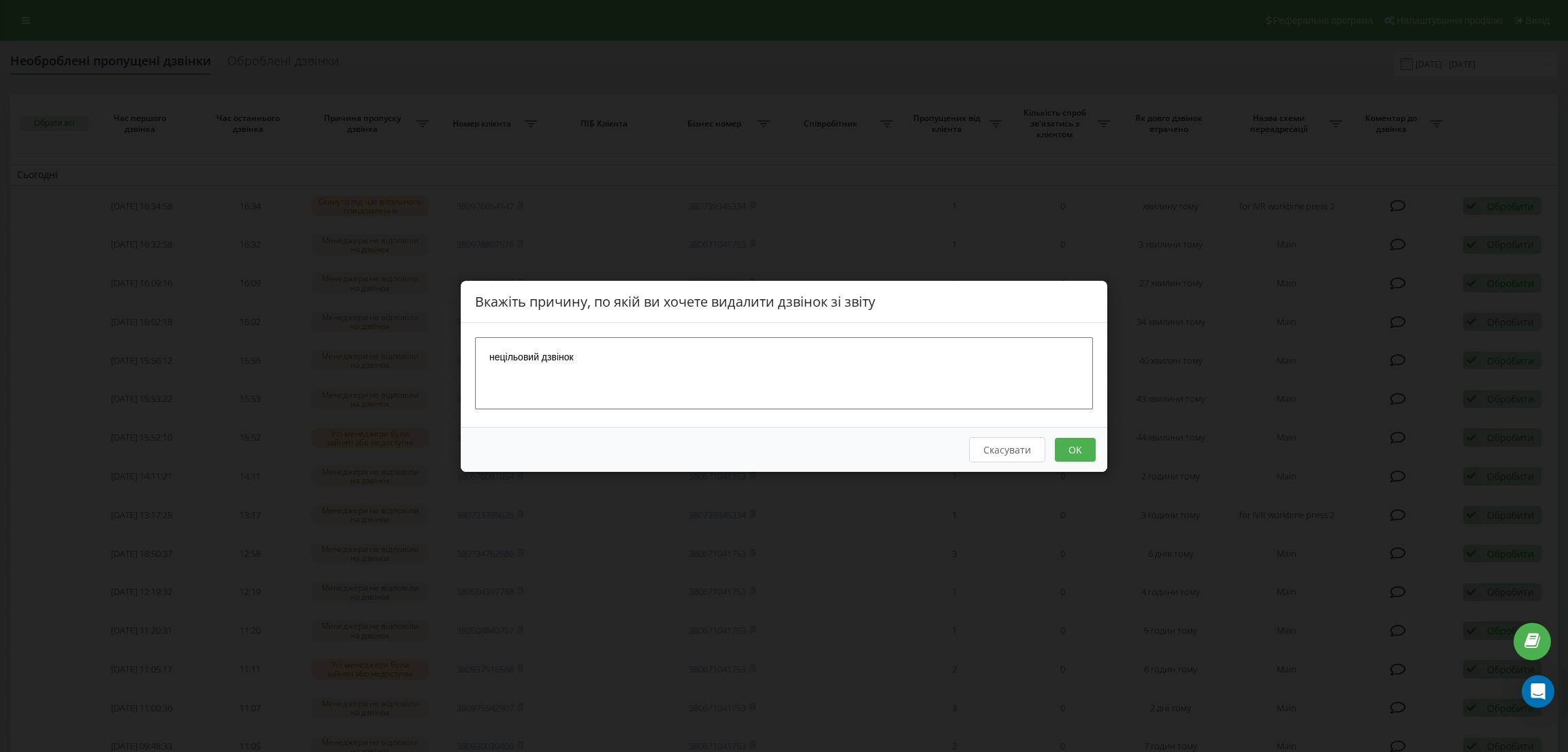
type textarea "нецільовий дзвінок"
click at [1073, 446] on button "OK" at bounding box center [1075, 449] width 41 height 24
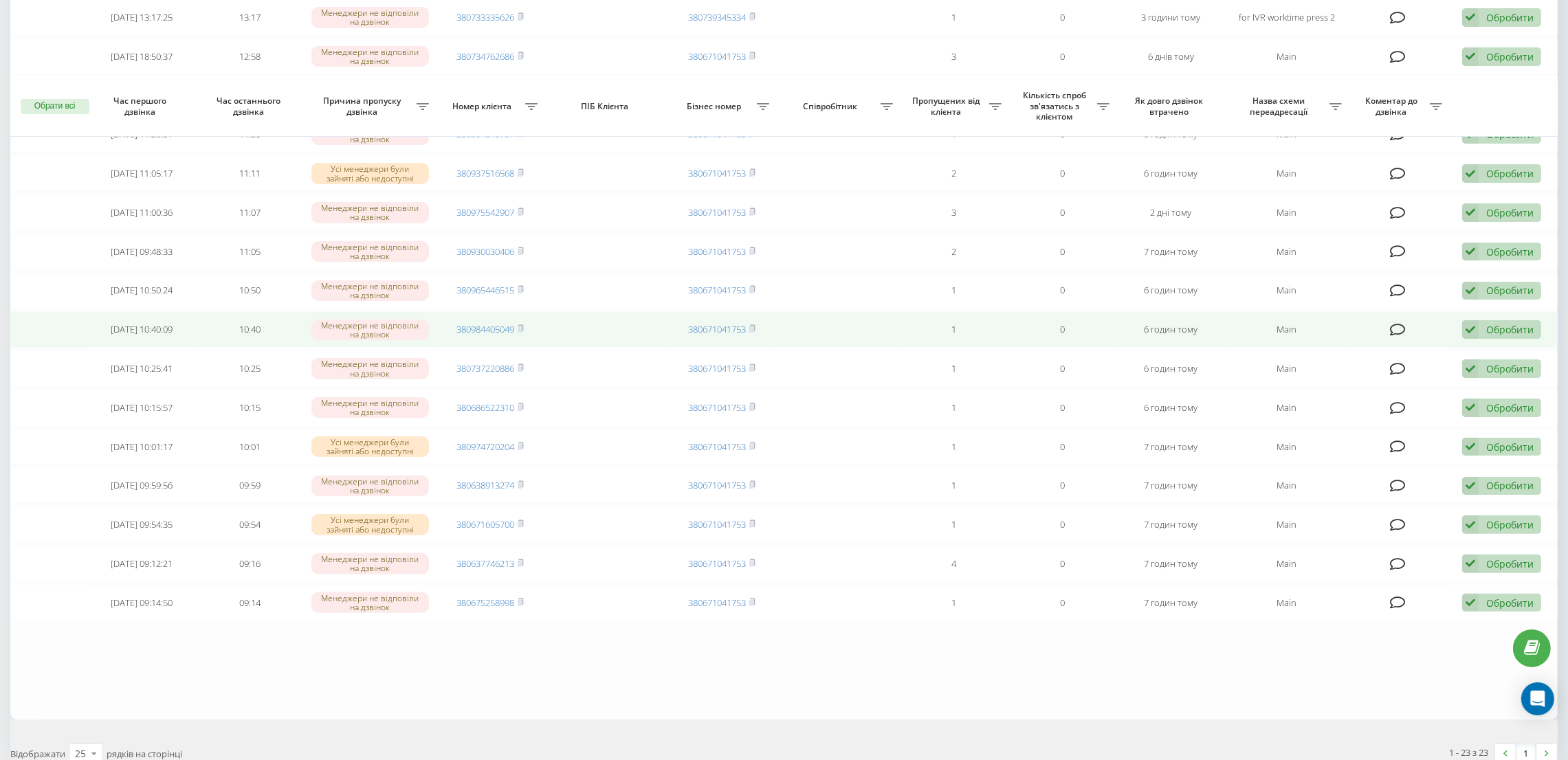
scroll to position [541, 0]
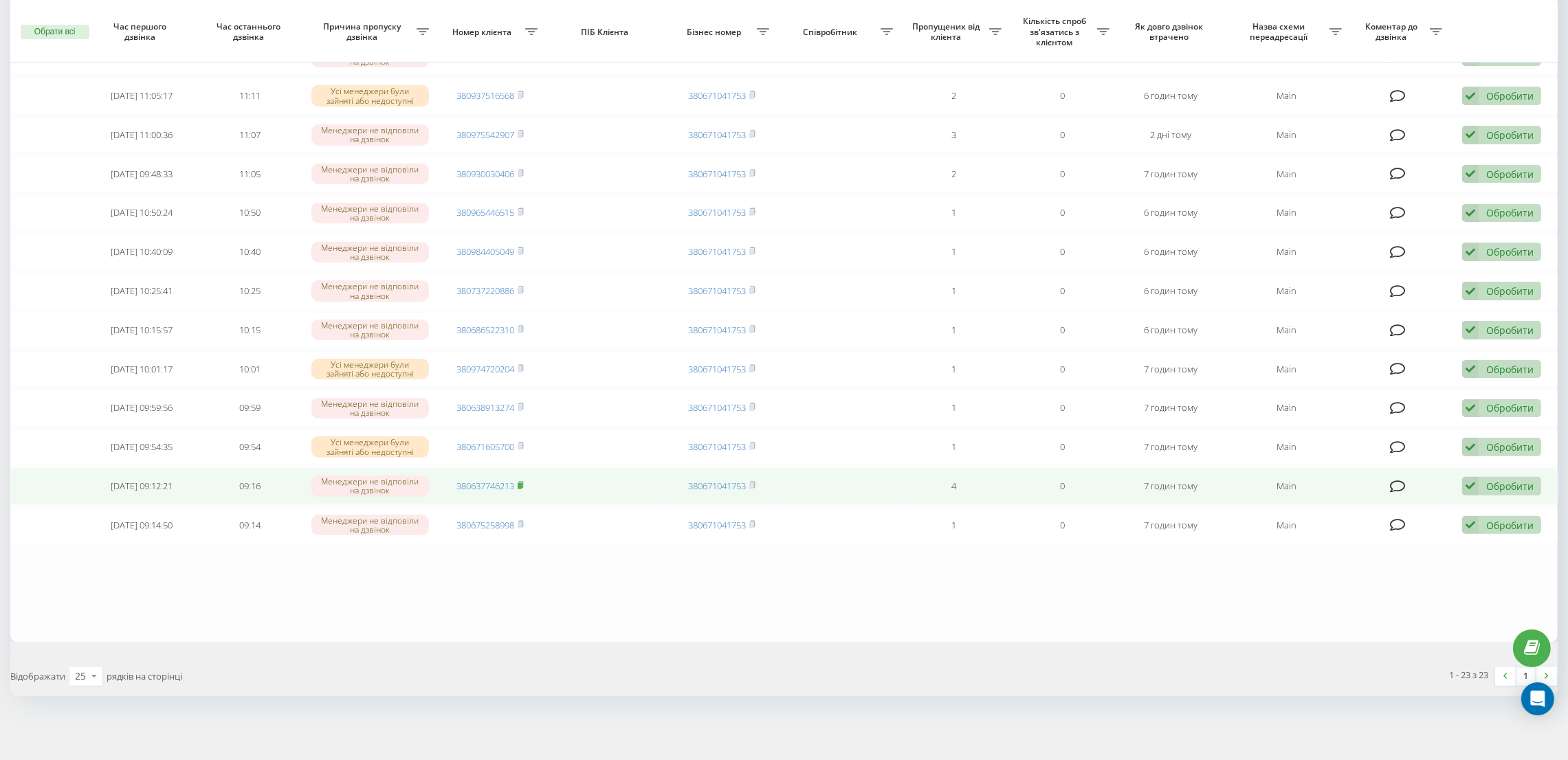
click at [521, 488] on rect at bounding box center [519, 486] width 4 height 6
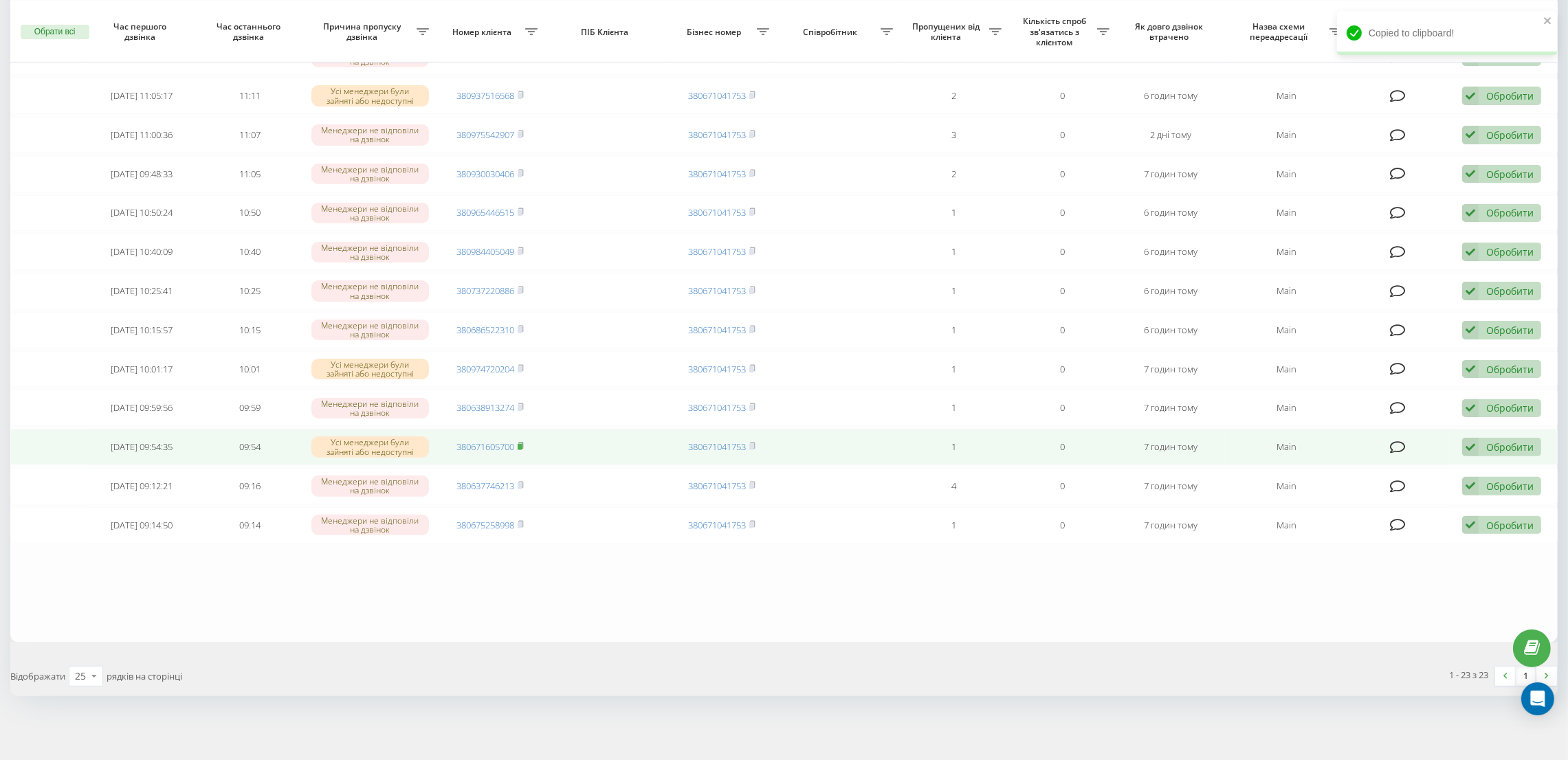
click at [521, 445] on rect at bounding box center [519, 447] width 4 height 6
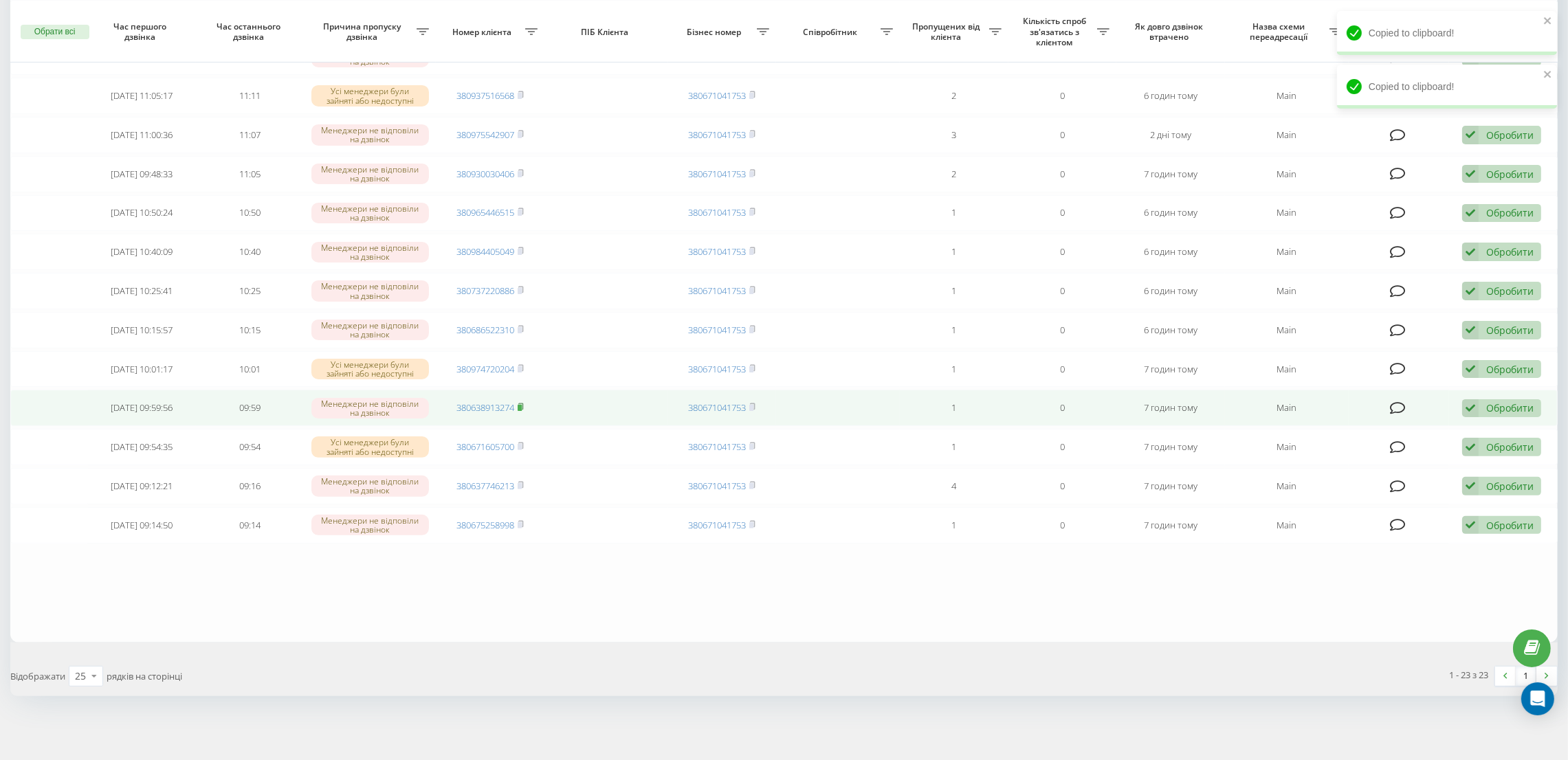
click at [521, 406] on rect at bounding box center [519, 408] width 4 height 6
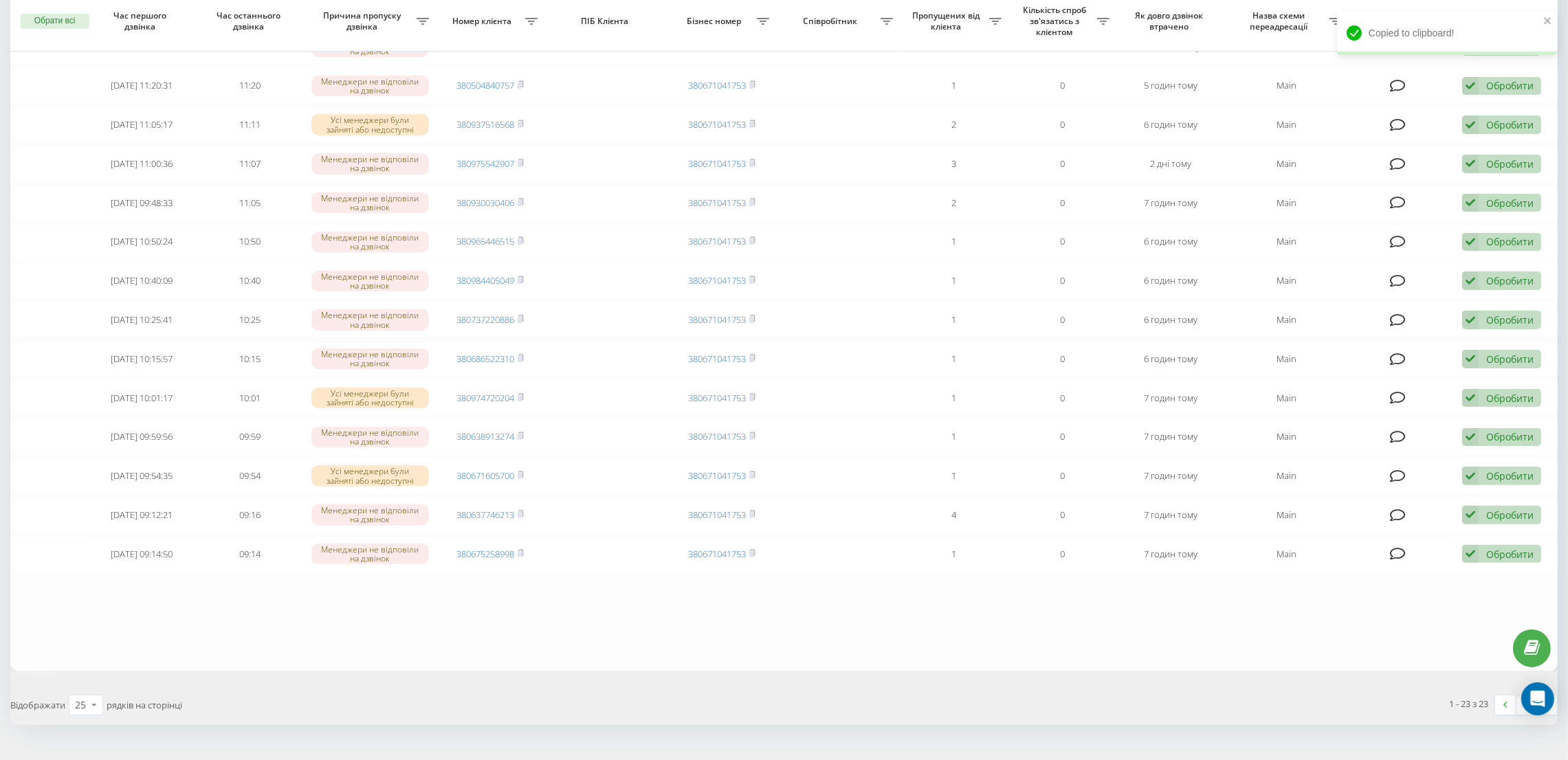
scroll to position [515, 0]
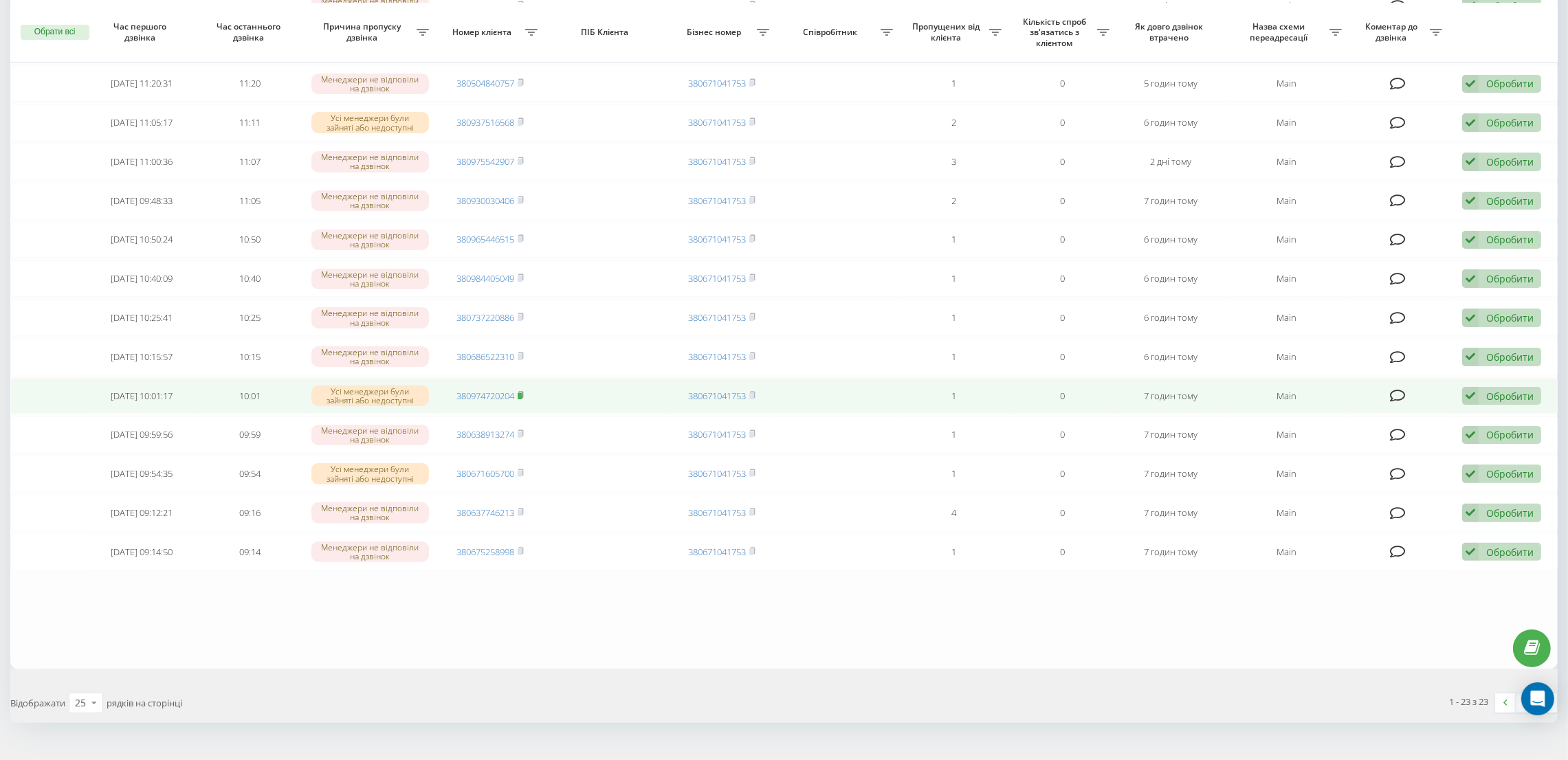
click at [521, 393] on rect at bounding box center [519, 396] width 4 height 6
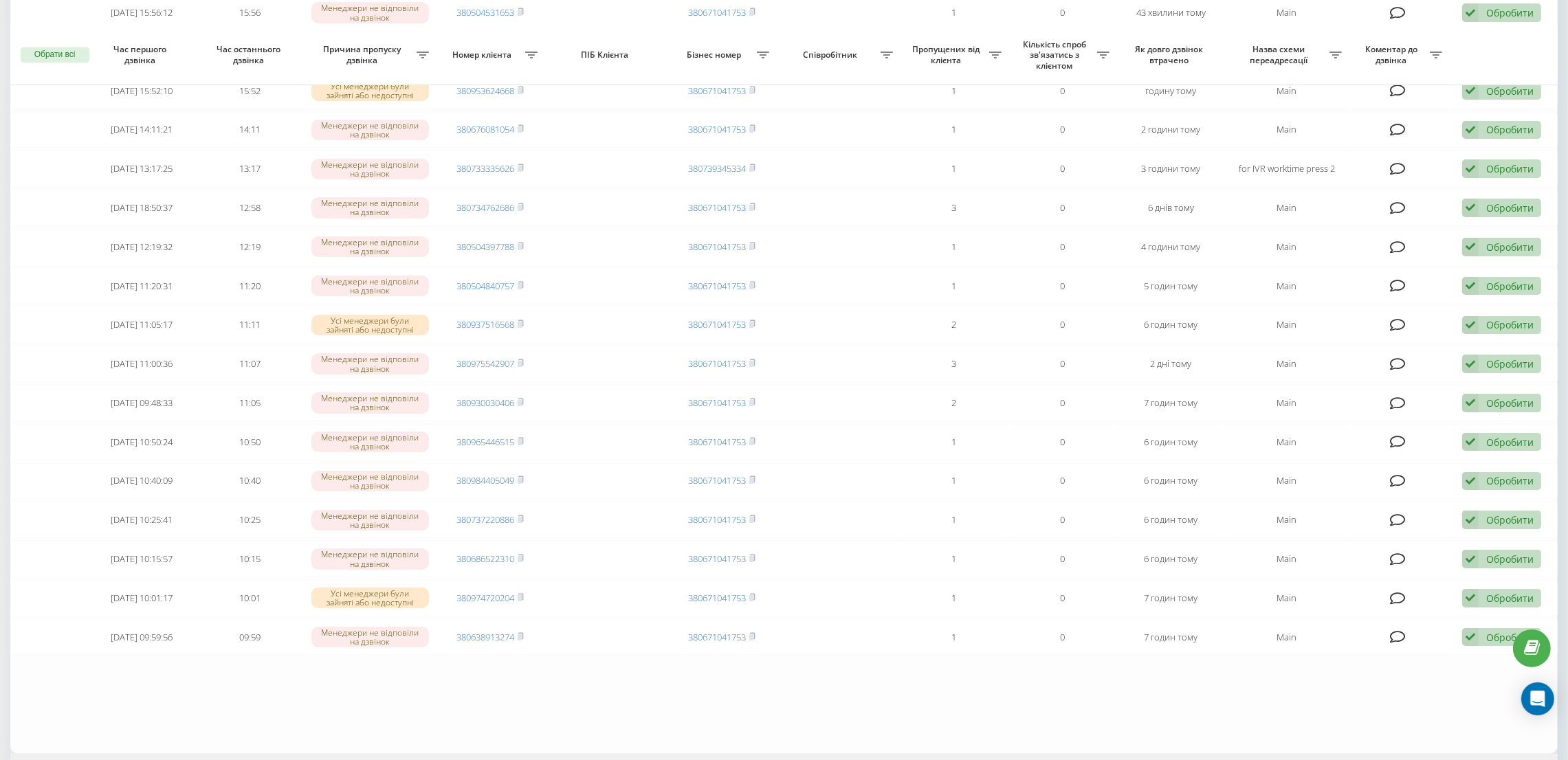
scroll to position [309, 0]
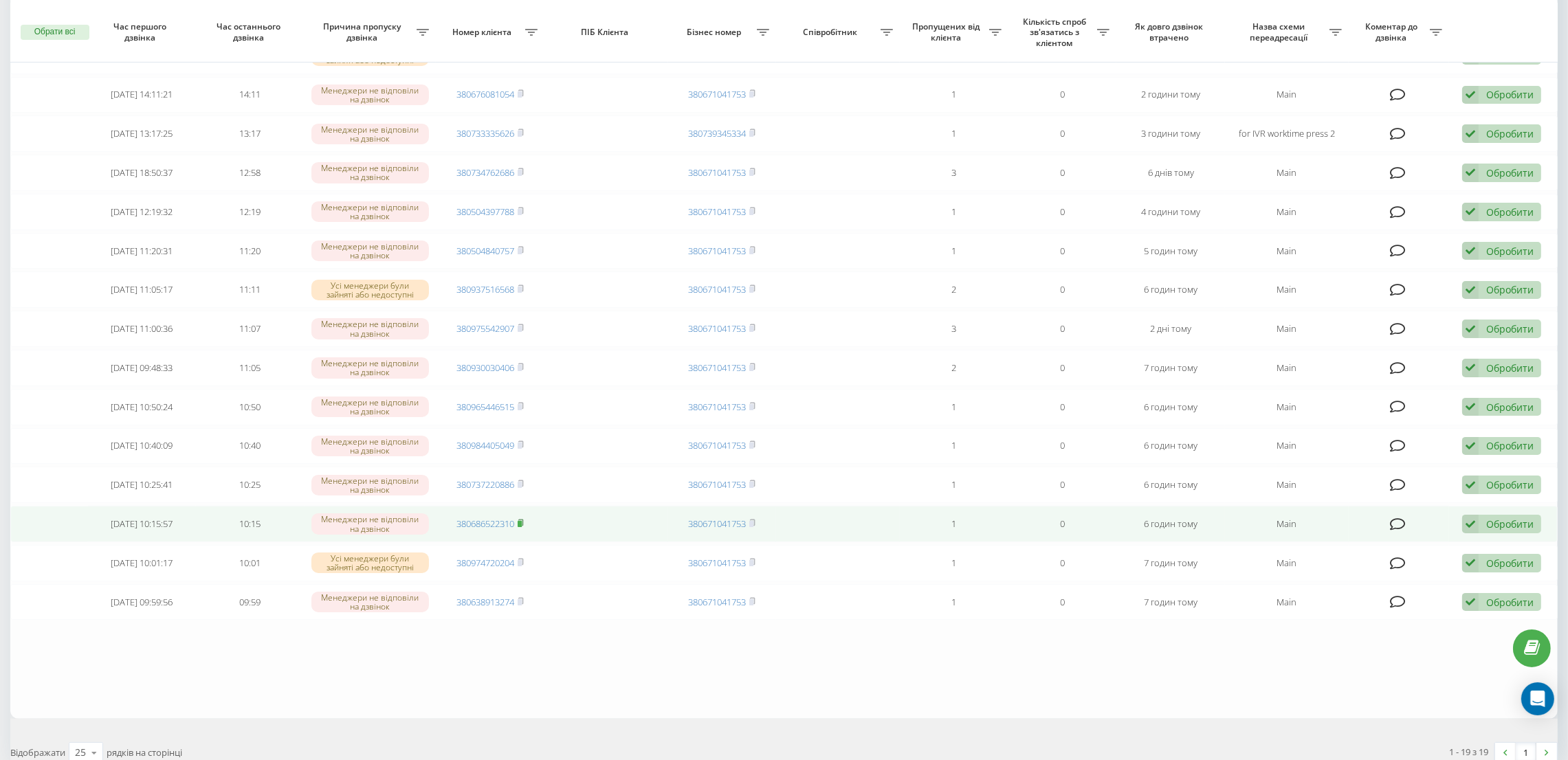
click at [521, 524] on rect at bounding box center [519, 524] width 4 height 6
click at [521, 521] on rect at bounding box center [519, 524] width 4 height 6
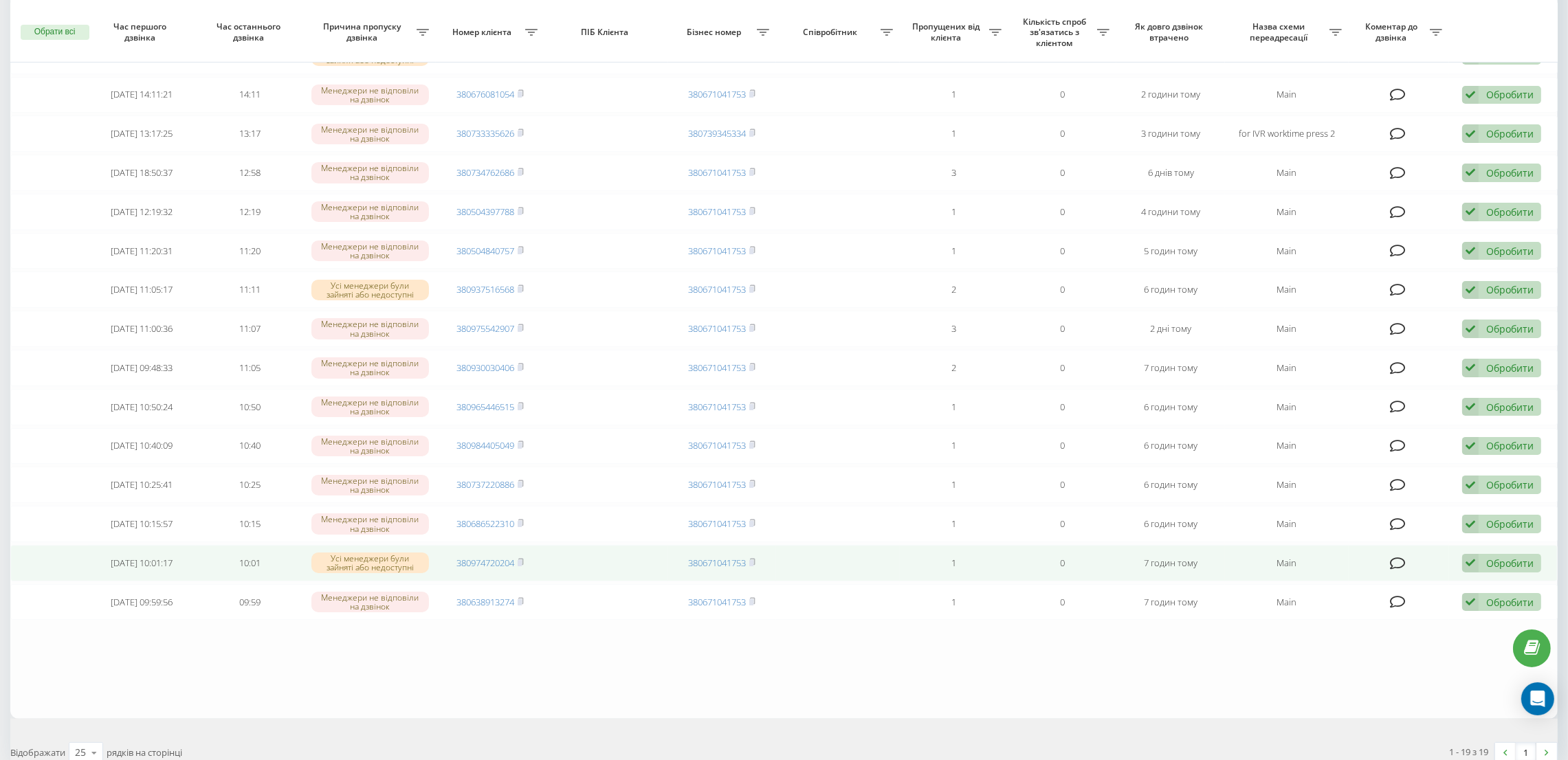
click at [1509, 564] on div "Обробити" at bounding box center [1509, 563] width 47 height 13
click at [1396, 589] on span "Не вдалося зв'язатися" at bounding box center [1347, 585] width 105 height 13
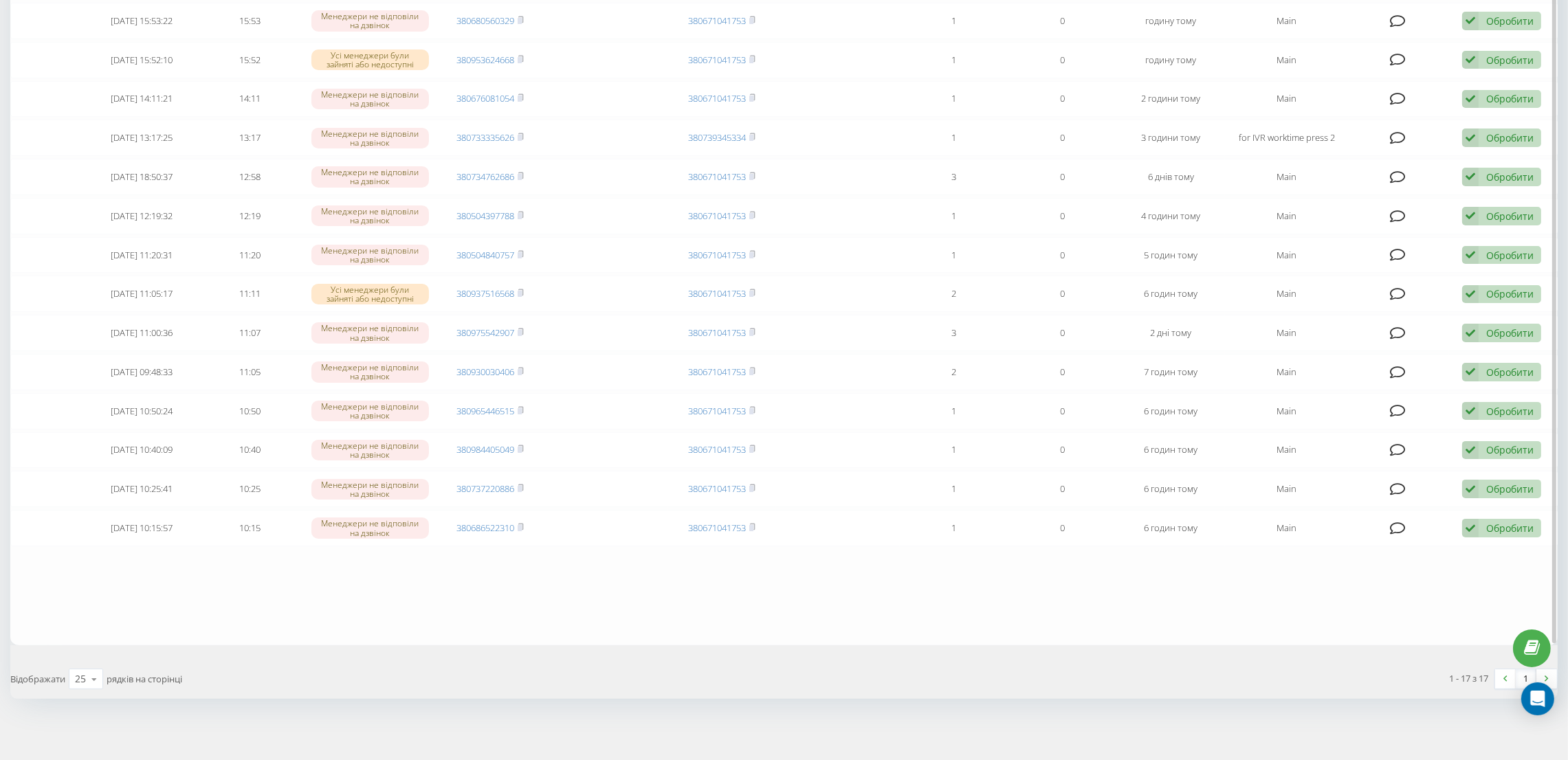
scroll to position [308, 0]
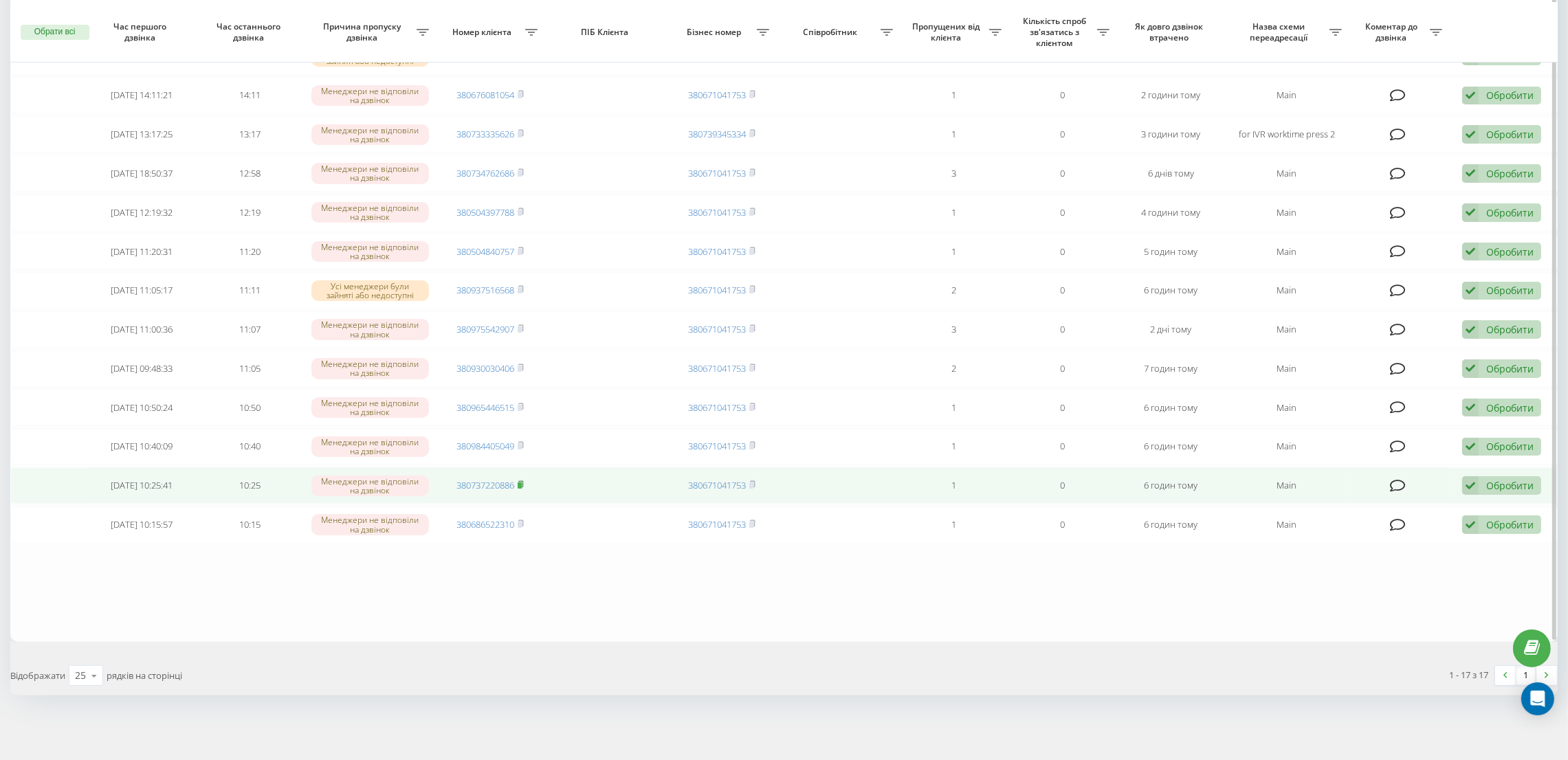
click at [521, 484] on rect at bounding box center [519, 485] width 4 height 6
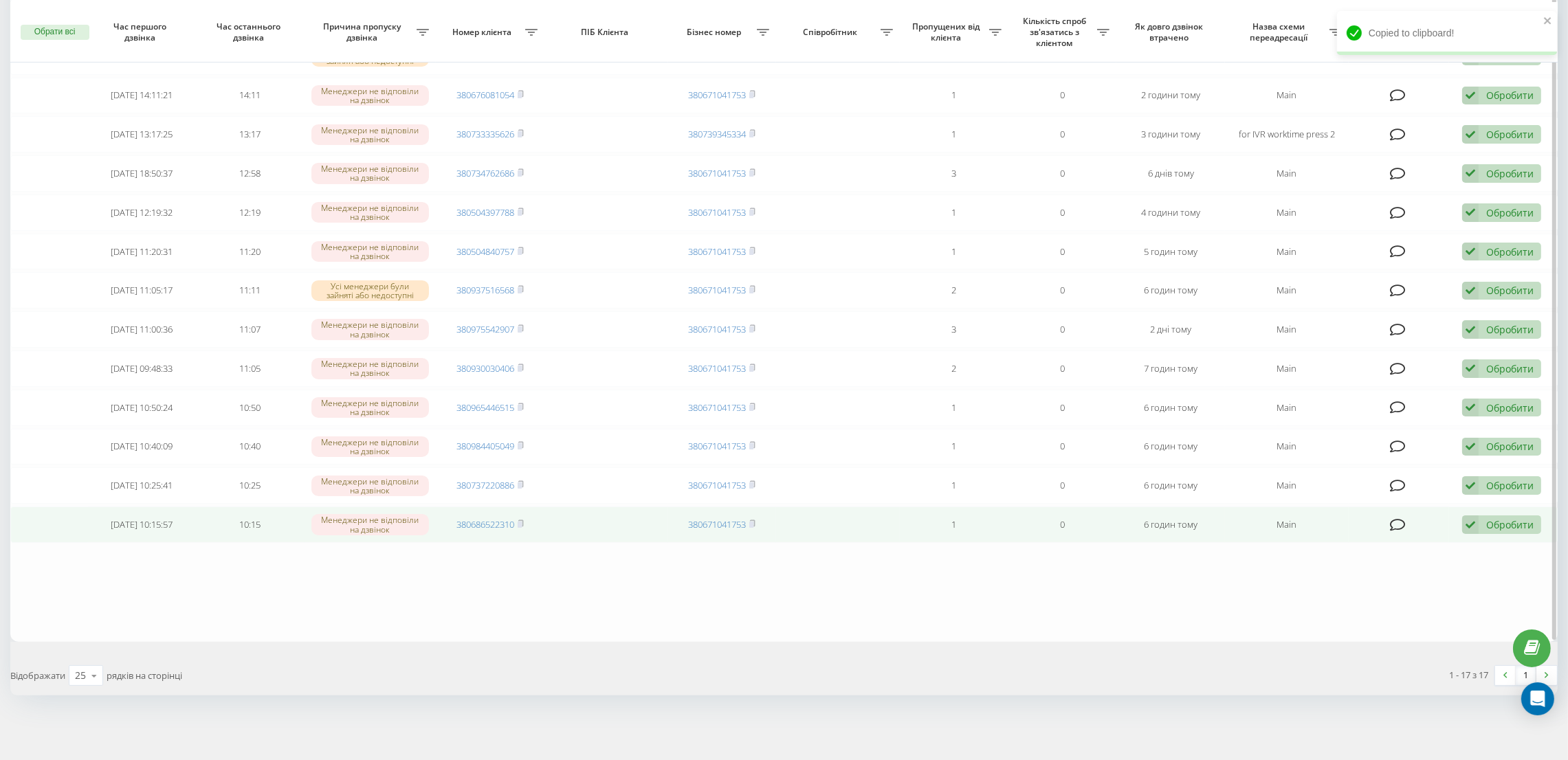
click at [1496, 524] on div "Обробити" at bounding box center [1509, 524] width 47 height 13
click at [1440, 549] on div "Не вдалося зв'язатися" at bounding box center [1412, 547] width 257 height 25
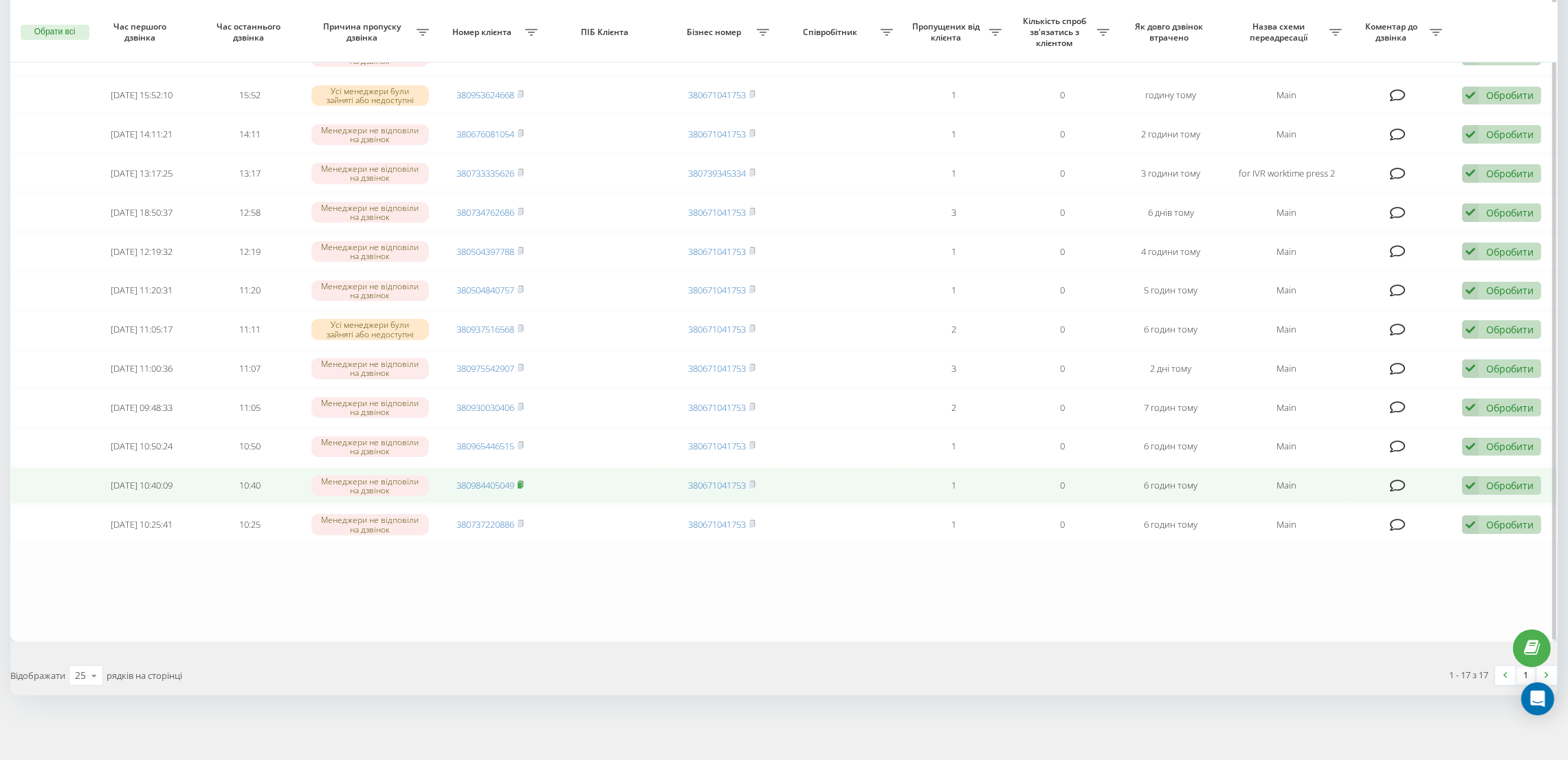
click at [521, 486] on rect at bounding box center [519, 485] width 4 height 6
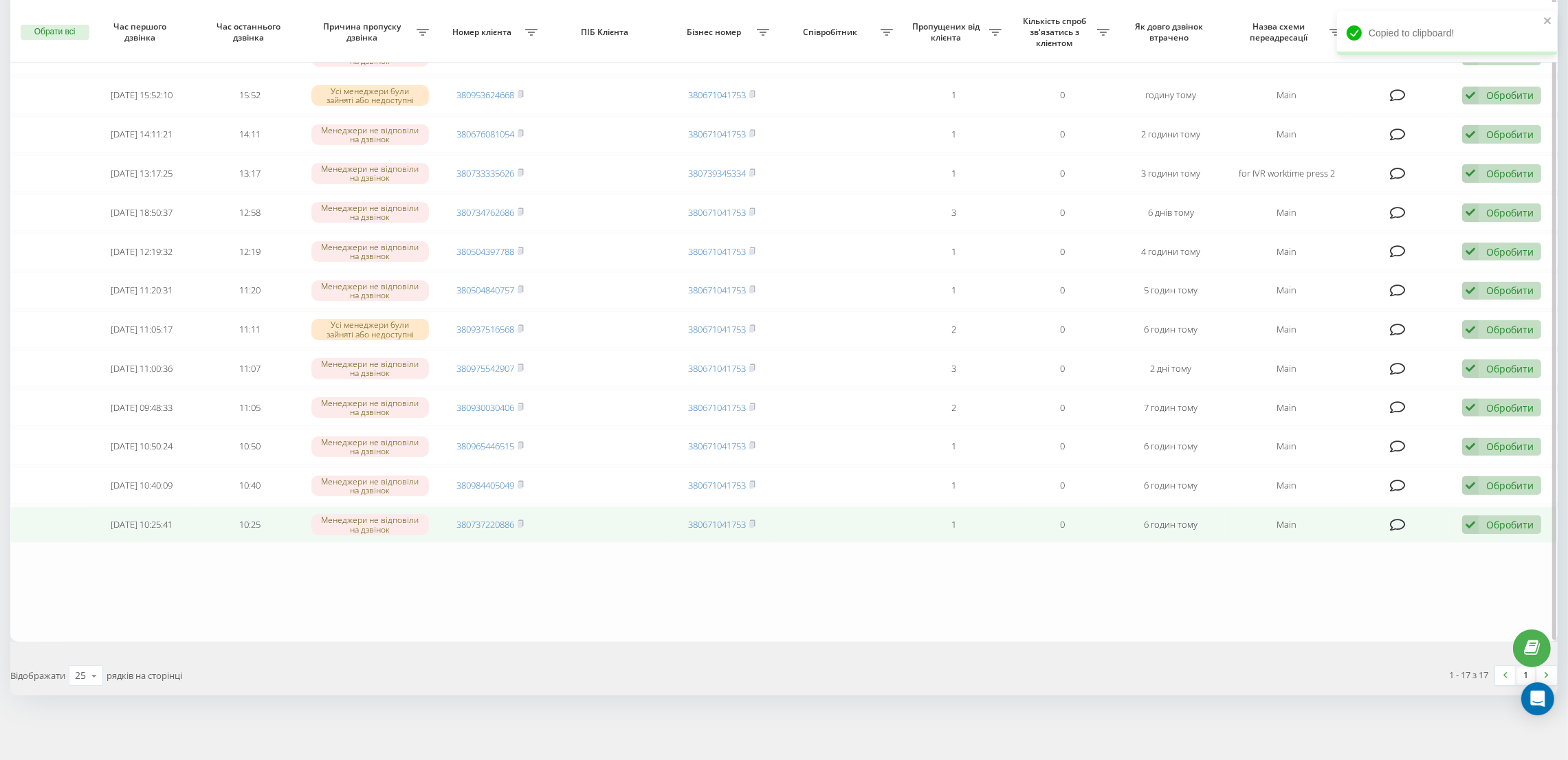
click at [1487, 523] on div "Обробити" at bounding box center [1509, 524] width 47 height 13
click at [1400, 544] on div "Не вдалося зв'язатися" at bounding box center [1412, 547] width 257 height 25
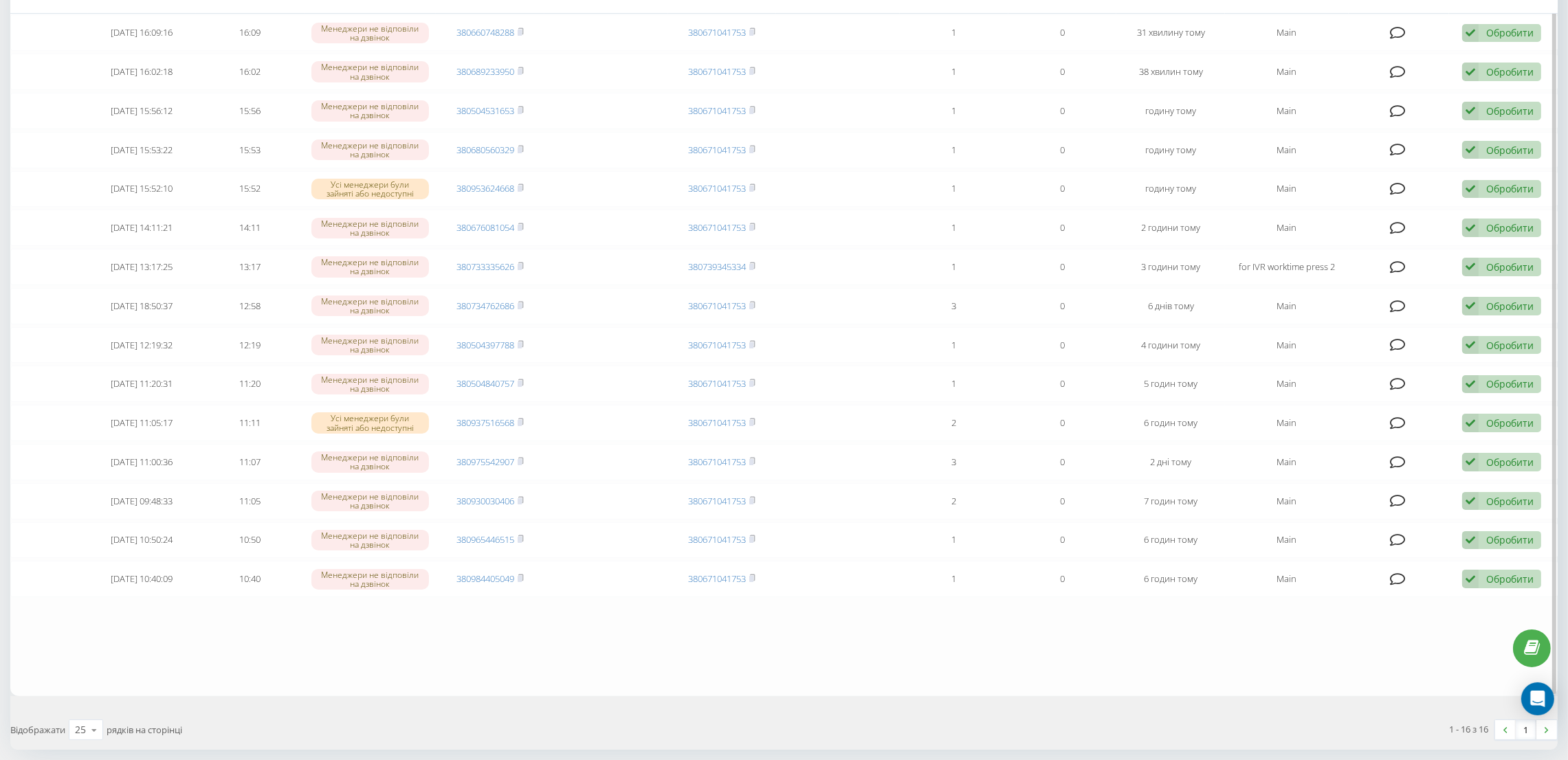
scroll to position [269, 0]
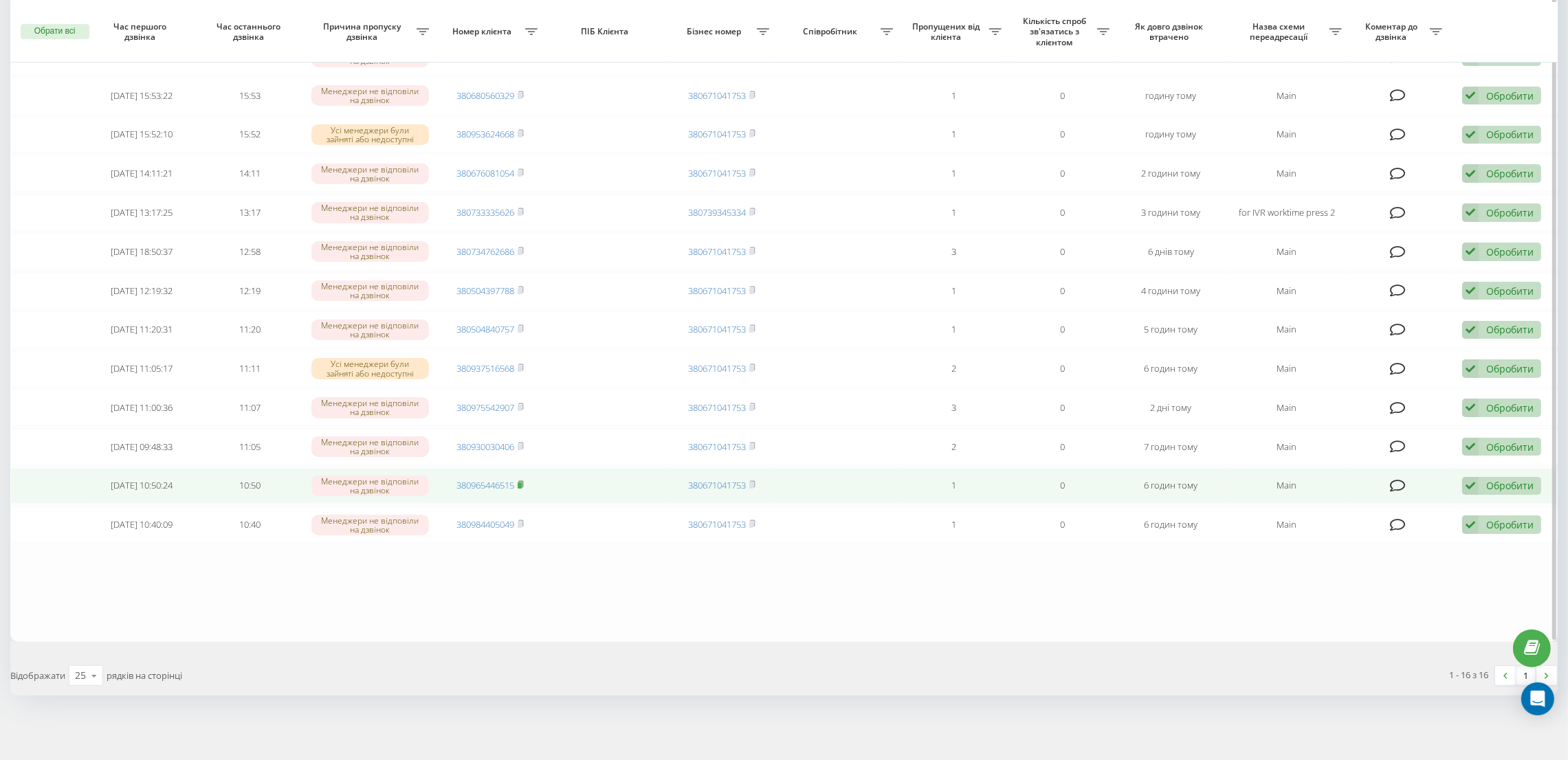
click at [521, 487] on rect at bounding box center [519, 485] width 4 height 6
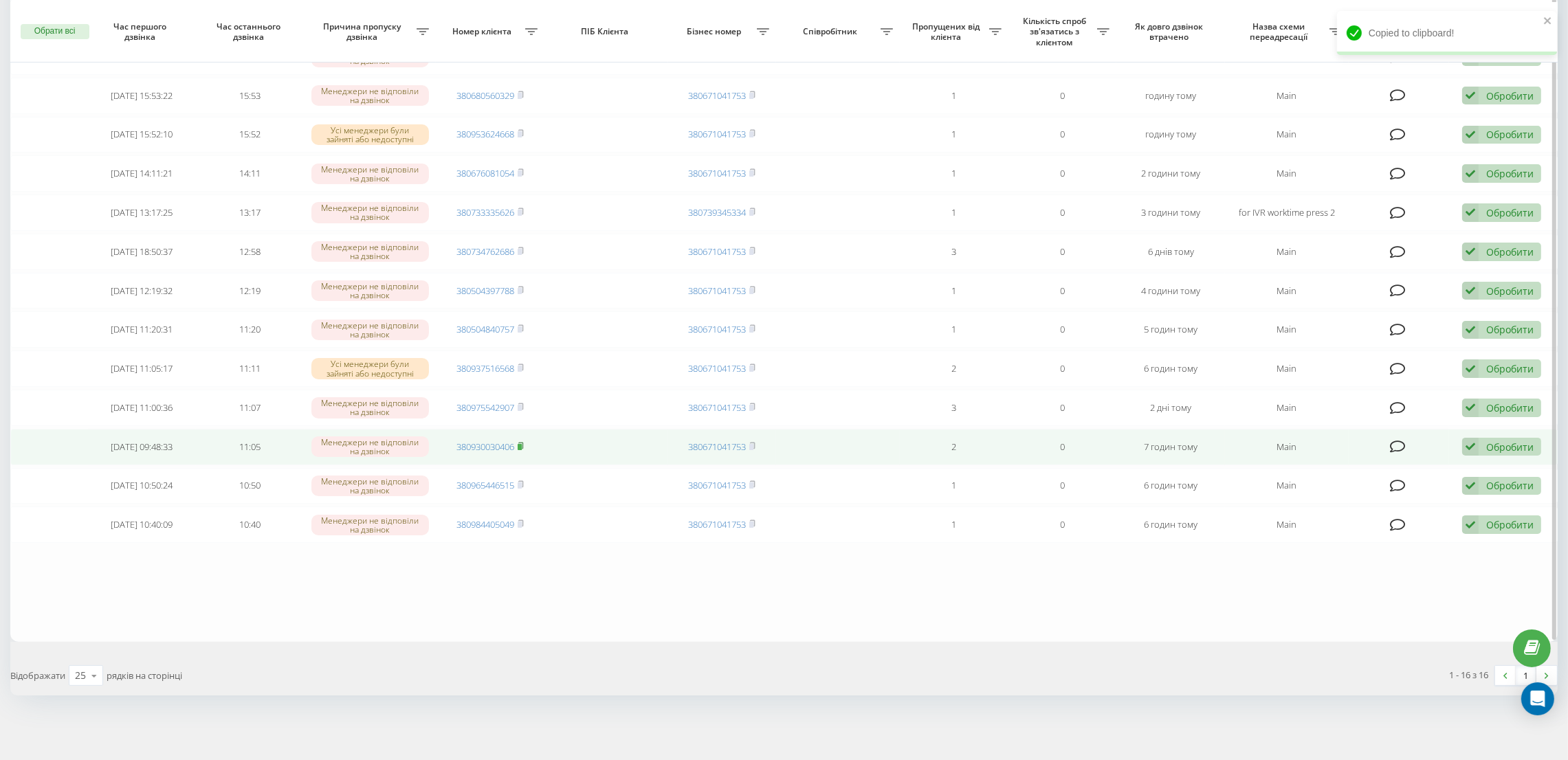
click at [523, 443] on icon at bounding box center [521, 445] width 5 height 6
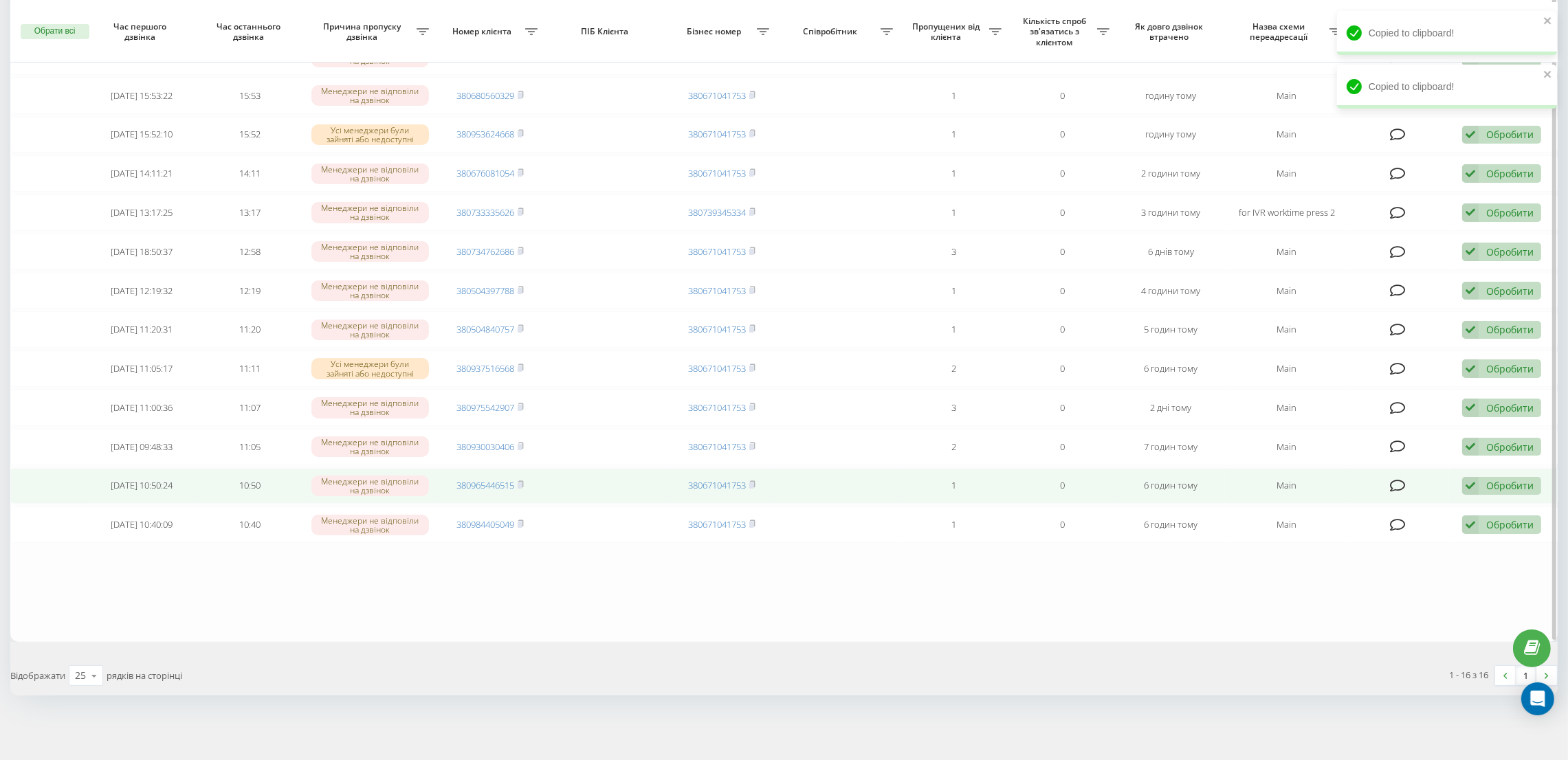
click at [1480, 482] on div "Обробити Не вдалося зв'язатися Зв'язався з клієнтом за допомогою іншого каналу …" at bounding box center [1501, 485] width 79 height 18
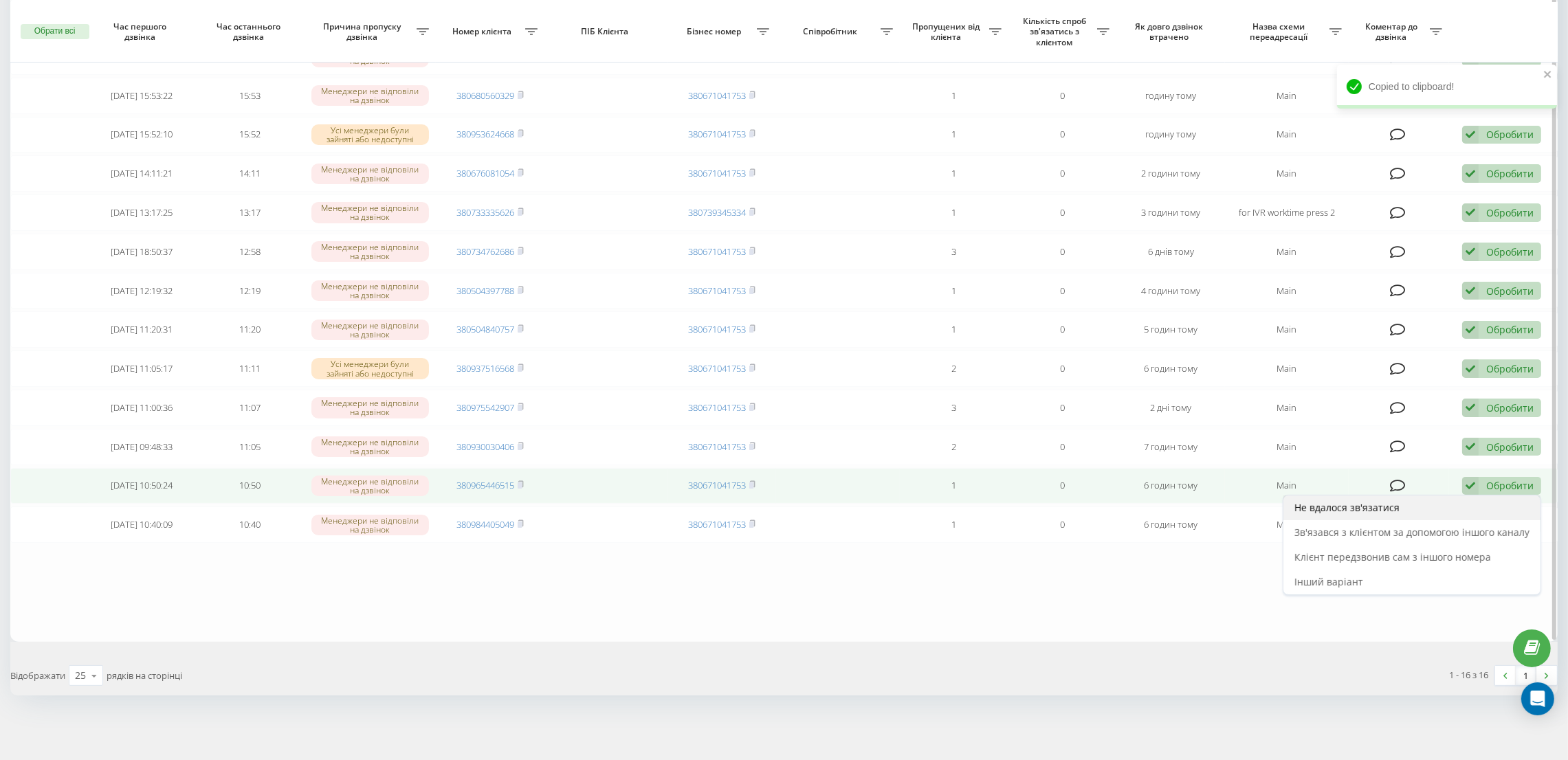
click at [1448, 507] on div "Не вдалося зв'язатися" at bounding box center [1412, 508] width 257 height 25
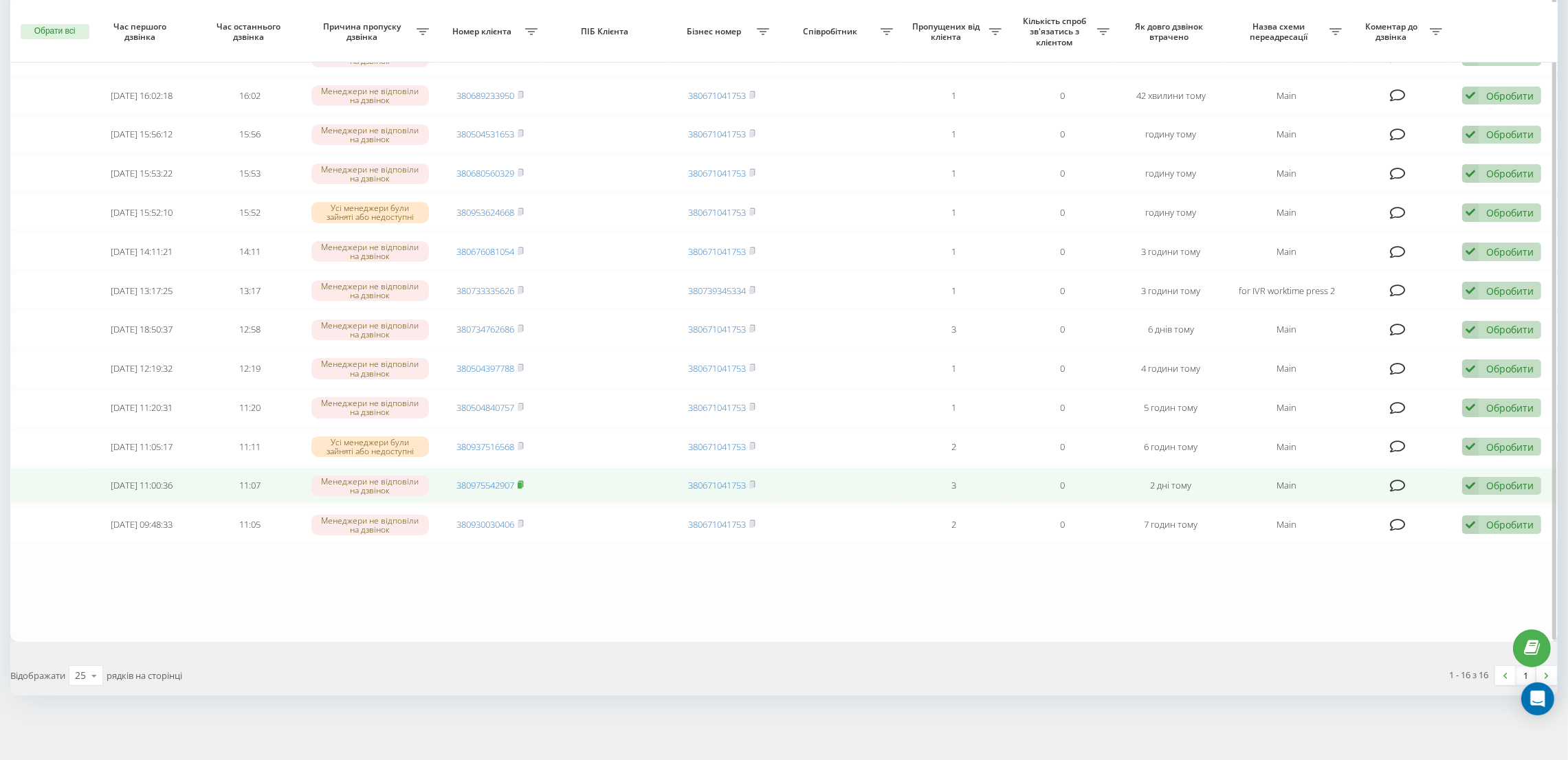
click at [521, 484] on rect at bounding box center [519, 485] width 4 height 6
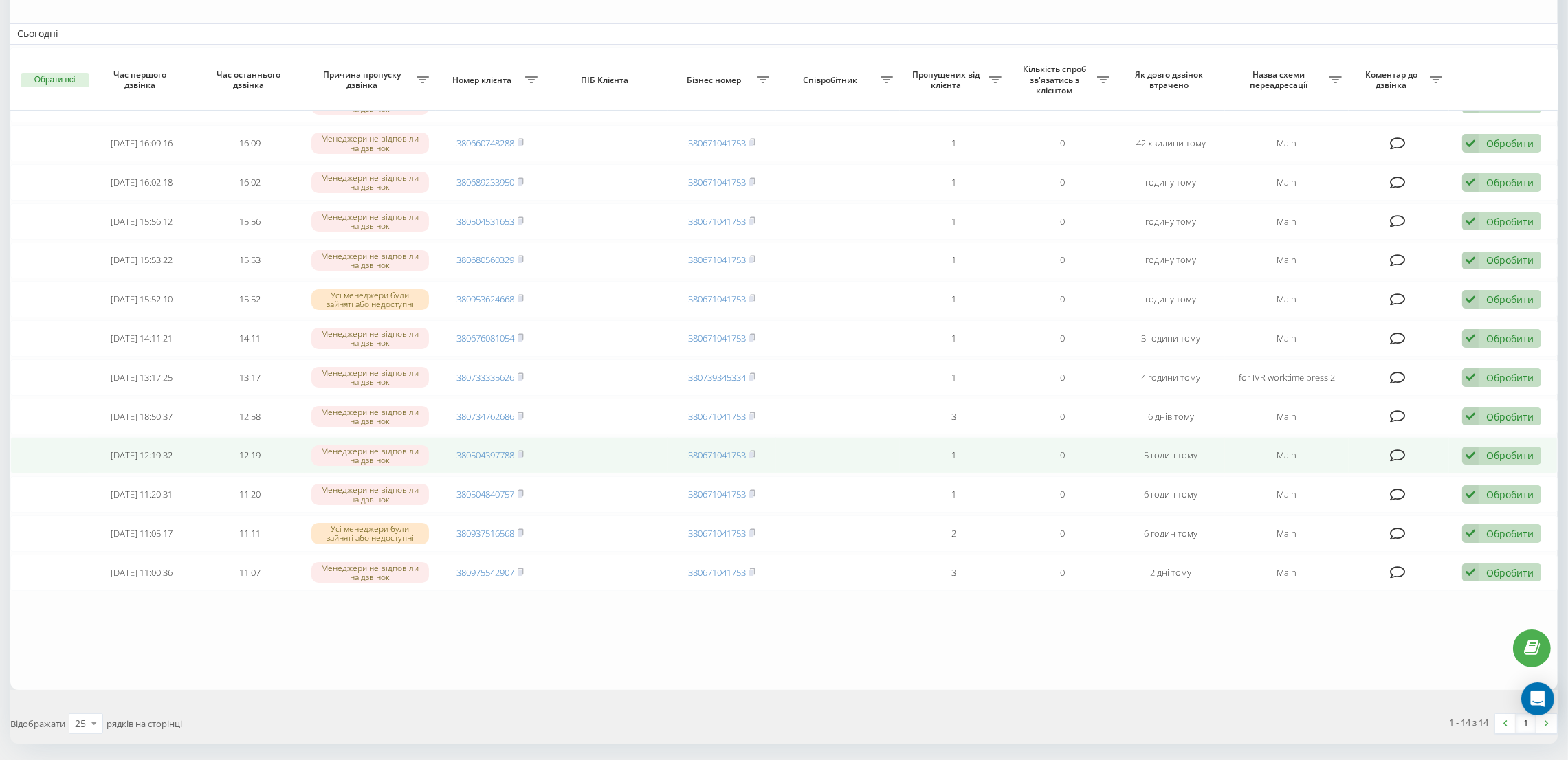
scroll to position [191, 0]
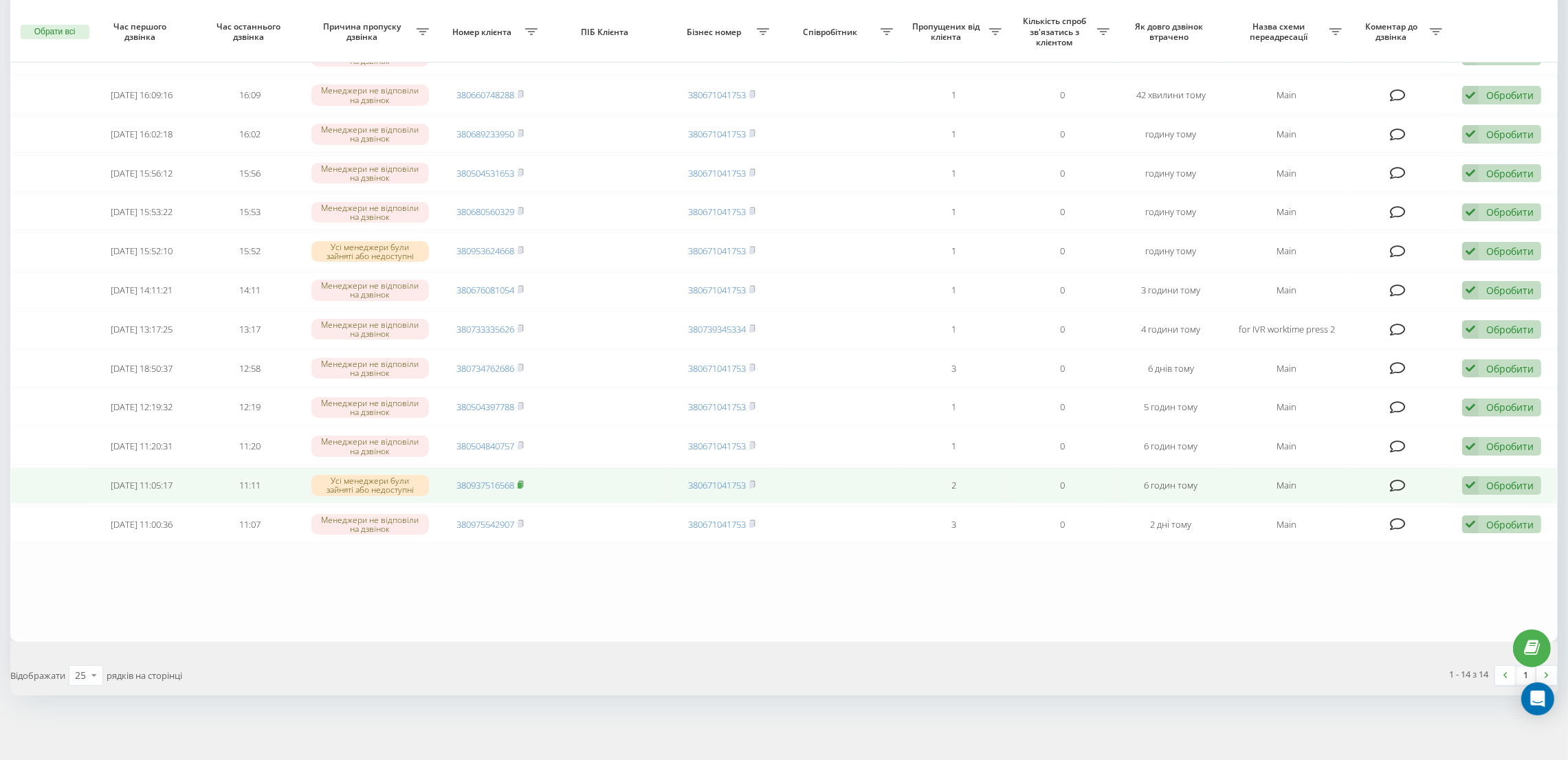
click at [523, 487] on icon at bounding box center [521, 485] width 5 height 6
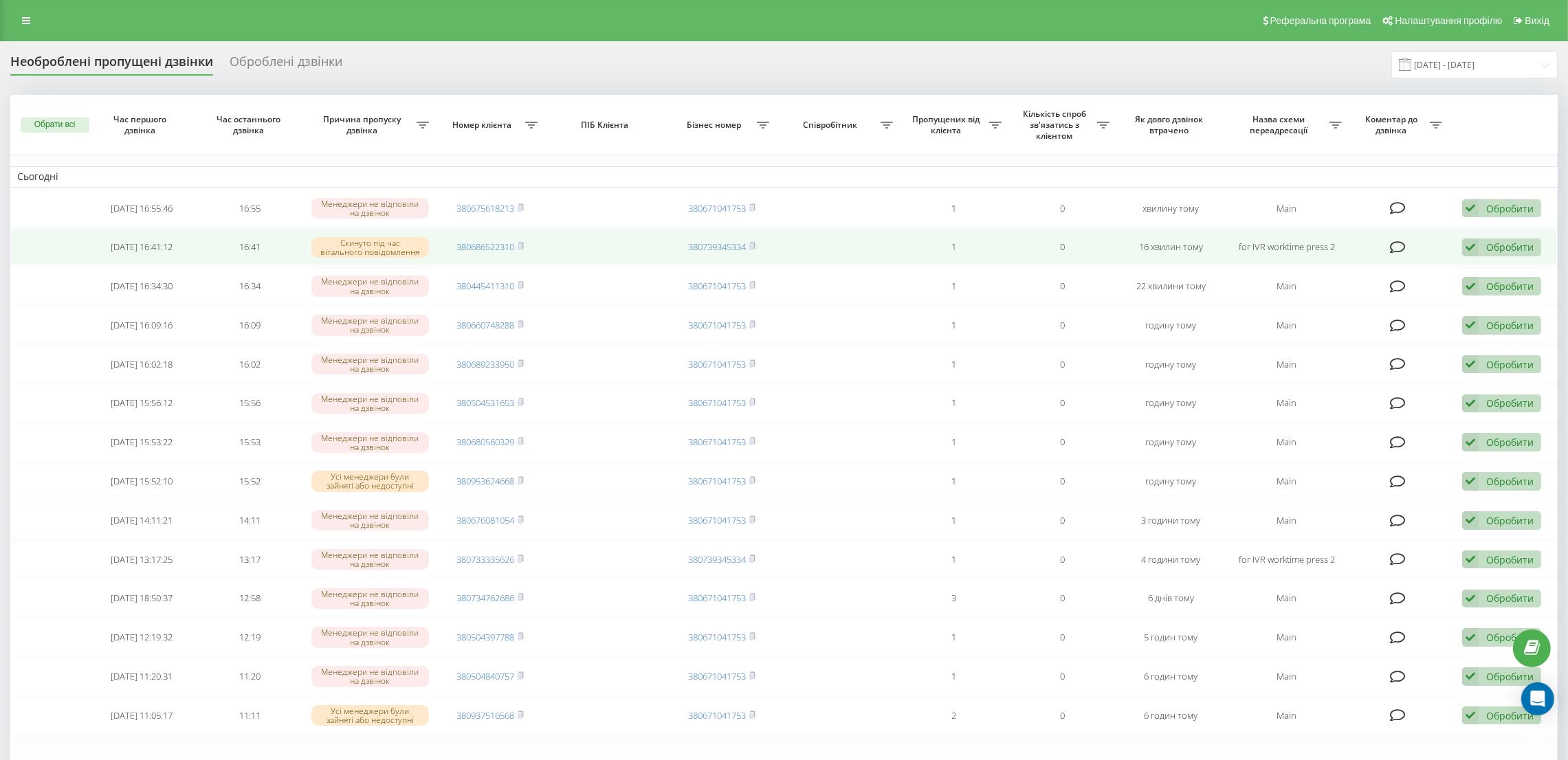
click at [1487, 252] on div "Обробити" at bounding box center [1509, 247] width 47 height 13
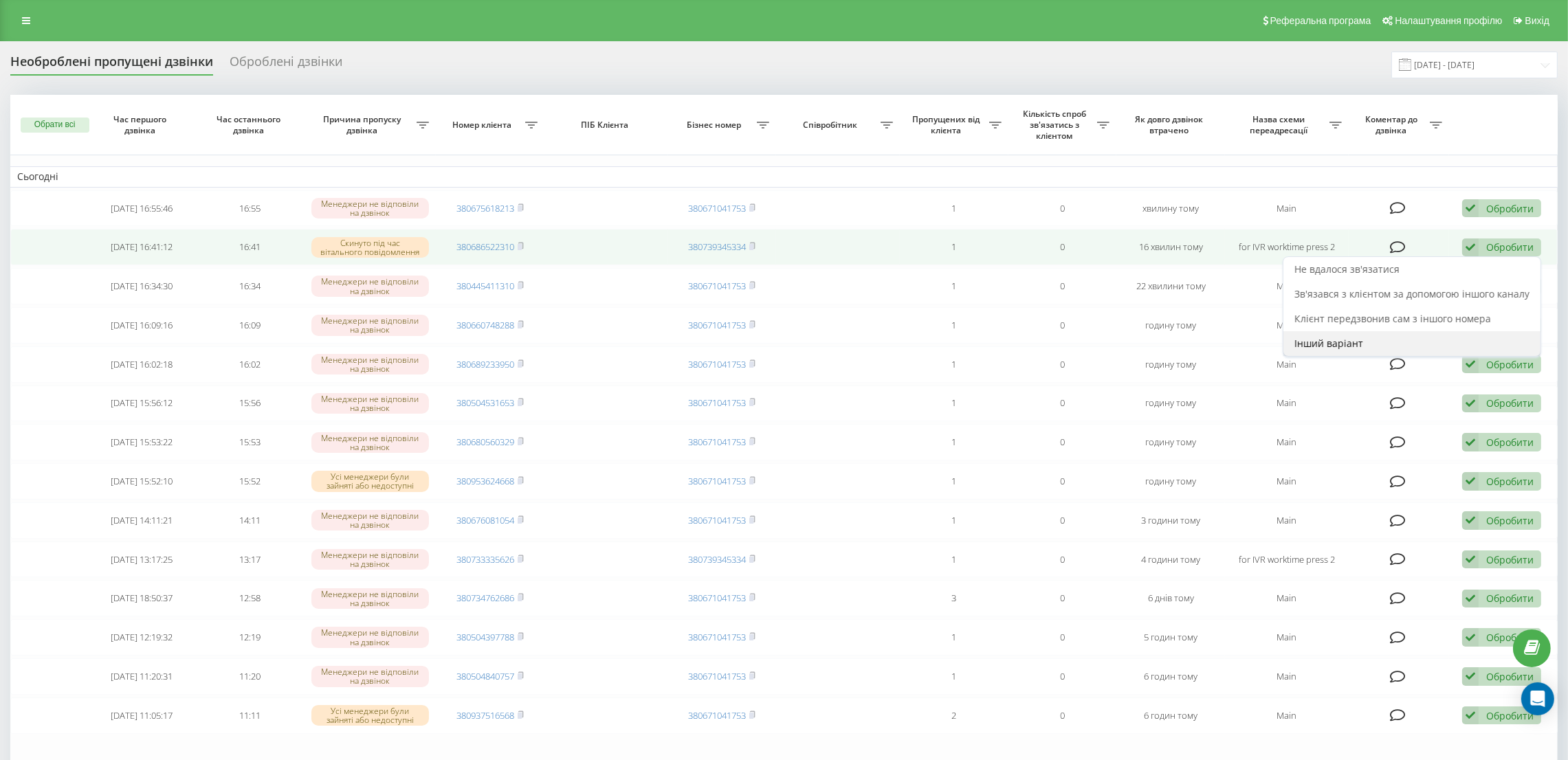
click at [1338, 343] on span "Інший варіант" at bounding box center [1328, 343] width 69 height 13
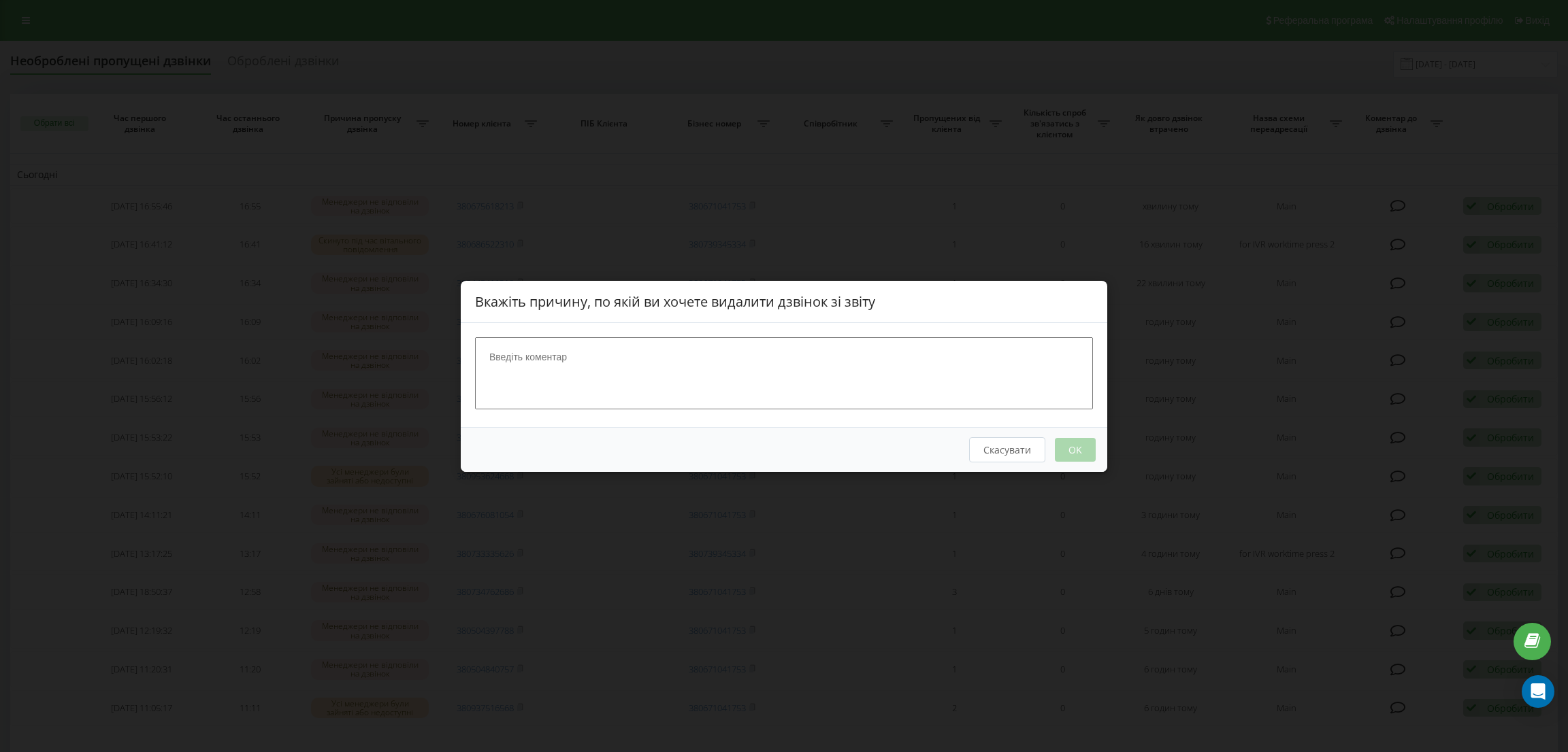
click at [723, 364] on textarea at bounding box center [784, 372] width 618 height 72
type textarea "нецільовий дзвінок"
click at [1084, 453] on button "OK" at bounding box center [1075, 449] width 41 height 24
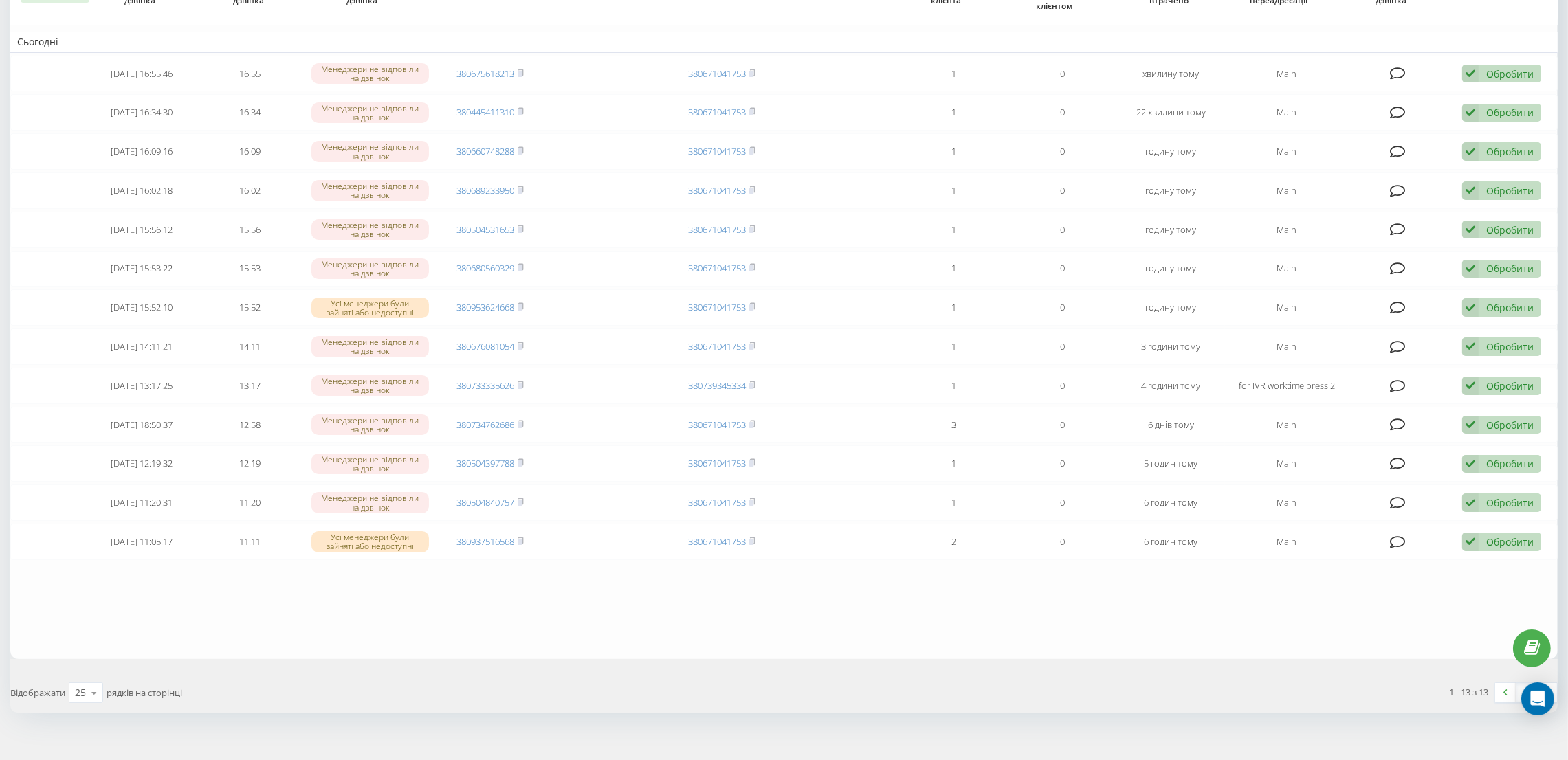
scroll to position [151, 0]
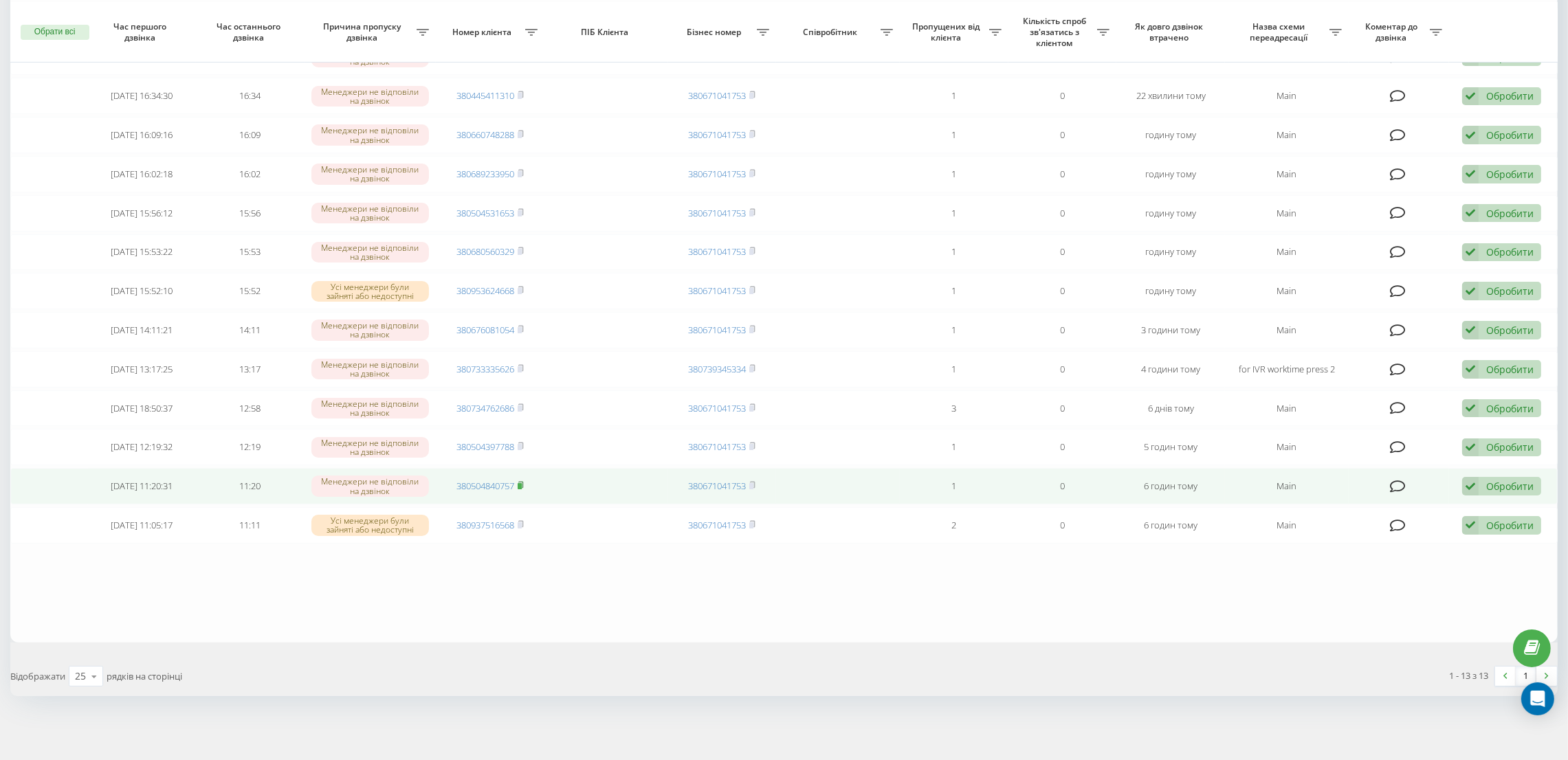
click at [521, 484] on rect at bounding box center [519, 486] width 4 height 6
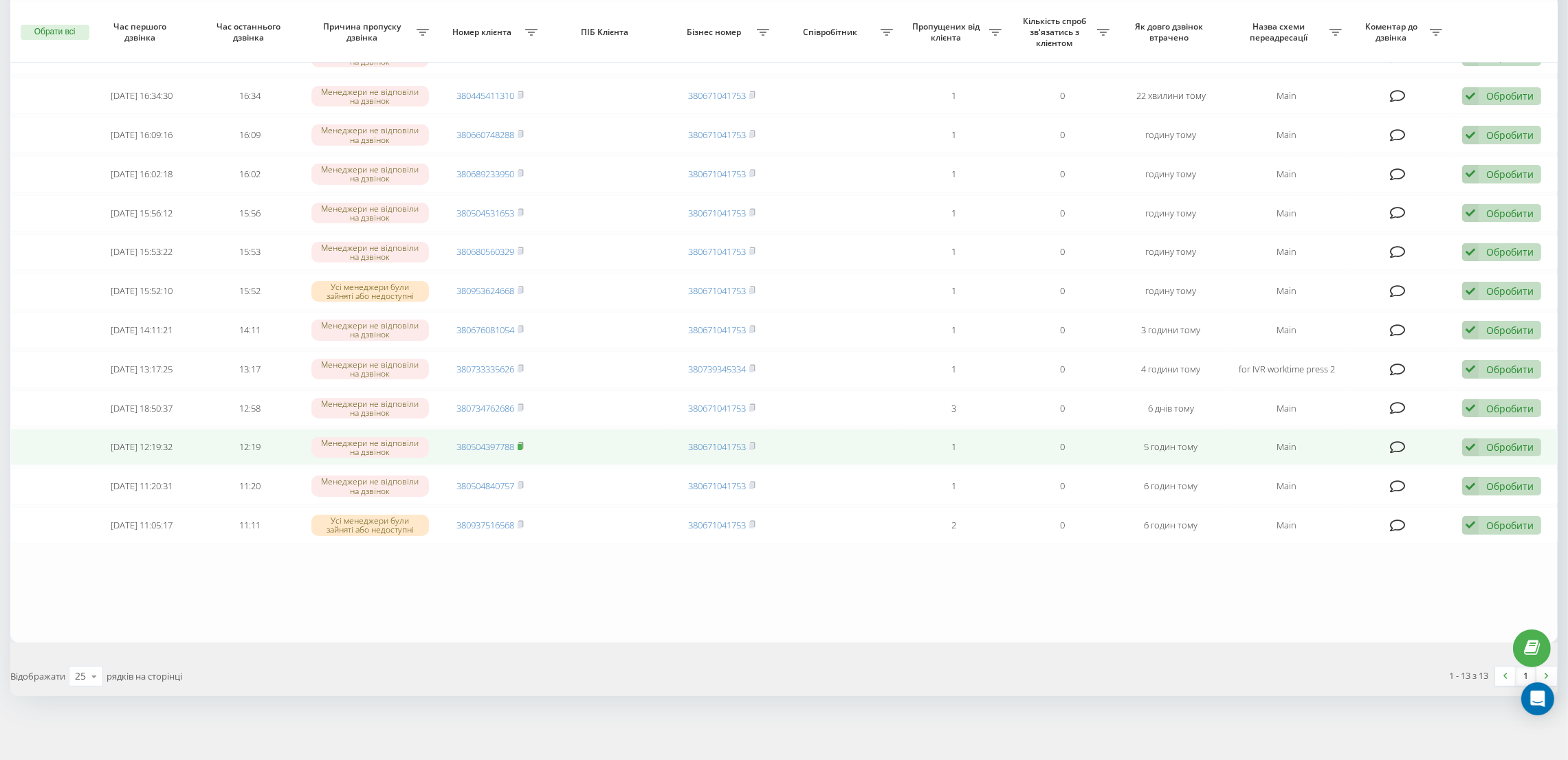
click at [521, 444] on rect at bounding box center [519, 447] width 4 height 6
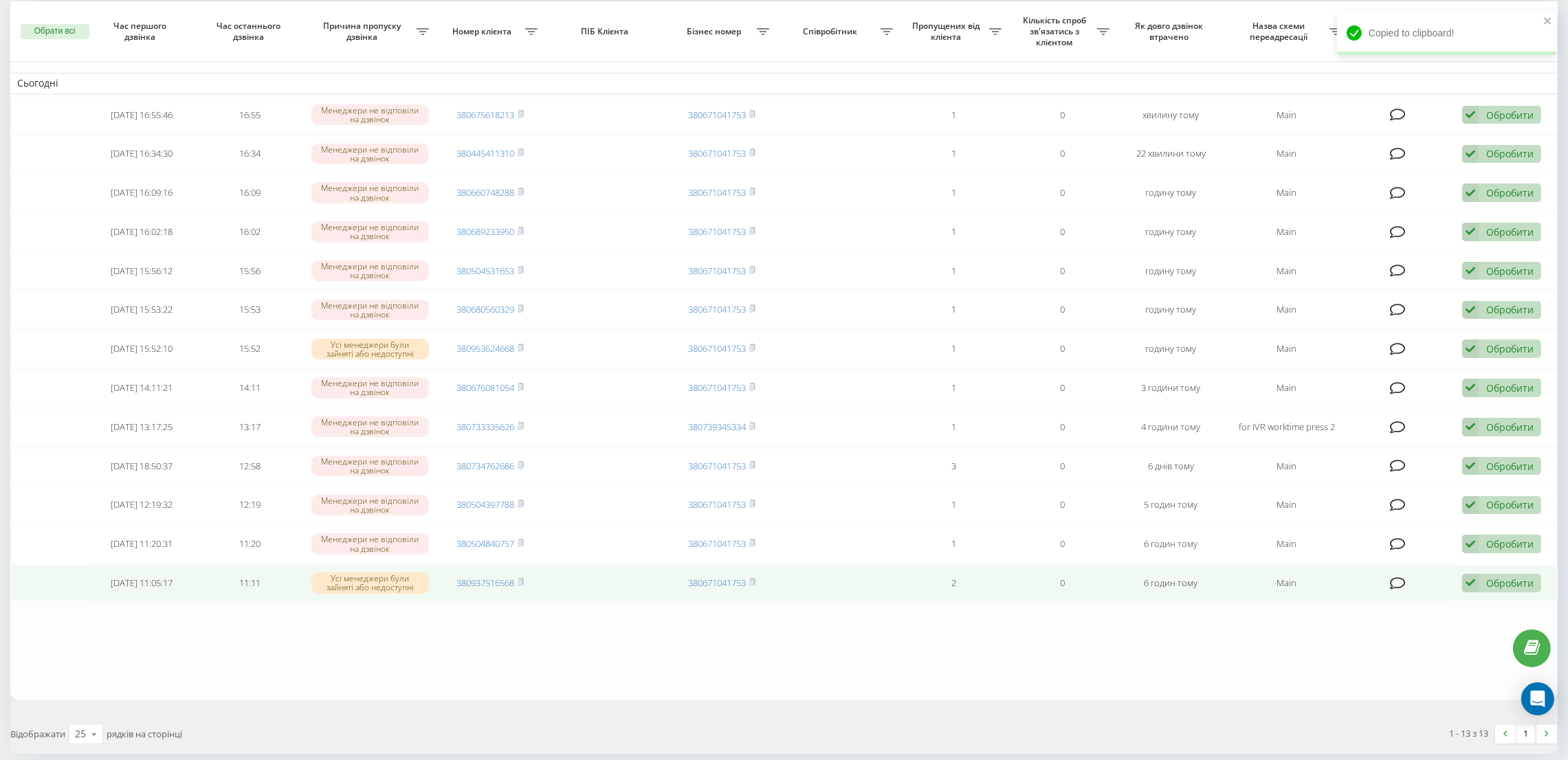
scroll to position [0, 0]
